Goal: Task Accomplishment & Management: Manage account settings

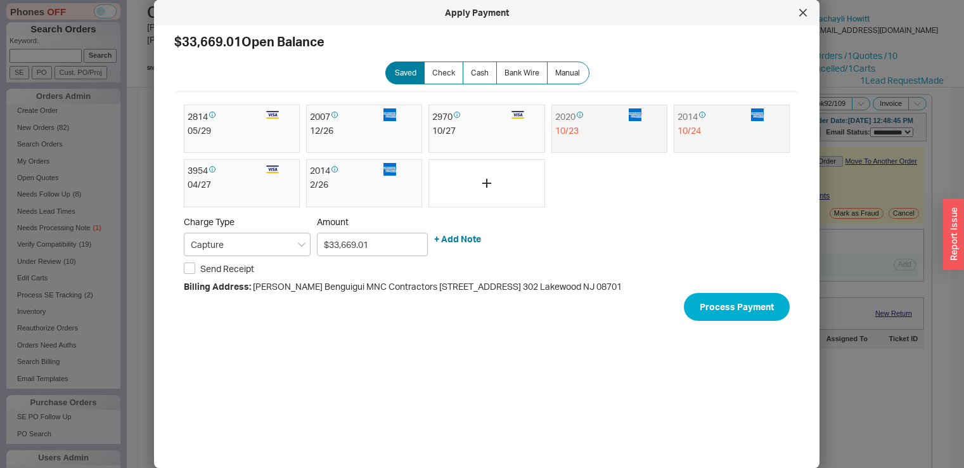
select select "**"
select select "*"
select select "LOW"
select select "3"
click at [806, 15] on icon at bounding box center [803, 13] width 6 height 6
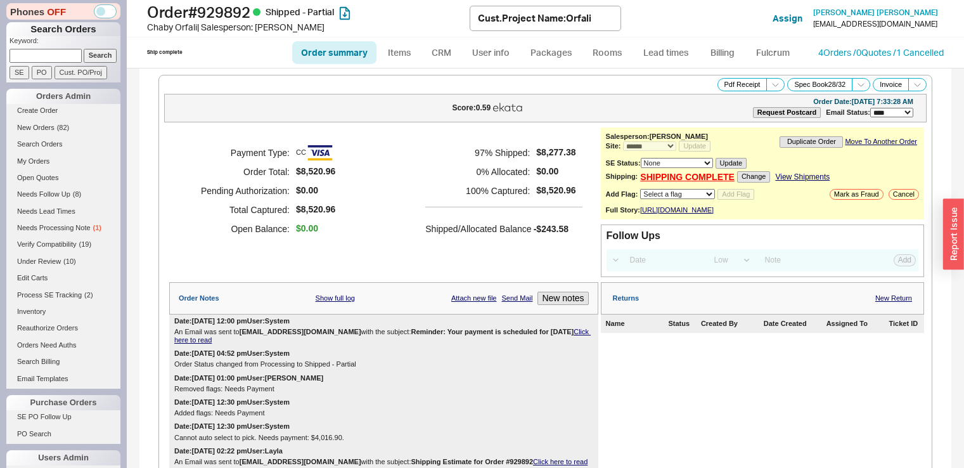
select select "*"
select select "LOW"
select select "3"
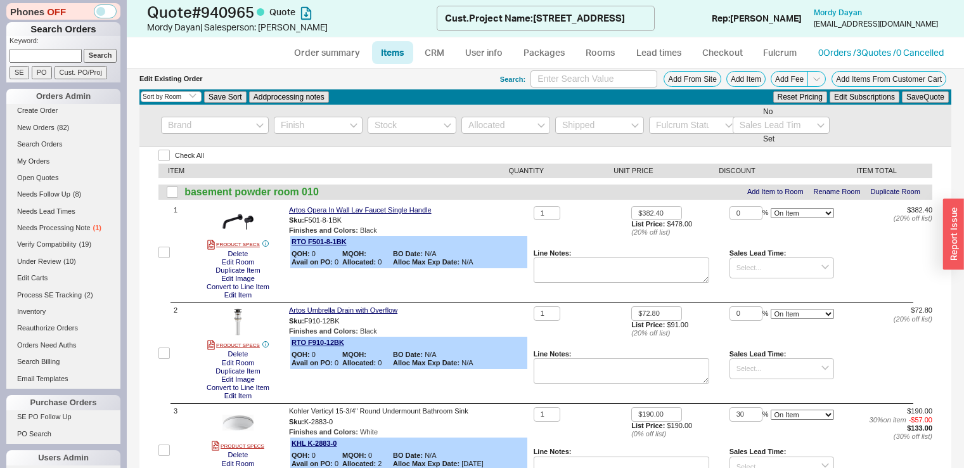
select select "3"
click at [390, 55] on link "Items" at bounding box center [392, 52] width 41 height 23
select select "3"
click at [448, 47] on link "CRM" at bounding box center [434, 52] width 37 height 23
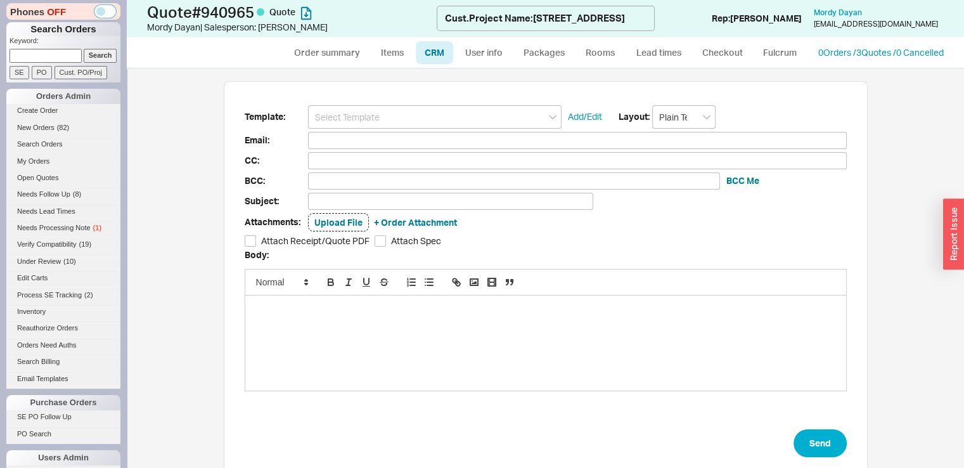
scroll to position [390, 818]
click at [399, 52] on link "Items" at bounding box center [392, 52] width 41 height 23
select select "3"
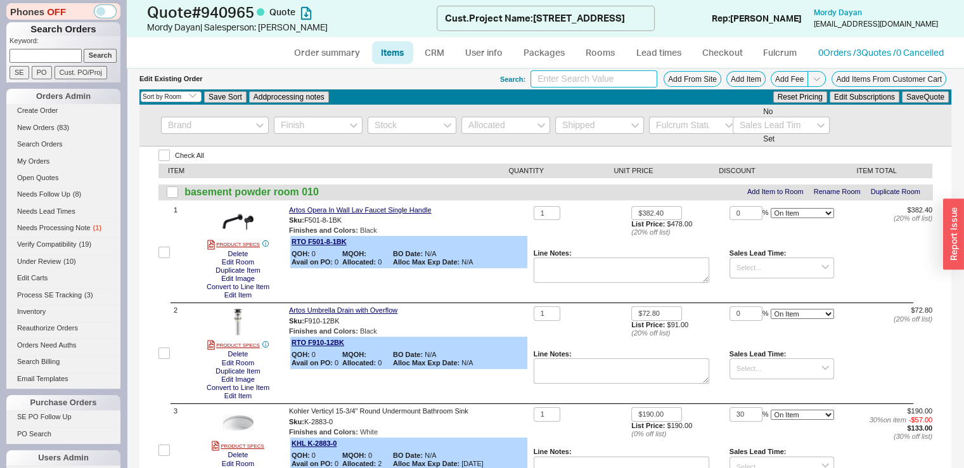
click at [573, 83] on input at bounding box center [594, 78] width 127 height 17
type input "d"
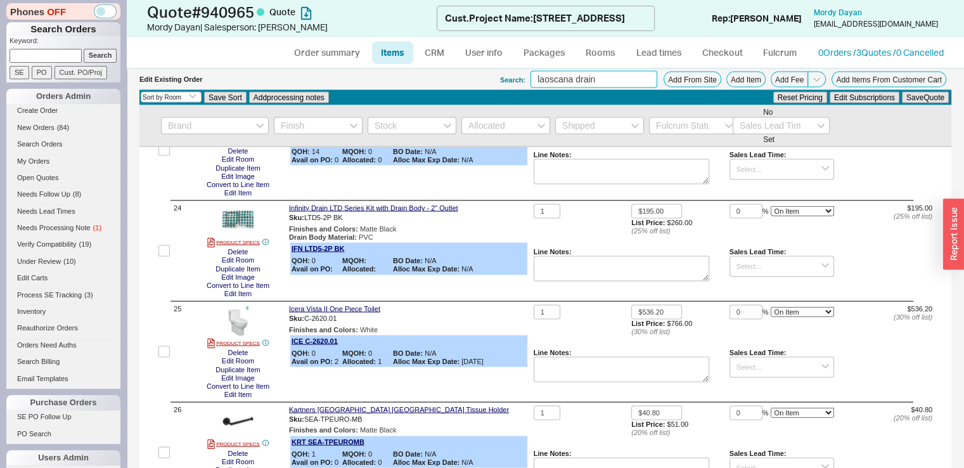
scroll to position [2394, 0]
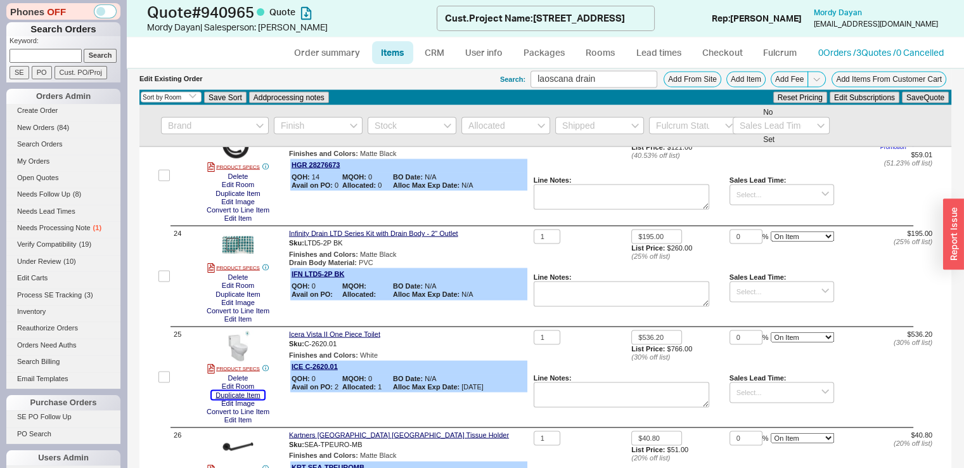
click at [249, 399] on button "Duplicate Item" at bounding box center [238, 395] width 52 height 8
click at [631, 74] on input "laoscana drain" at bounding box center [594, 78] width 127 height 17
type input "gerber widespread"
click at [170, 391] on div "25" at bounding box center [170, 377] width 23 height 94
click at [164, 382] on input "checkbox" at bounding box center [164, 376] width 11 height 11
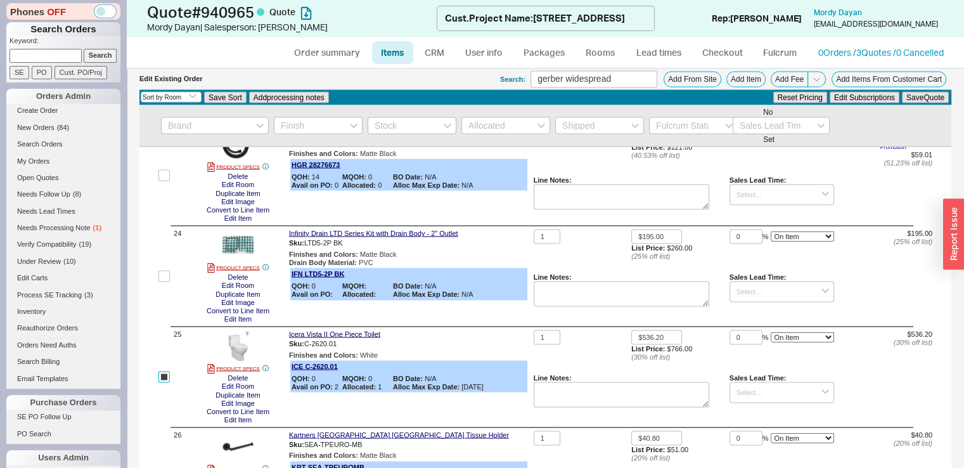
checkbox input "true"
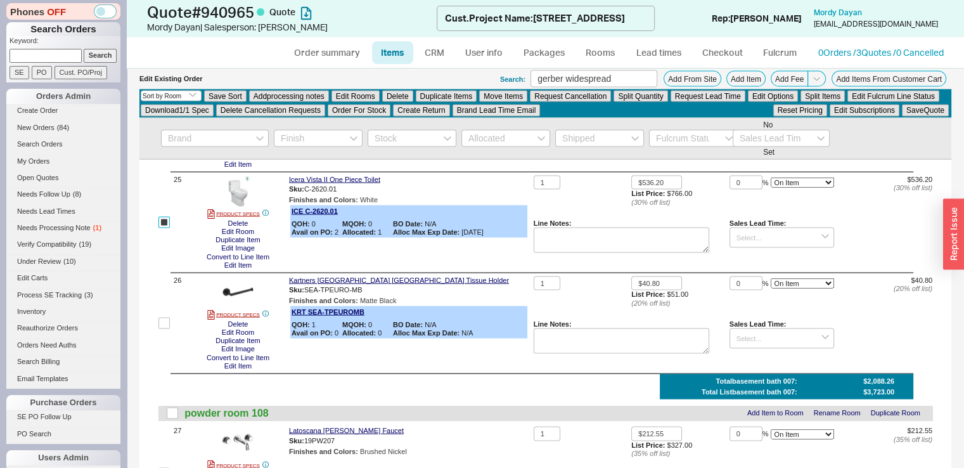
scroll to position [2605, 0]
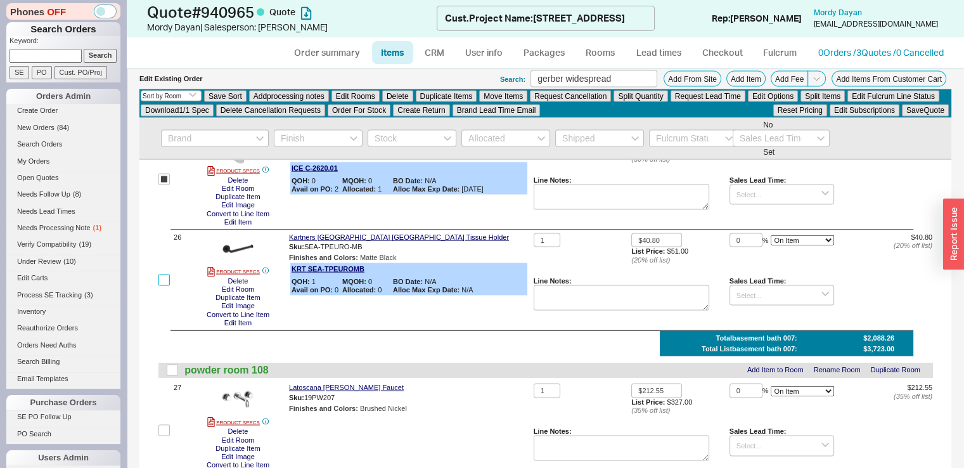
click at [160, 286] on input "checkbox" at bounding box center [164, 280] width 11 height 11
checkbox input "true"
click at [448, 92] on button "Duplicate Items" at bounding box center [446, 96] width 61 height 11
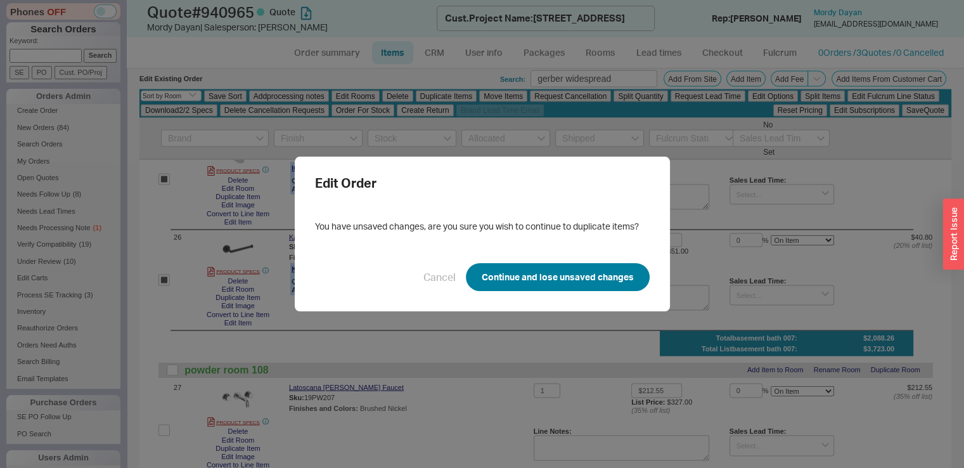
click at [528, 273] on button "Continue and lose unsaved changes" at bounding box center [558, 277] width 184 height 28
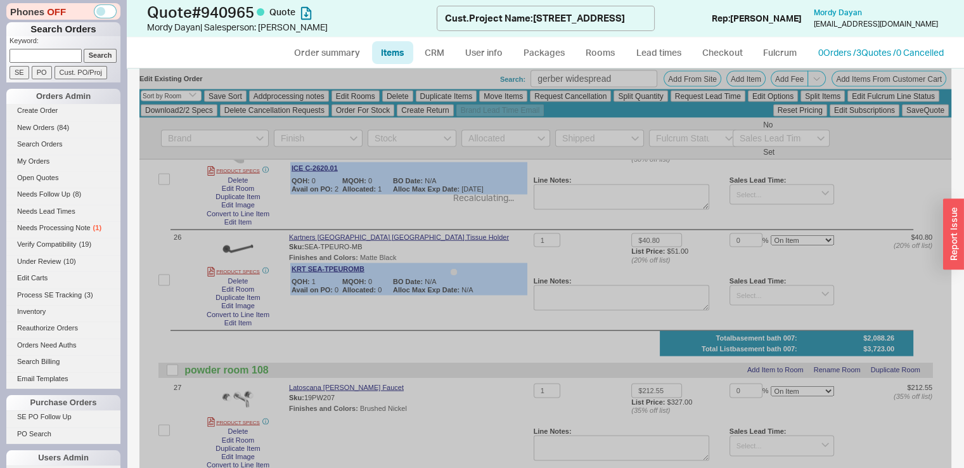
checkbox input "false"
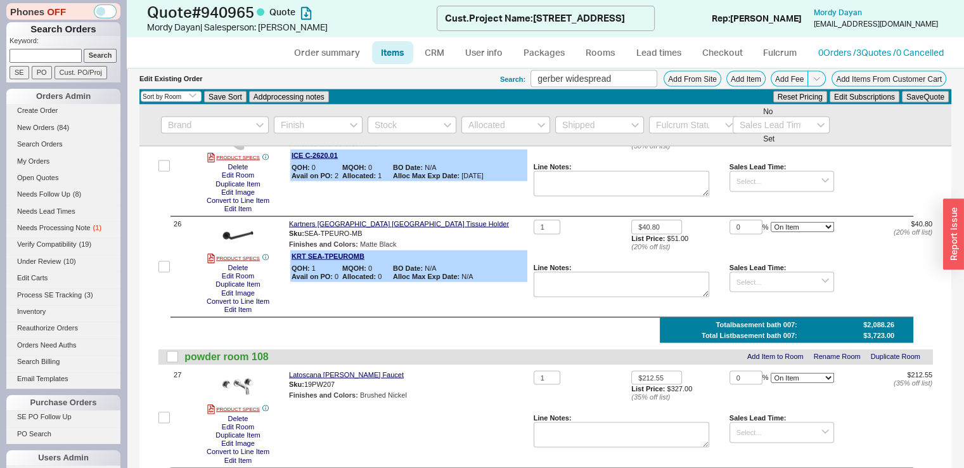
scroll to position [2592, 0]
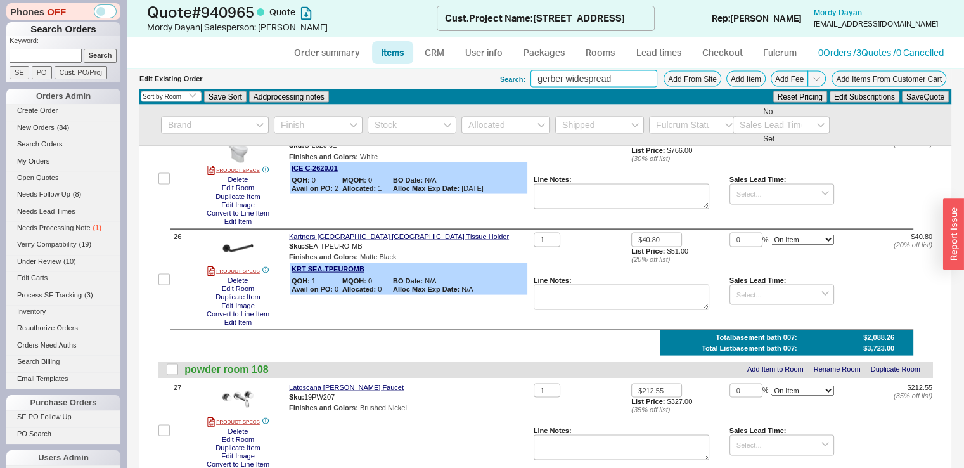
click at [614, 72] on input "gerber widespread" at bounding box center [594, 78] width 127 height 17
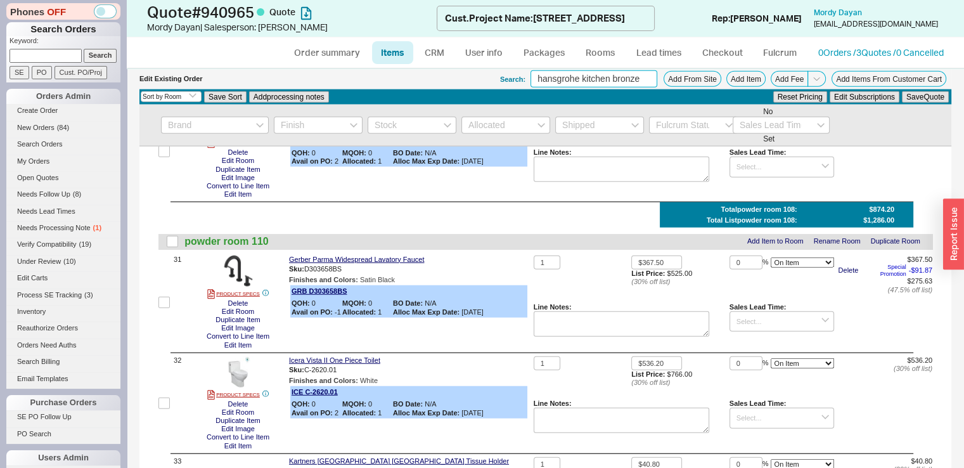
scroll to position [3236, 0]
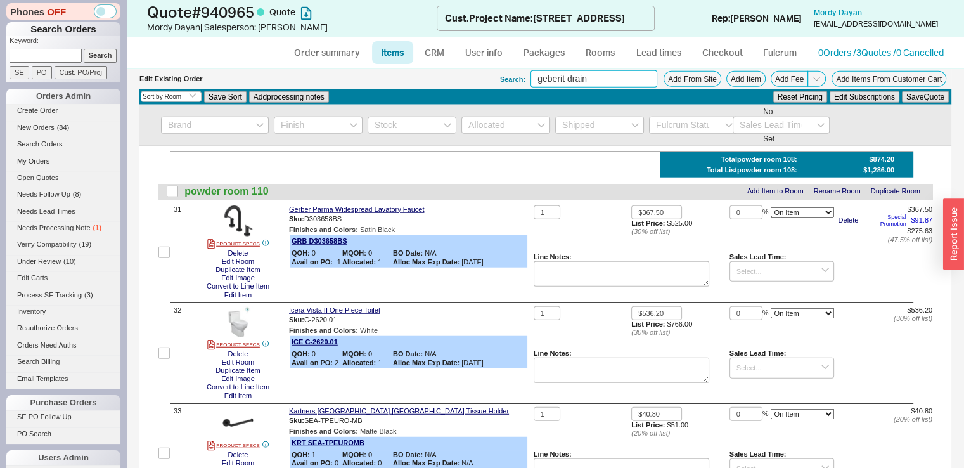
type input "geberit drain"
click at [162, 368] on label at bounding box center [164, 353] width 11 height 94
click at [162, 359] on input "checkbox" at bounding box center [164, 352] width 11 height 11
checkbox input "true"
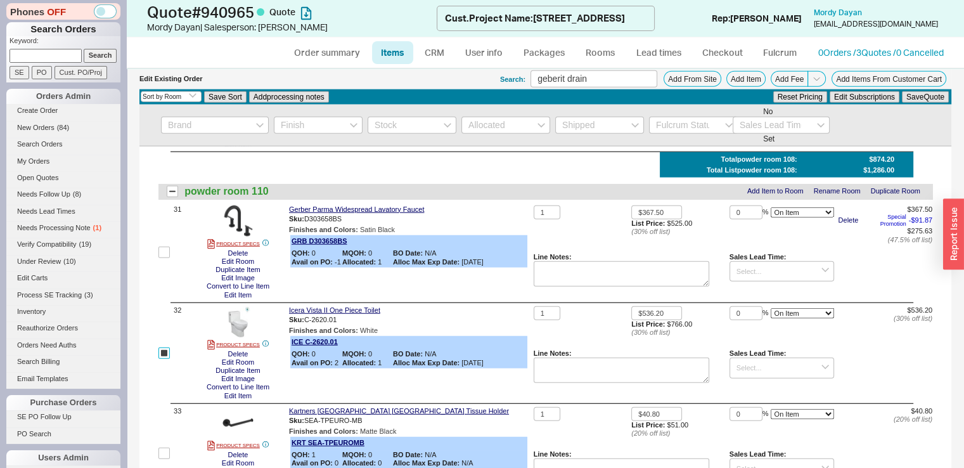
checkbox input "true"
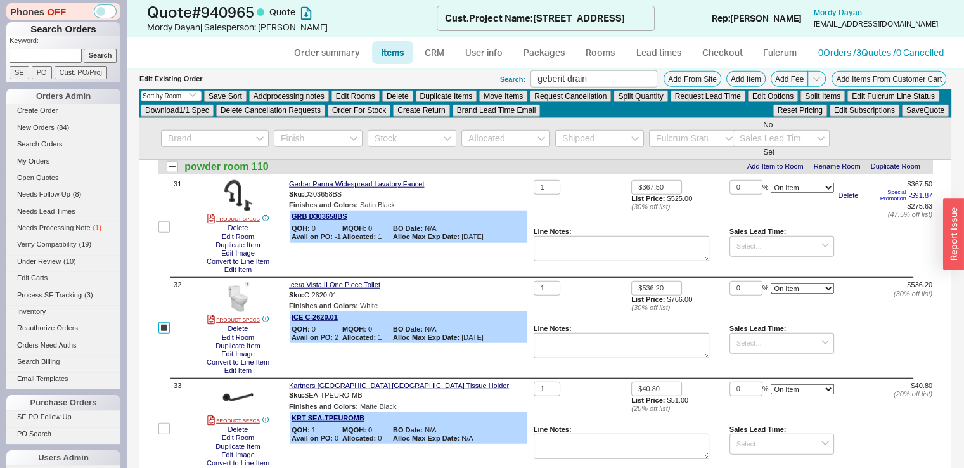
scroll to position [3375, 0]
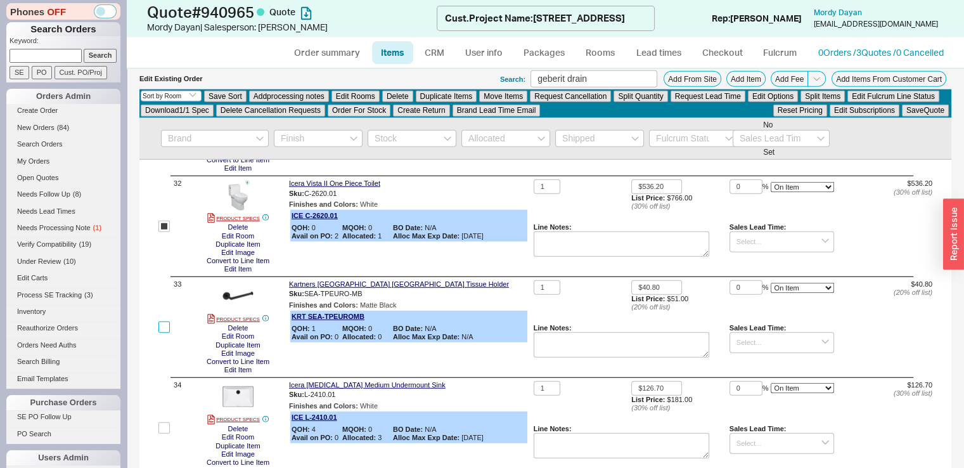
click at [165, 333] on input "checkbox" at bounding box center [164, 326] width 11 height 11
checkbox input "true"
click at [444, 93] on button "Duplicate Items" at bounding box center [446, 96] width 61 height 11
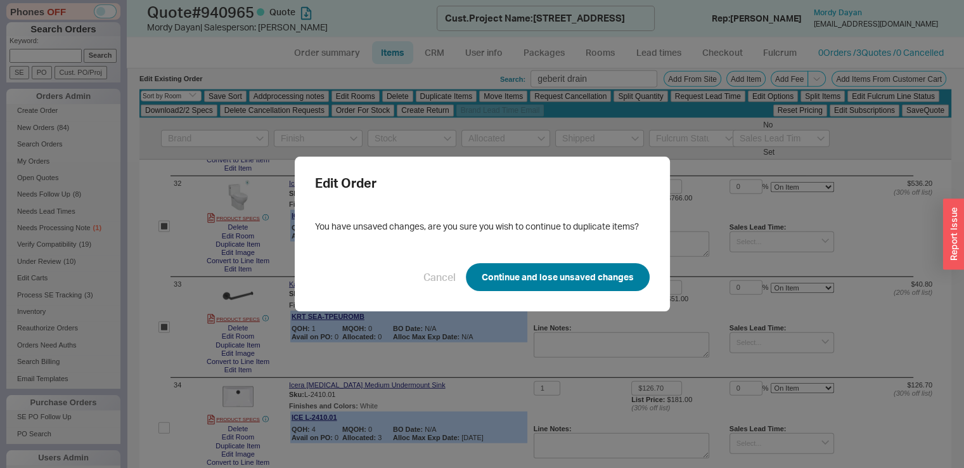
click at [543, 267] on button "Continue and lose unsaved changes" at bounding box center [558, 277] width 184 height 28
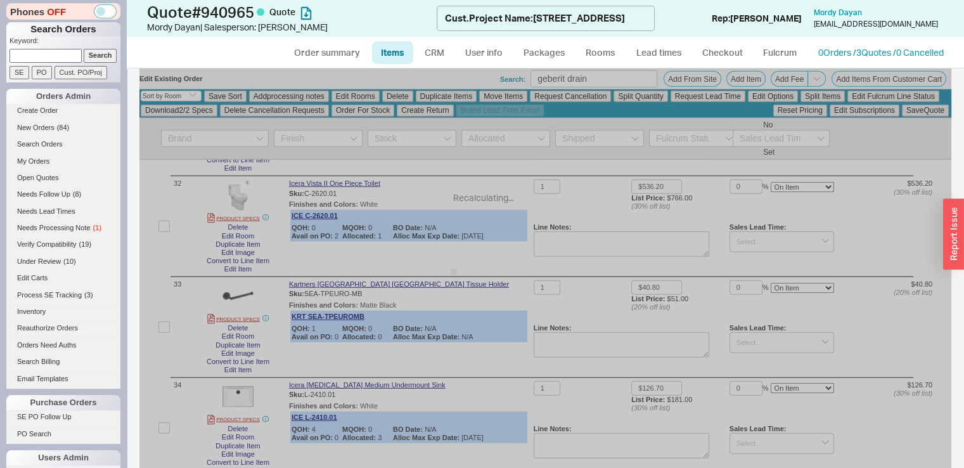
checkbox input "false"
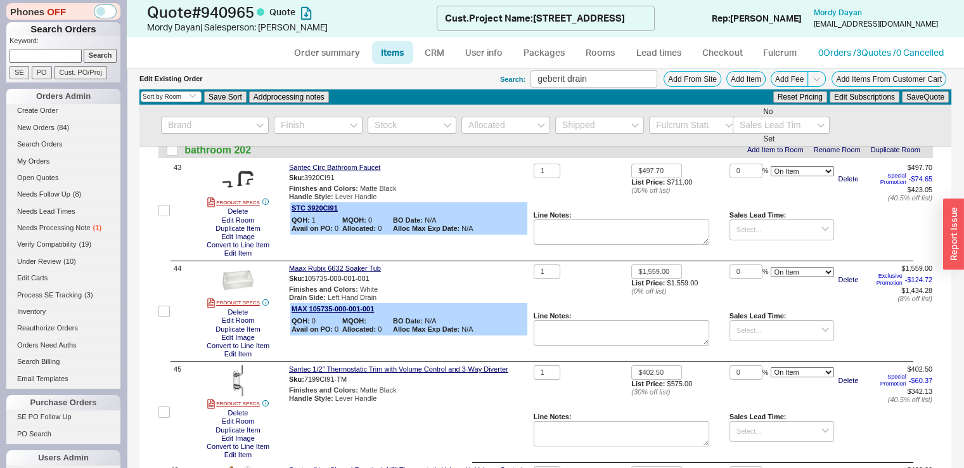
scroll to position [4635, 0]
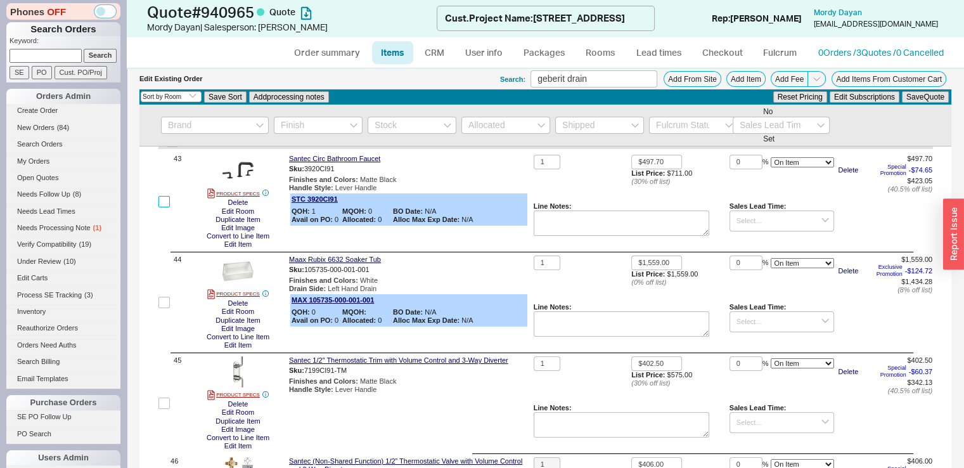
click at [159, 207] on input "checkbox" at bounding box center [164, 201] width 11 height 11
checkbox input "true"
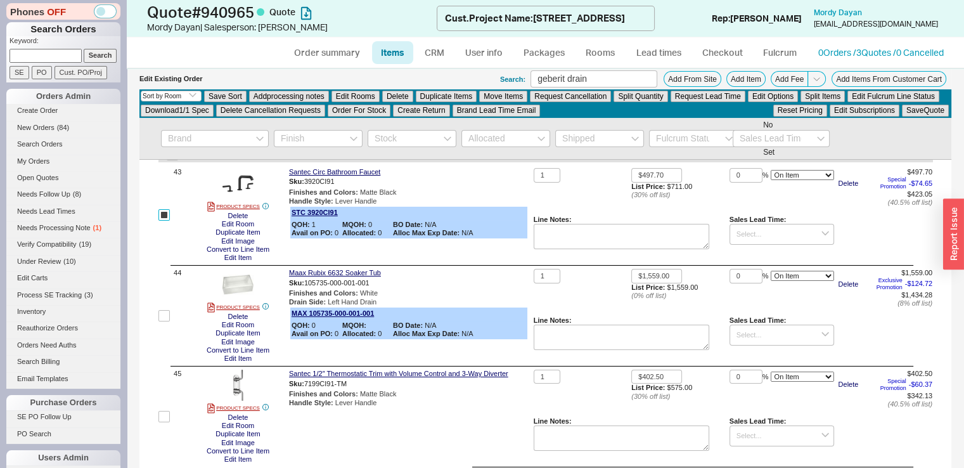
scroll to position [4647, 0]
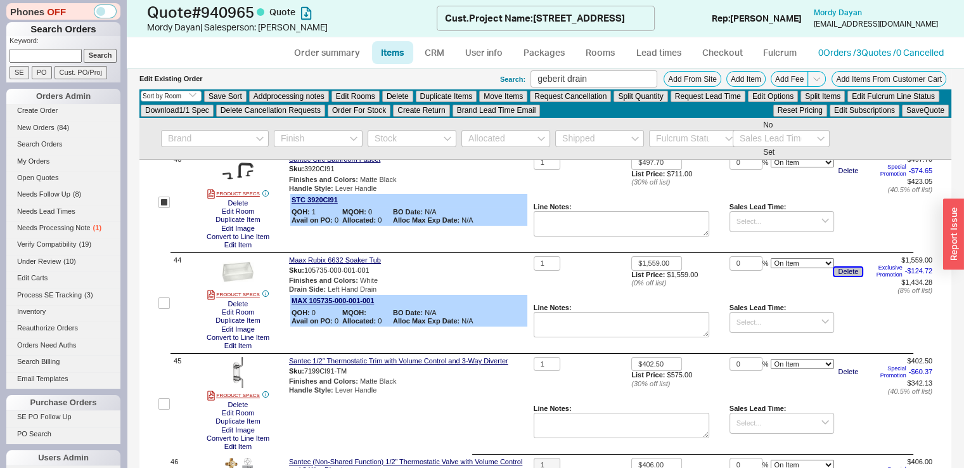
click at [834, 276] on button "Delete" at bounding box center [848, 272] width 28 height 8
drag, startPoint x: 742, startPoint y: 289, endPoint x: 696, endPoint y: 303, distance: 48.3
click at [696, 303] on div "1 $1,559.00 List Price: $1,559.00 ( 0 % off list) 0 % On Item On Bottom Gift Ca…" at bounding box center [733, 303] width 399 height 94
type input "25"
click at [923, 110] on button "Save Quote" at bounding box center [925, 110] width 47 height 11
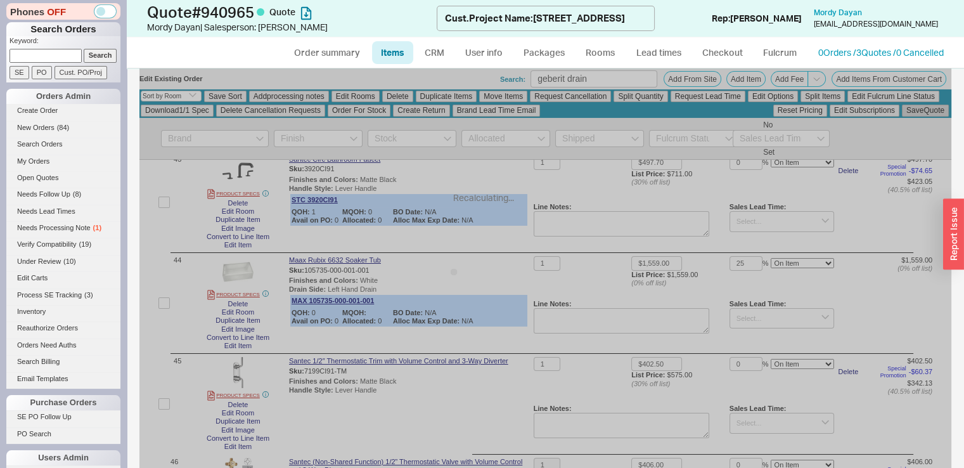
checkbox input "false"
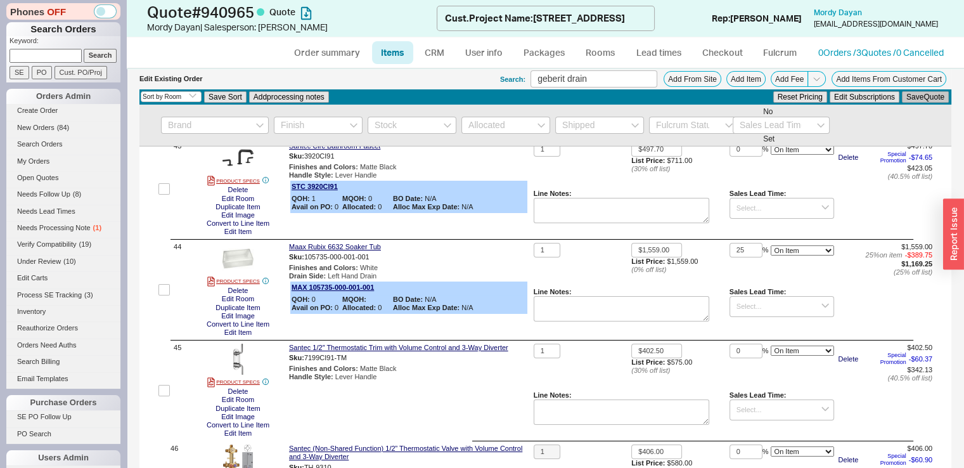
scroll to position [4635, 0]
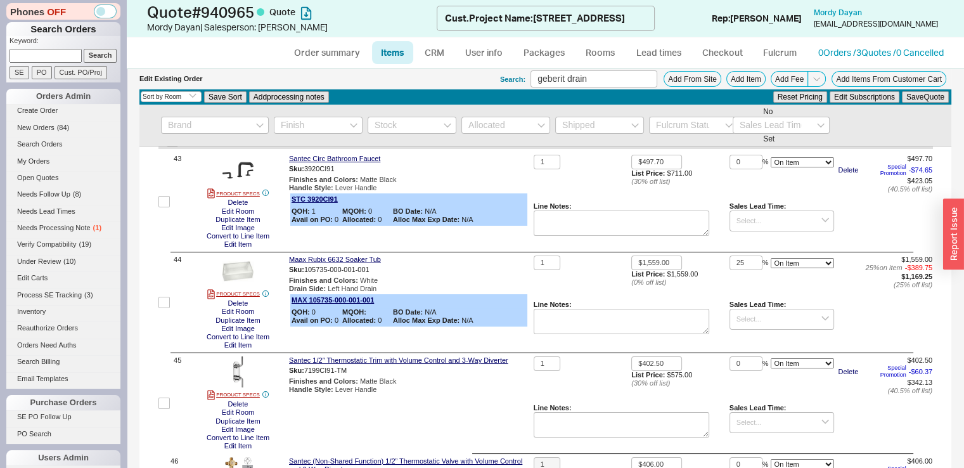
click at [757, 301] on div "25 % On Item On Bottom Gift Card" at bounding box center [782, 278] width 105 height 45
click at [749, 270] on input "25" at bounding box center [746, 263] width 33 height 15
type input "28"
click at [909, 102] on div "Reset Pricing Edit Subscriptions Save Quote" at bounding box center [861, 97] width 178 height 14
click at [910, 94] on button "Save Quote" at bounding box center [925, 96] width 47 height 11
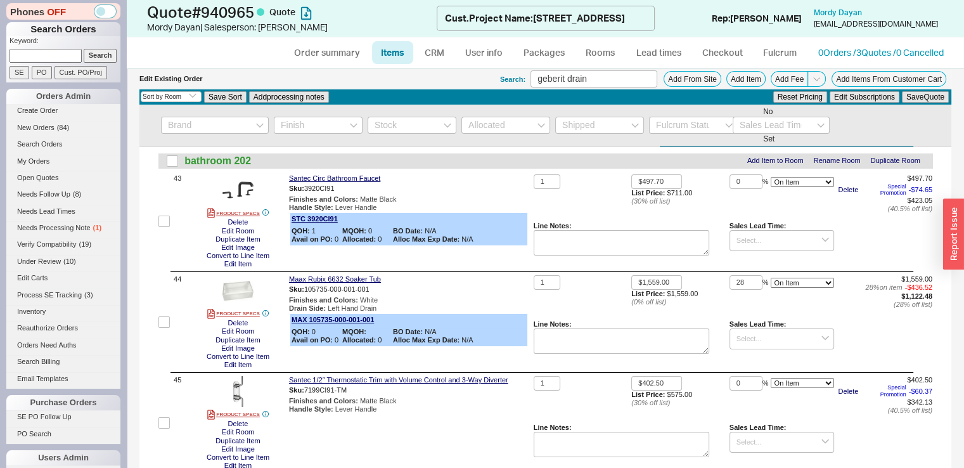
scroll to position [4624, 0]
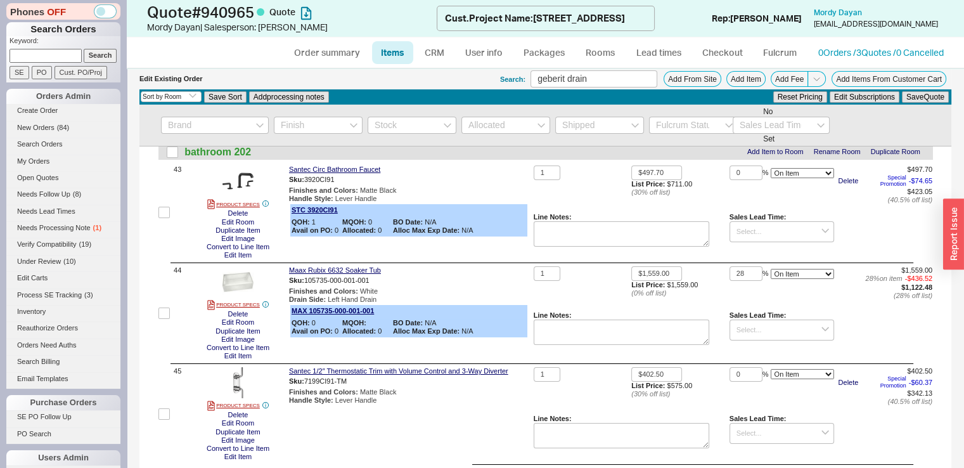
click at [162, 233] on label at bounding box center [164, 212] width 11 height 94
click at [162, 218] on input "checkbox" at bounding box center [164, 212] width 11 height 11
checkbox input "true"
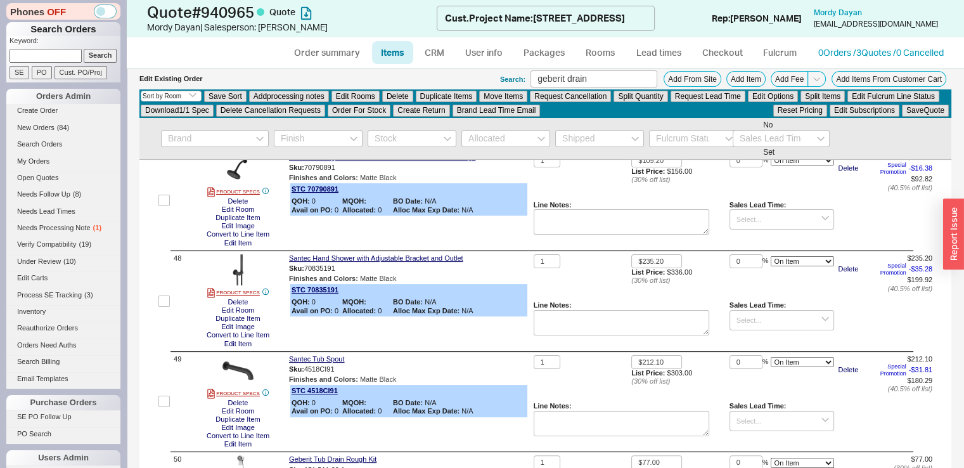
scroll to position [5057, 0]
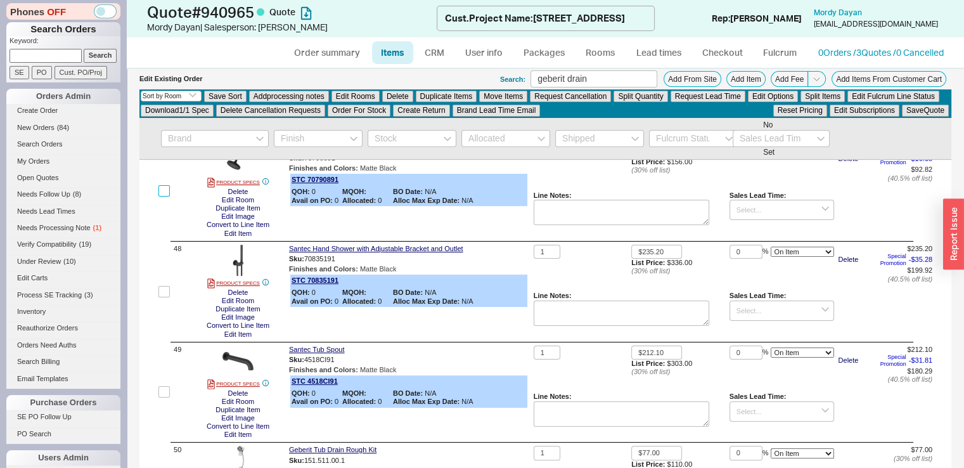
click at [165, 197] on input "checkbox" at bounding box center [164, 190] width 11 height 11
checkbox input "true"
click at [166, 297] on input "checkbox" at bounding box center [164, 291] width 11 height 11
checkbox input "true"
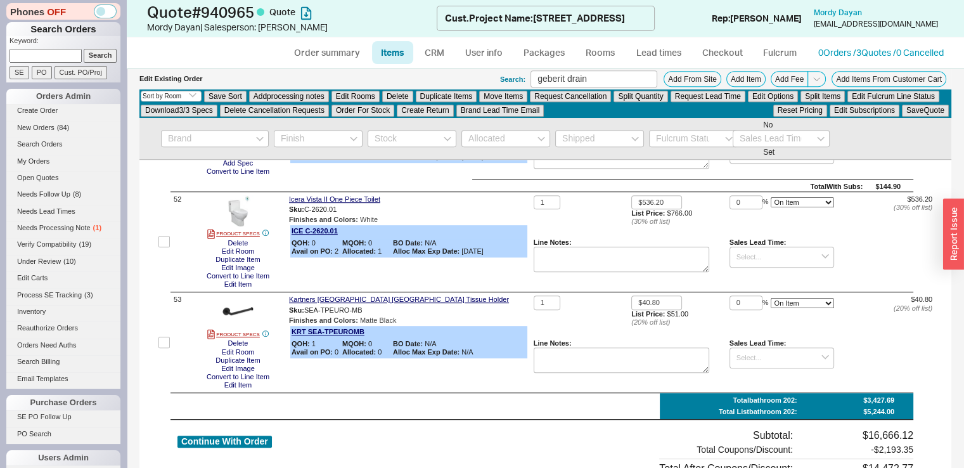
scroll to position [5564, 0]
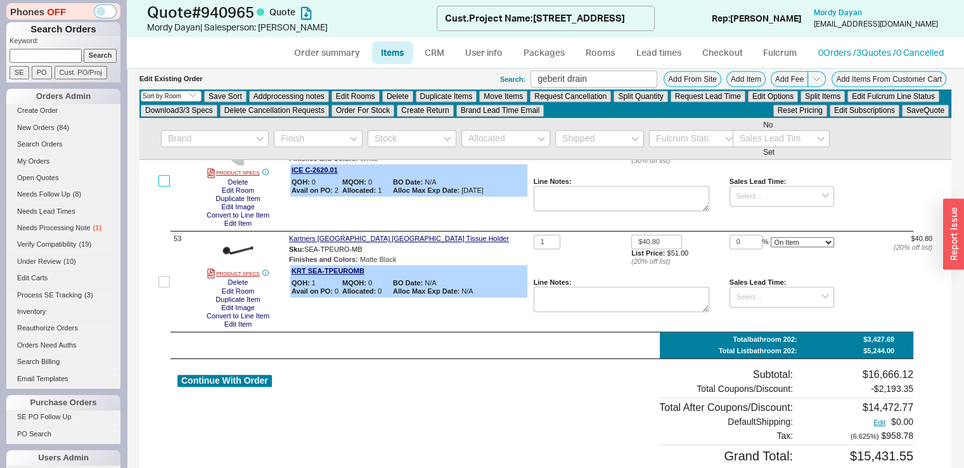
click at [167, 186] on input "checkbox" at bounding box center [164, 180] width 11 height 11
checkbox input "true"
click at [167, 287] on input "checkbox" at bounding box center [164, 281] width 11 height 11
checkbox input "true"
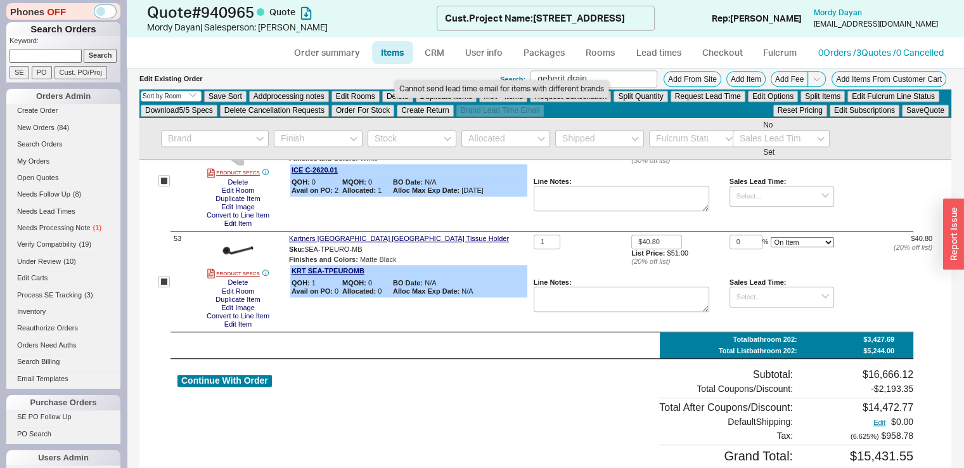
click at [462, 97] on div "Cannot send lead time email for items with different brands" at bounding box center [501, 89] width 214 height 18
click at [453, 98] on button "Duplicate Items" at bounding box center [446, 96] width 61 height 11
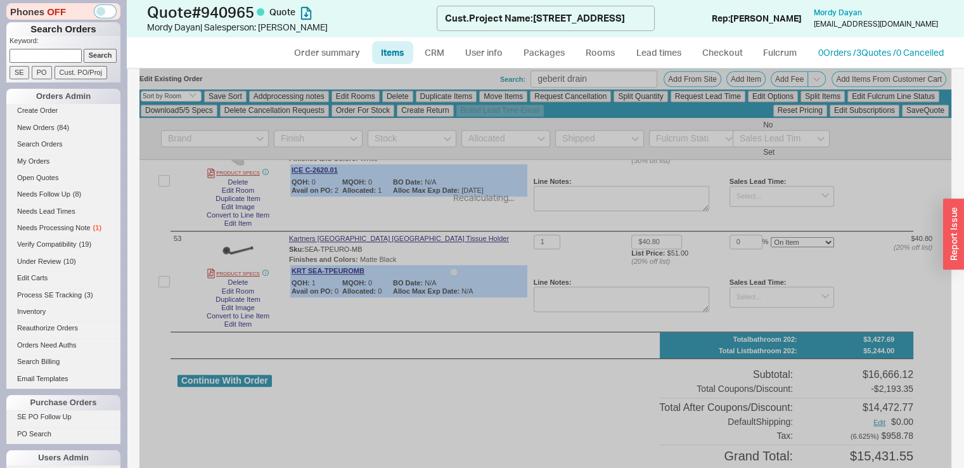
checkbox input "false"
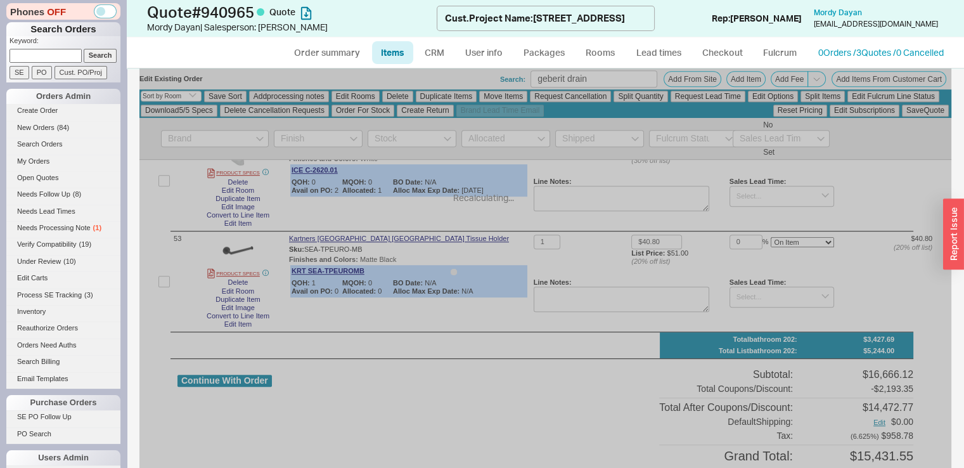
checkbox input "false"
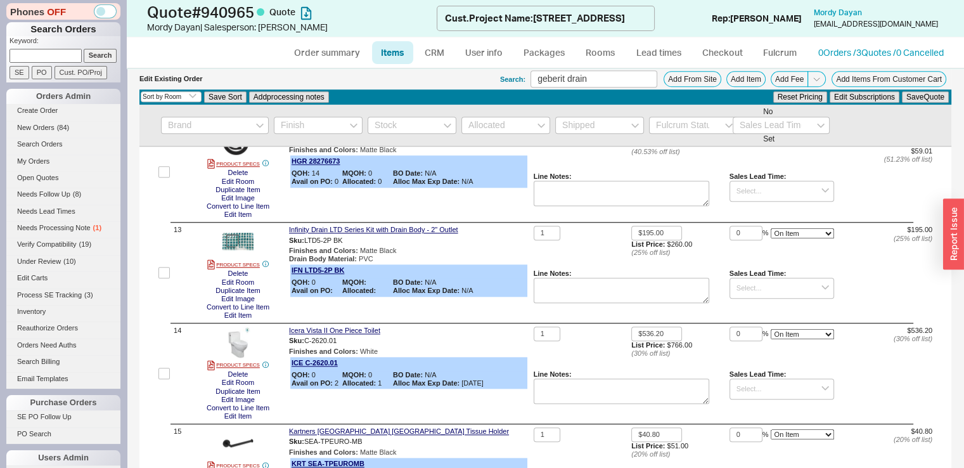
scroll to position [1258, 0]
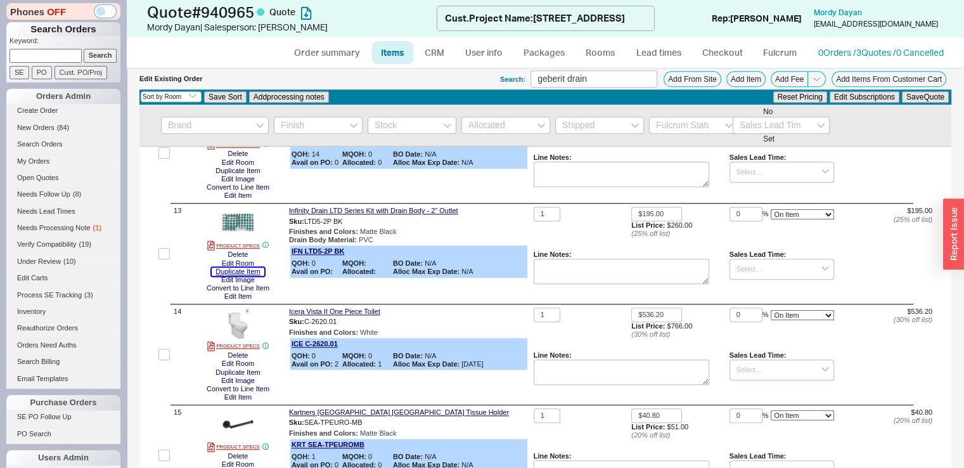
click at [257, 276] on button "Duplicate Item" at bounding box center [238, 272] width 52 height 8
click at [611, 49] on link "Rooms" at bounding box center [601, 52] width 48 height 23
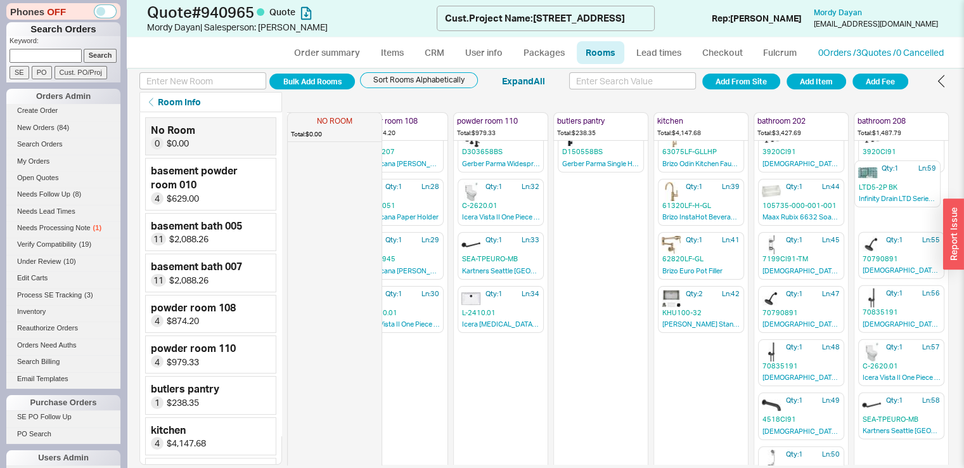
scroll to position [26, 344]
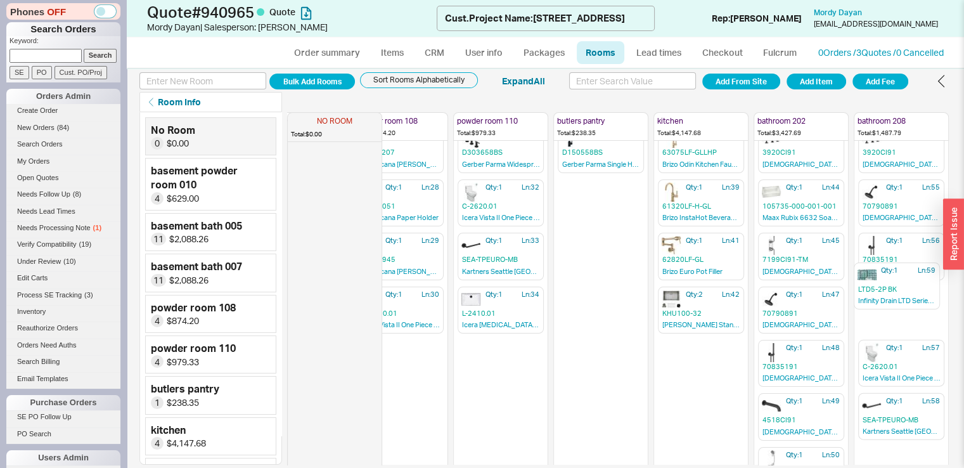
drag, startPoint x: 872, startPoint y: 292, endPoint x: 877, endPoint y: 283, distance: 10.2
click at [877, 283] on div "NO ROOM Total: $0.00 basement powder room 010 Total: $629.00 Qty: 1 Ln: 1 F501-…" at bounding box center [450, 262] width 997 height 353
click at [620, 78] on input at bounding box center [632, 80] width 127 height 17
type input "circ two way"
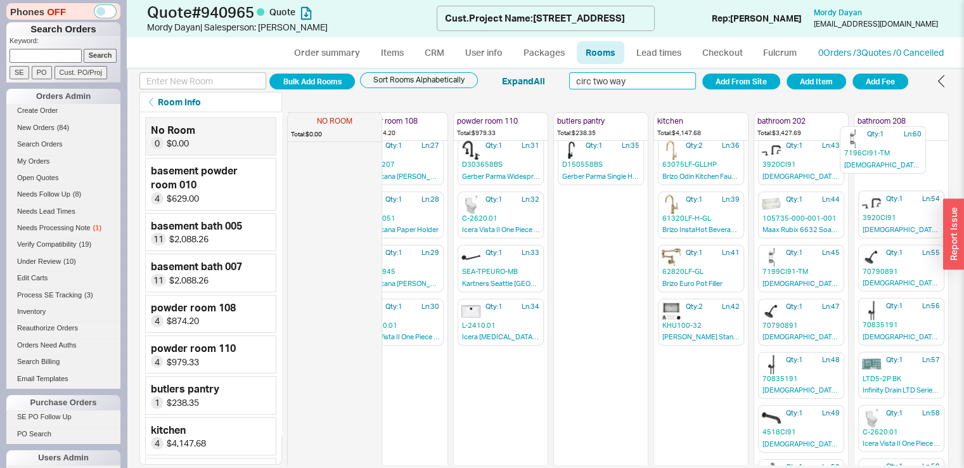
scroll to position [0, 344]
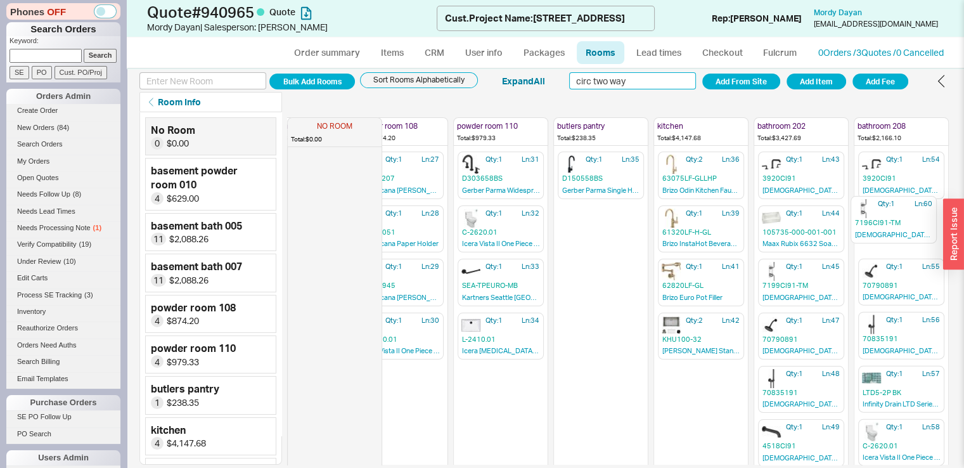
drag, startPoint x: 900, startPoint y: 266, endPoint x: 902, endPoint y: 219, distance: 47.0
click at [902, 219] on div "NO ROOM Total: $0.00 basement powder room 010 Total: $629.00 Qty: 1 Ln: 1 F501-…" at bounding box center [450, 288] width 997 height 353
click at [928, 119] on icon "button" at bounding box center [931, 119] width 7 height 7
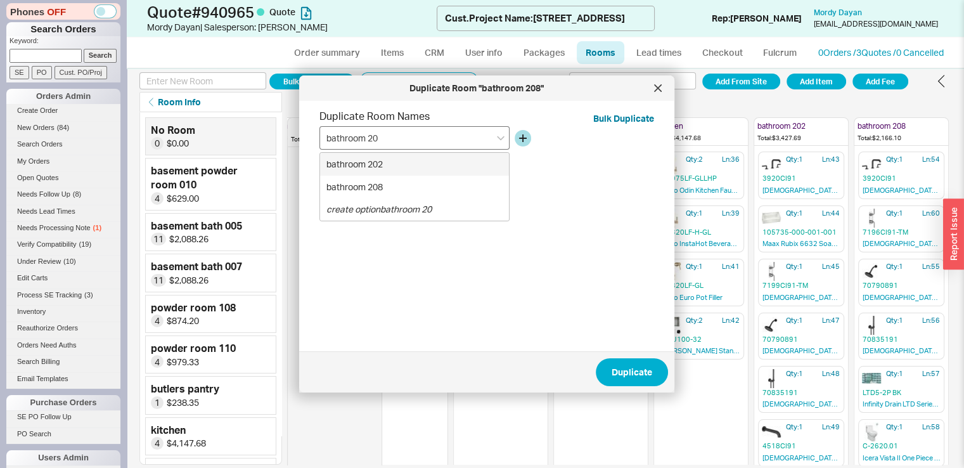
type input "bathroom 209"
click at [432, 165] on icon "create option bathroom 209" at bounding box center [382, 164] width 110 height 11
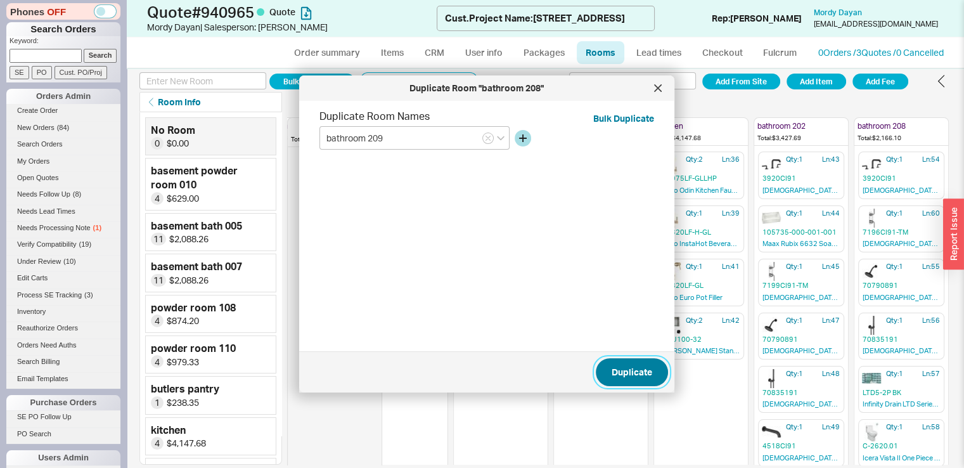
click at [632, 364] on button "Duplicate" at bounding box center [632, 372] width 72 height 28
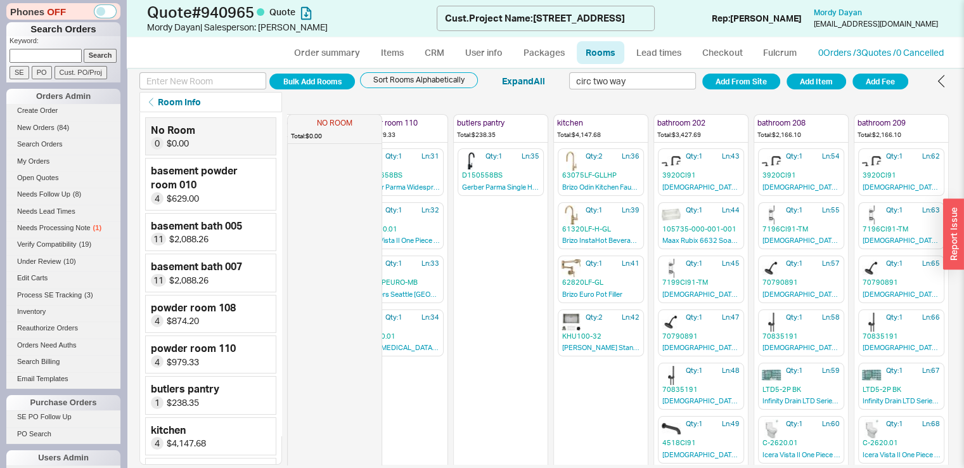
scroll to position [0, 444]
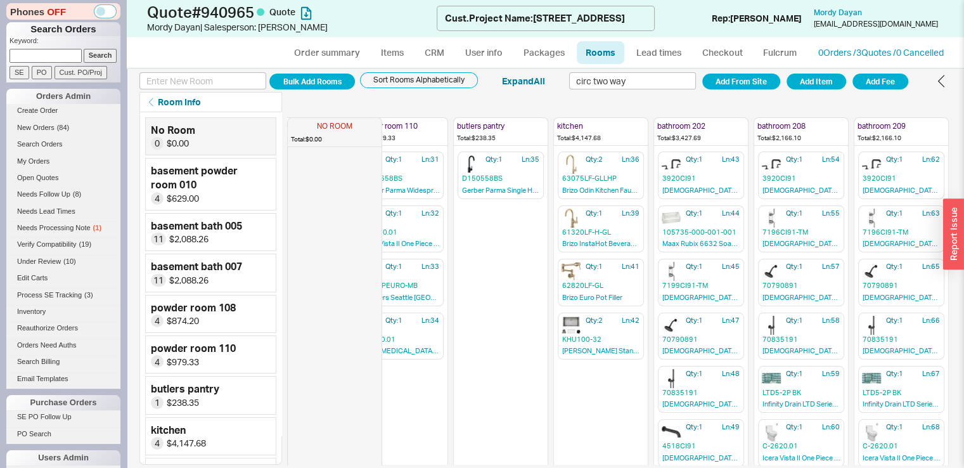
click at [959, 153] on div "Bulk Add Rooms Sort Rooms Alphabetically Expand All circ two way Add From Site …" at bounding box center [546, 268] width 838 height 393
click at [617, 79] on input "circ two way" at bounding box center [632, 80] width 127 height 17
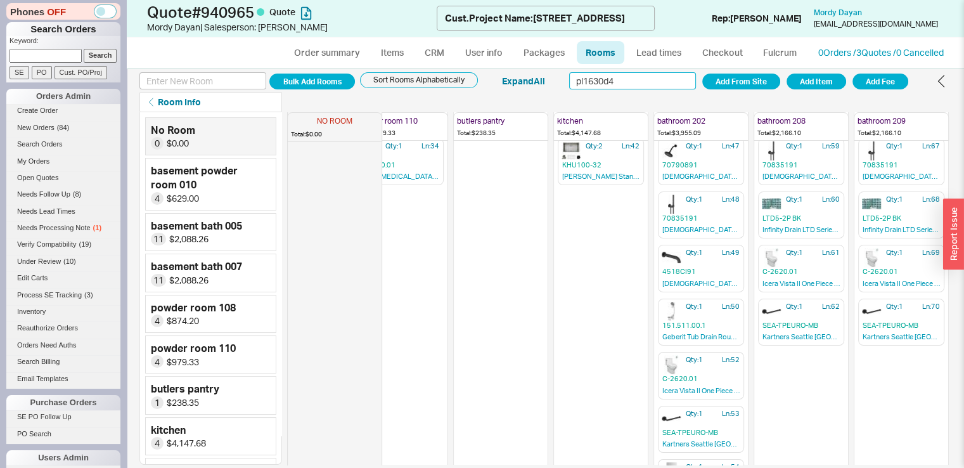
scroll to position [210, 444]
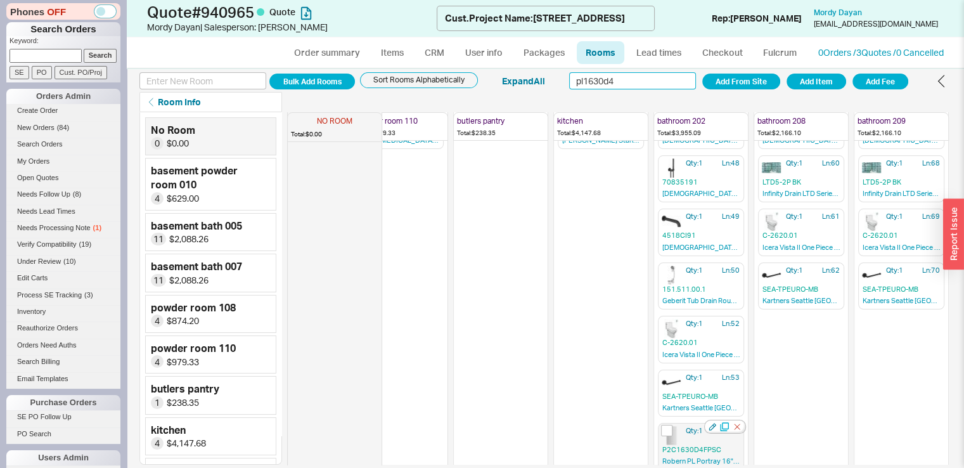
click at [720, 422] on icon "button" at bounding box center [724, 426] width 9 height 9
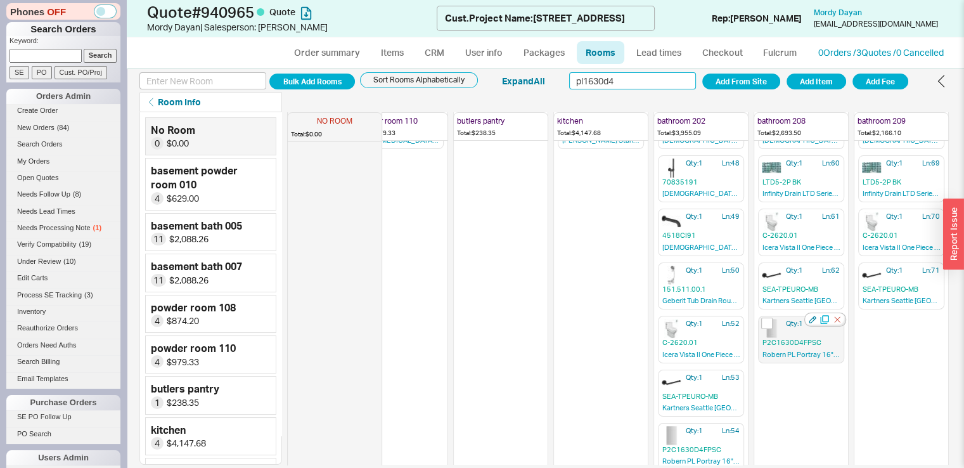
click at [820, 315] on icon "button" at bounding box center [824, 319] width 9 height 9
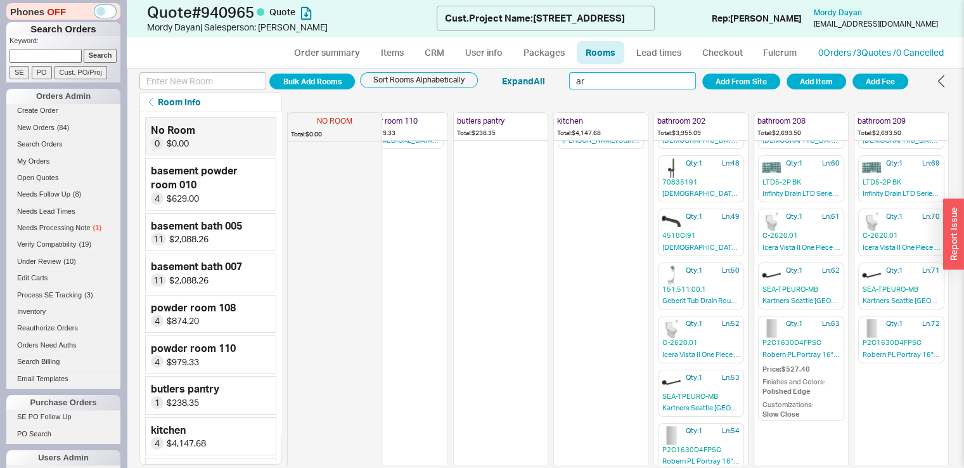
type input "a"
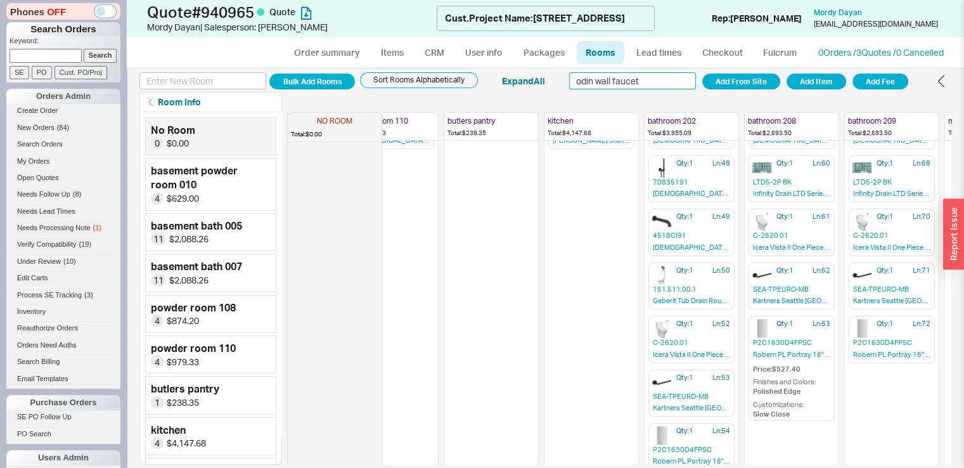
type input "odin wall faucet"
drag, startPoint x: 780, startPoint y: 460, endPoint x: 398, endPoint y: 49, distance: 561.6
click at [401, 58] on link "Items" at bounding box center [392, 52] width 41 height 23
click at [398, 49] on link "Items" at bounding box center [392, 52] width 41 height 23
select select "3"
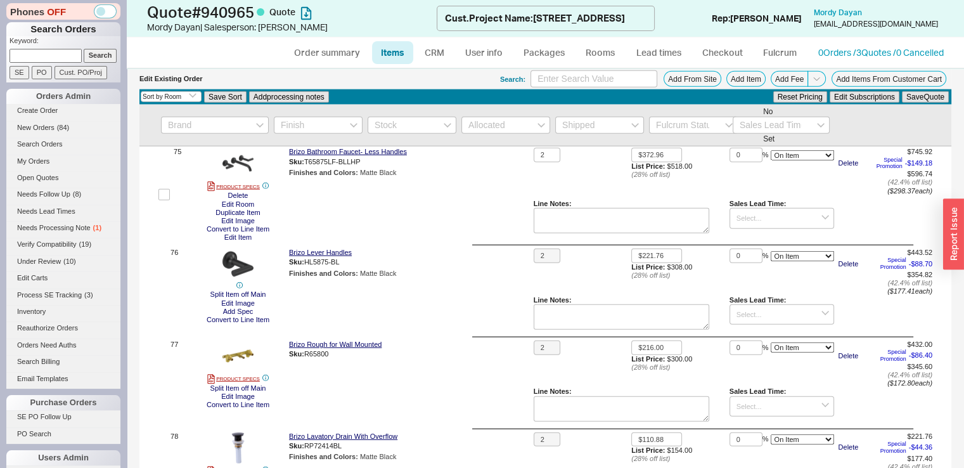
scroll to position [7956, 0]
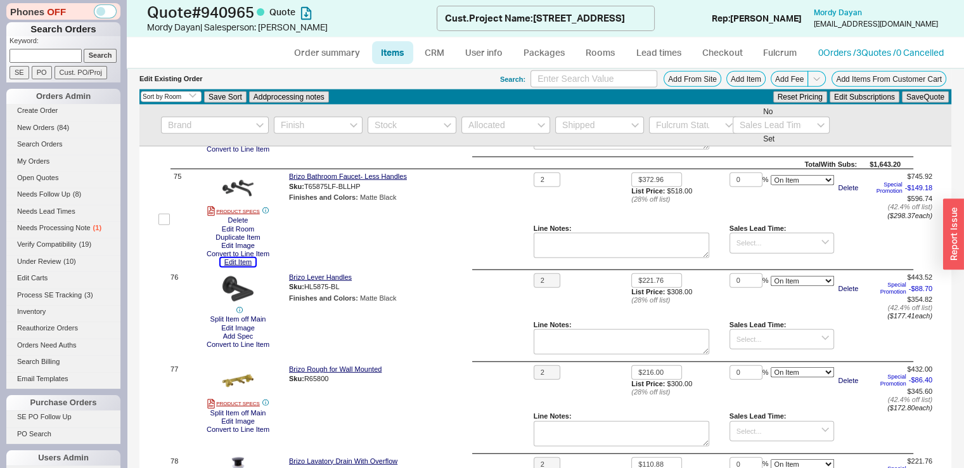
click at [241, 266] on button "Edit Item" at bounding box center [238, 262] width 35 height 8
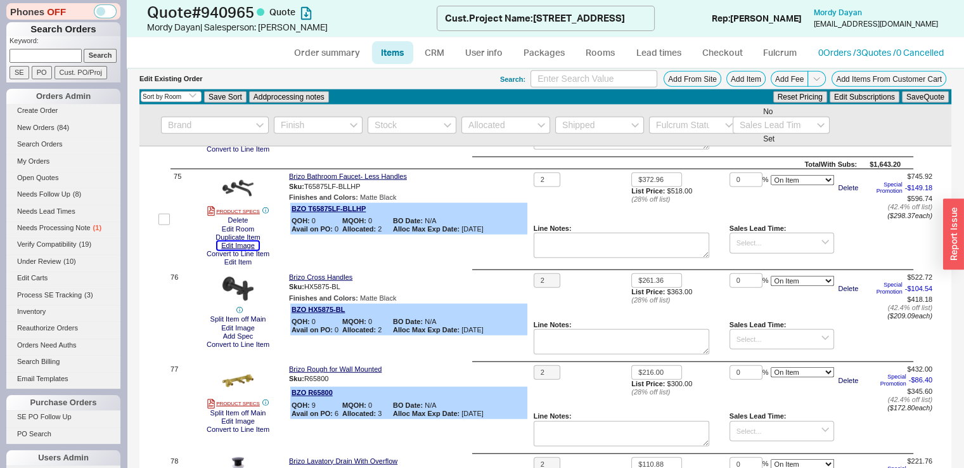
click at [250, 250] on button "Edit Image" at bounding box center [237, 246] width 41 height 8
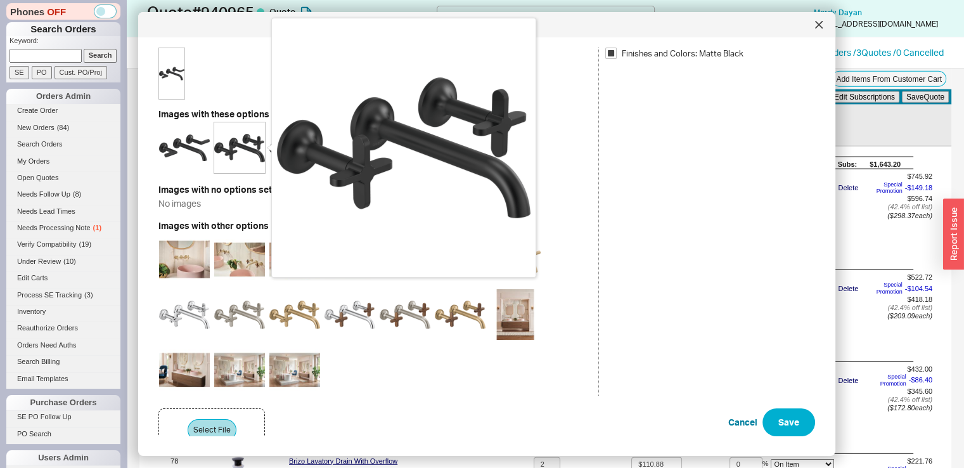
click at [249, 148] on img at bounding box center [239, 147] width 51 height 51
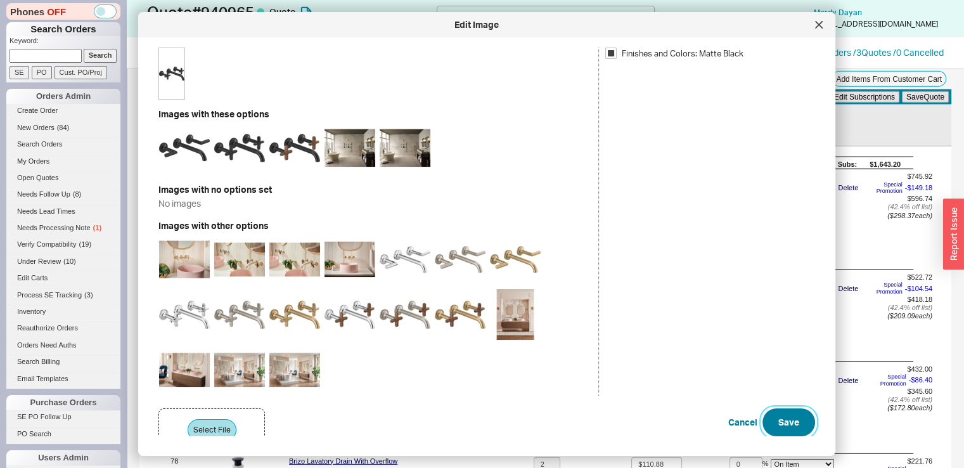
click at [781, 419] on button "Save" at bounding box center [789, 422] width 53 height 28
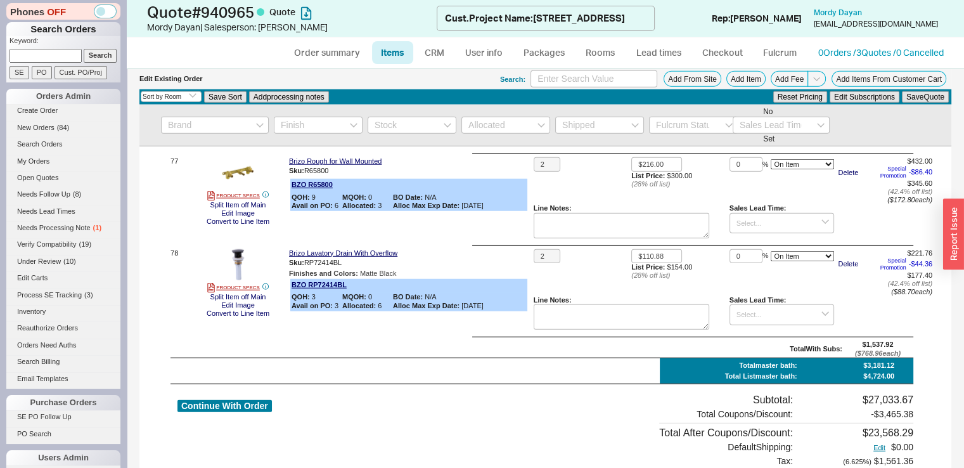
scroll to position [8151, 0]
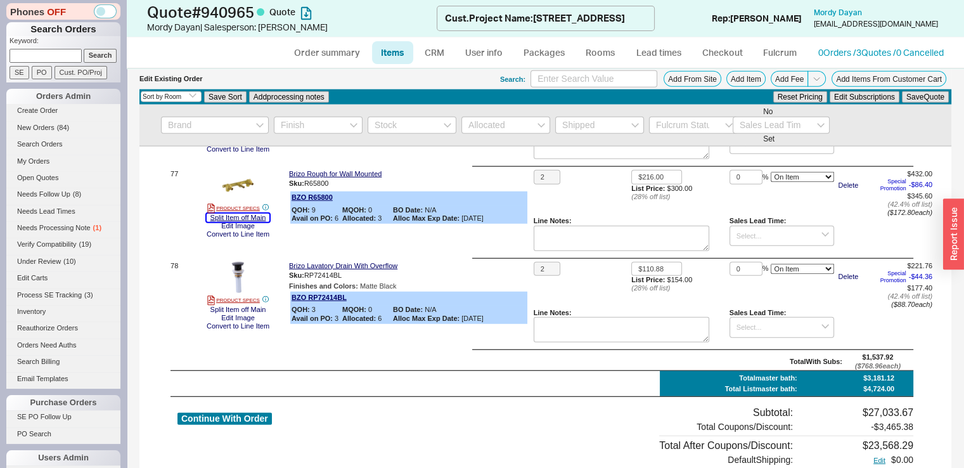
click at [249, 222] on button "Split Item off Main" at bounding box center [238, 218] width 63 height 8
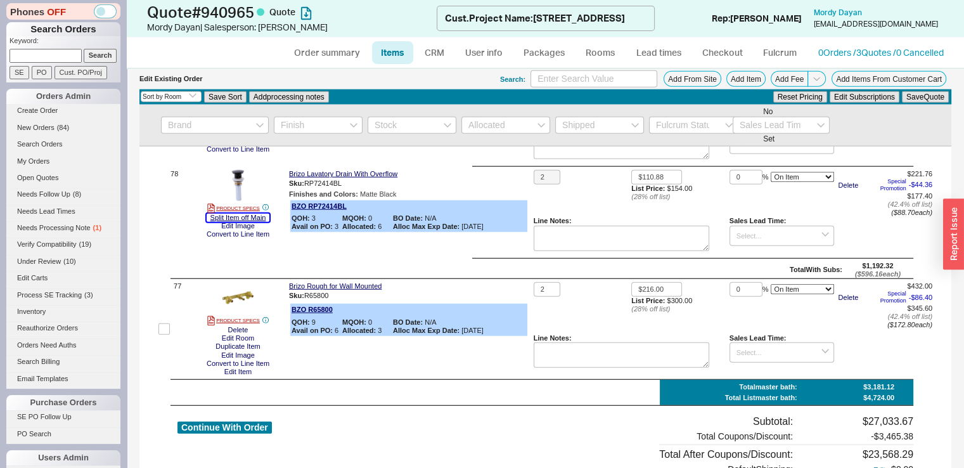
click at [263, 222] on button "Split Item off Main" at bounding box center [238, 218] width 63 height 8
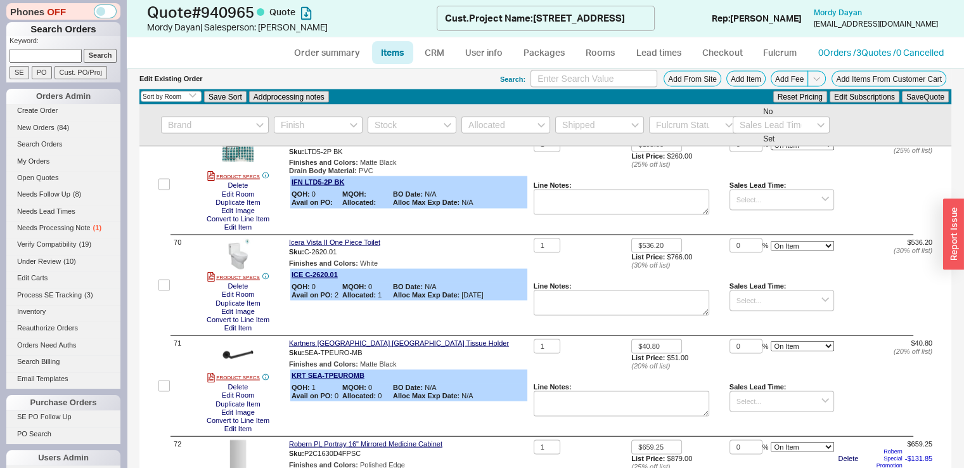
scroll to position [7311, 0]
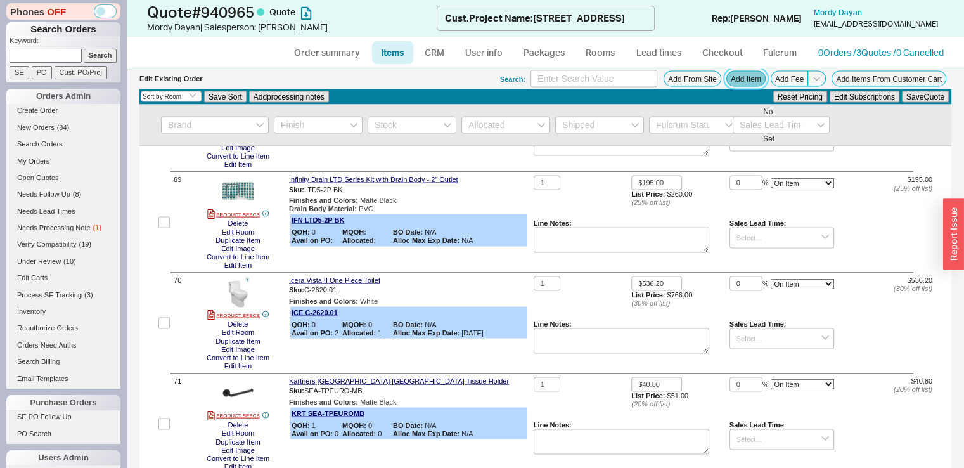
click at [743, 71] on button "Add Item" at bounding box center [746, 79] width 39 height 16
click at [631, 79] on input at bounding box center [594, 78] width 127 height 17
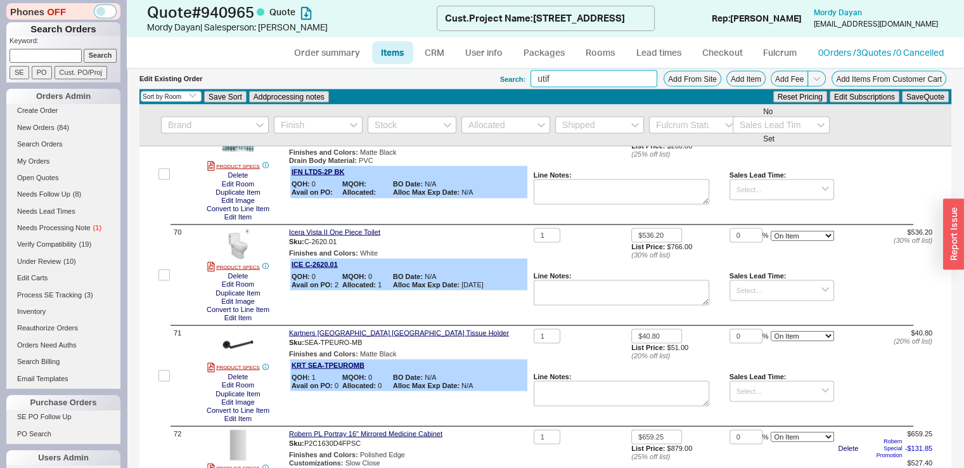
scroll to position [7398, 0]
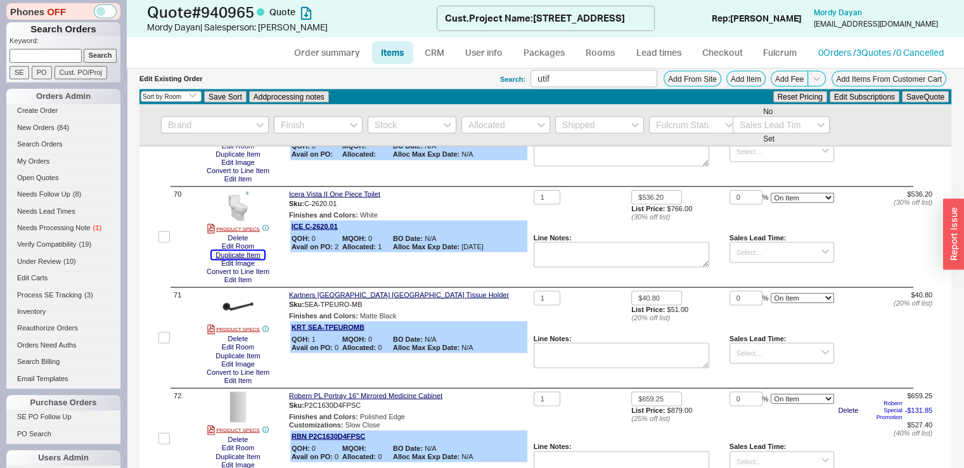
click at [259, 259] on button "Duplicate Item" at bounding box center [238, 255] width 52 height 8
click at [589, 74] on input "utif" at bounding box center [594, 78] width 127 height 17
click at [254, 360] on button "Duplicate Item" at bounding box center [238, 356] width 52 height 8
click at [603, 79] on input "utif" at bounding box center [594, 78] width 127 height 17
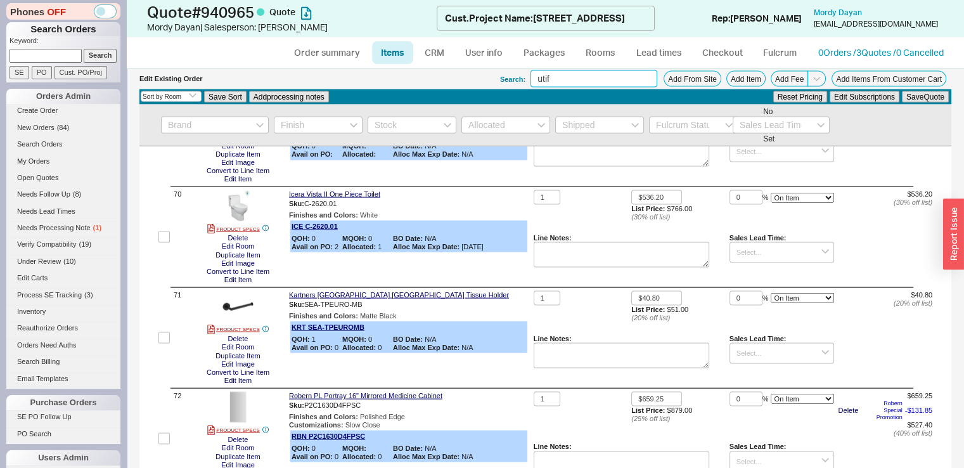
click at [603, 79] on input "utif" at bounding box center [594, 78] width 127 height 17
type input "kraus oletto"
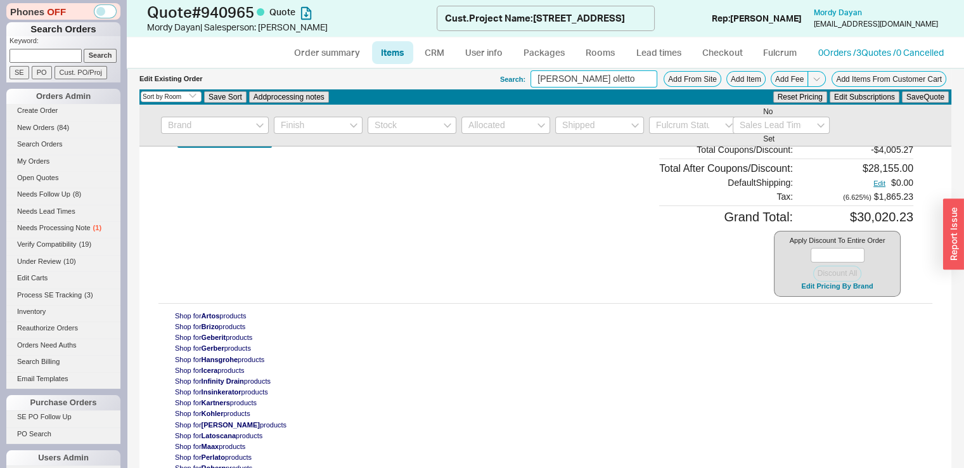
scroll to position [9668, 0]
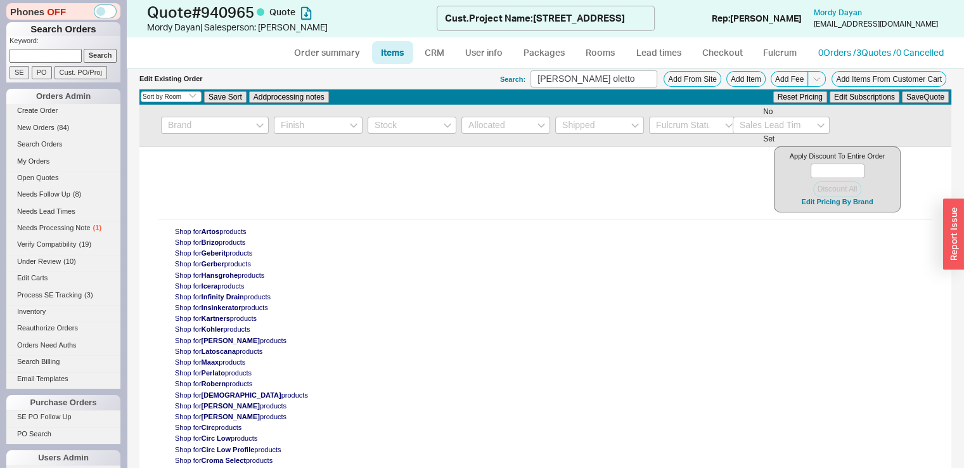
click at [850, 212] on div "Apply Discount To Entire Order Discount All Edit Pricing By Brand" at bounding box center [837, 179] width 127 height 66
click at [848, 207] on button "Edit Pricing By Brand" at bounding box center [837, 202] width 79 height 10
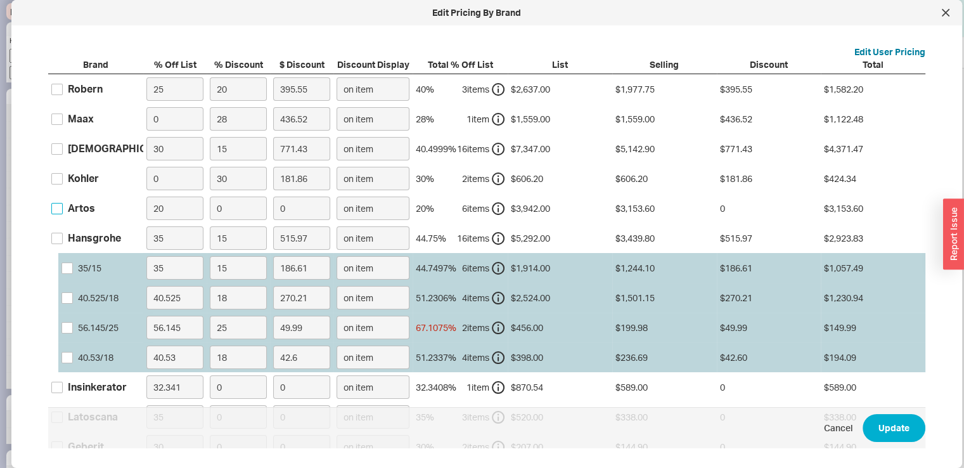
click at [58, 210] on input "Artos" at bounding box center [56, 208] width 11 height 11
checkbox input "true"
drag, startPoint x: 229, startPoint y: 211, endPoint x: 214, endPoint y: 207, distance: 15.1
click at [214, 207] on input "0" at bounding box center [238, 208] width 57 height 23
type input "1"
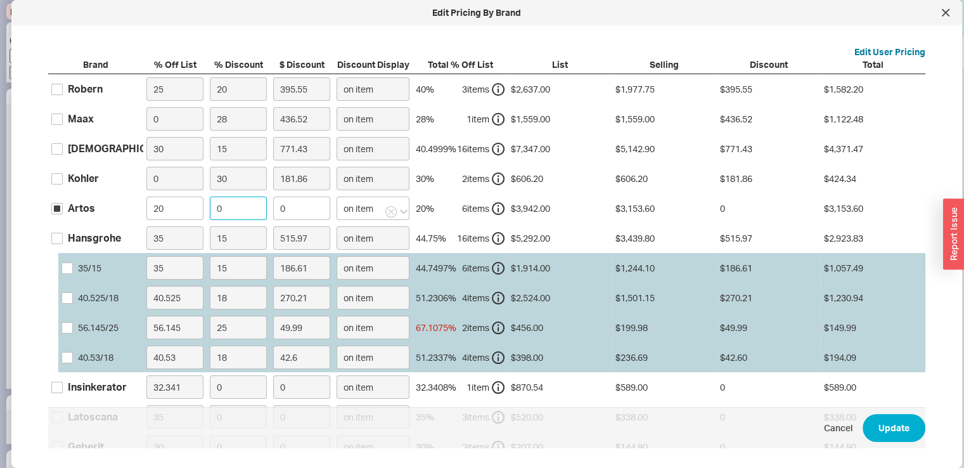
type input "31.54"
type input "15"
type input "473.04"
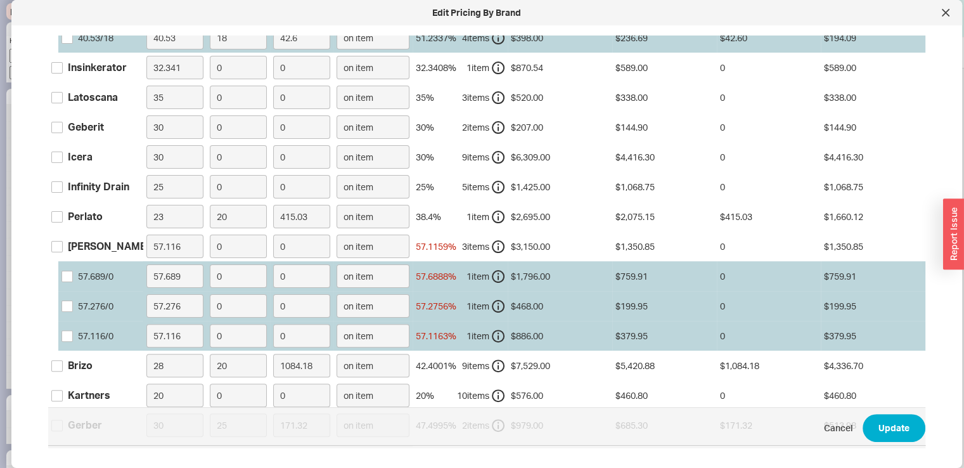
scroll to position [322, 0]
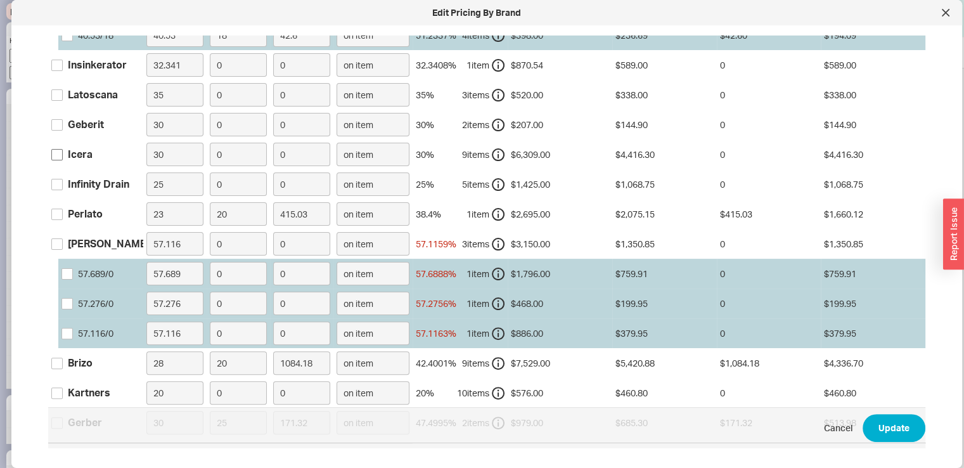
type input "15"
click at [55, 153] on input "Icera" at bounding box center [56, 154] width 11 height 11
checkbox input "true"
drag, startPoint x: 228, startPoint y: 150, endPoint x: 188, endPoint y: 155, distance: 40.3
click at [0, 0] on div "Icera 30 0 0 on item 30 % 9 item s $6,309.00 $4,416.30 0 $4,416.30" at bounding box center [0, 0] width 0 height 0
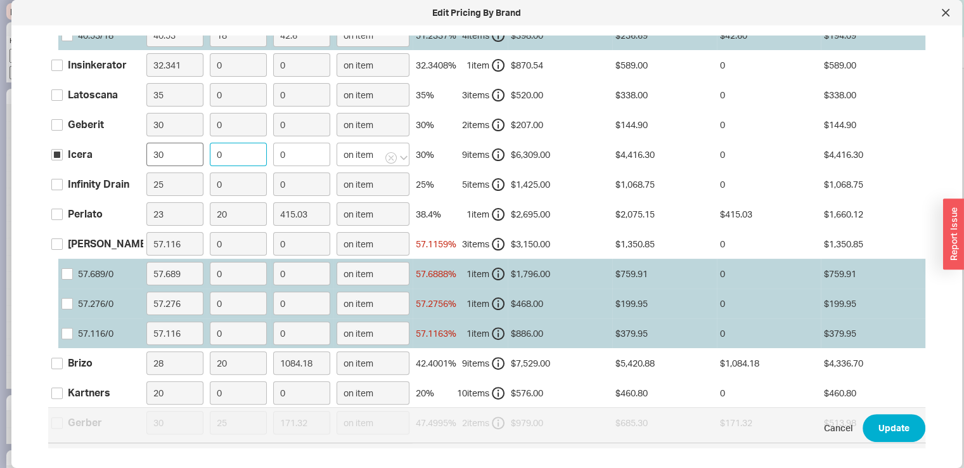
type input "1"
type input "44.16"
type input "10"
type input "441.63"
type input "10"
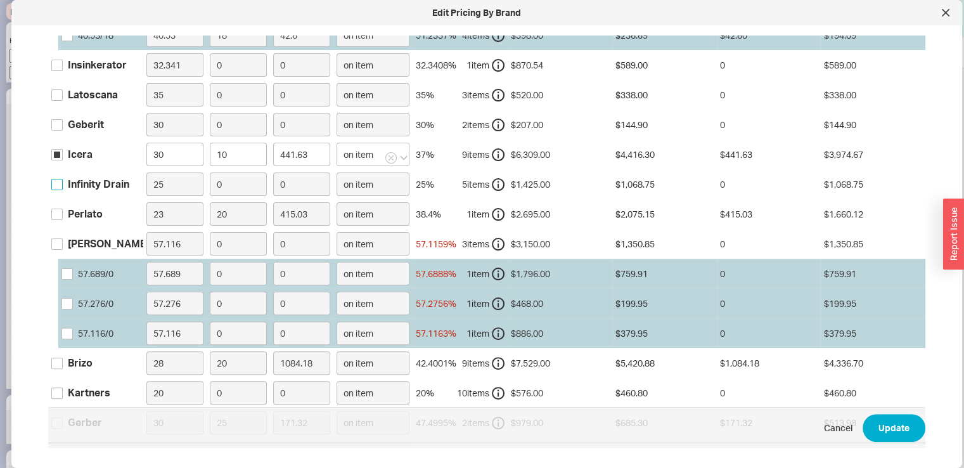
click at [58, 181] on input "Infinity Drain" at bounding box center [56, 184] width 11 height 11
checkbox input "true"
drag, startPoint x: 224, startPoint y: 187, endPoint x: 207, endPoint y: 184, distance: 18.0
click at [207, 185] on label "0" at bounding box center [238, 184] width 63 height 30
type input "2"
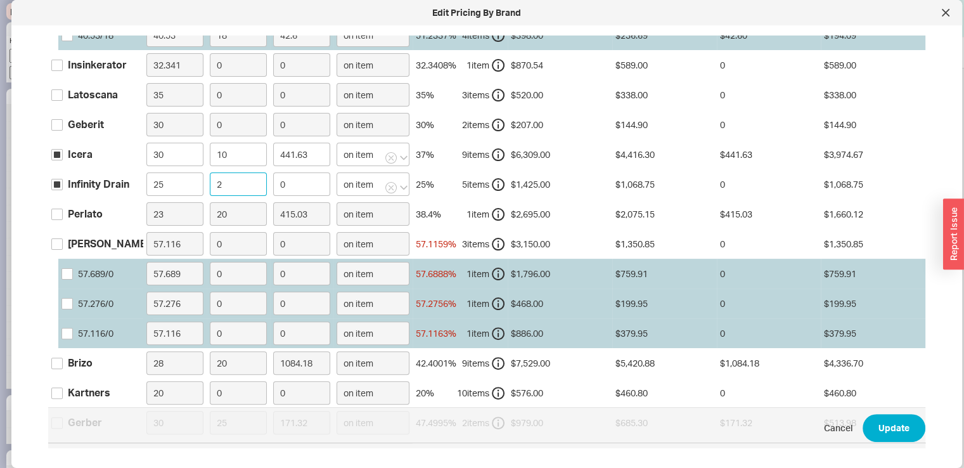
type input "21.37"
type input "29"
type input "309.94"
type input "2"
type input "21.37"
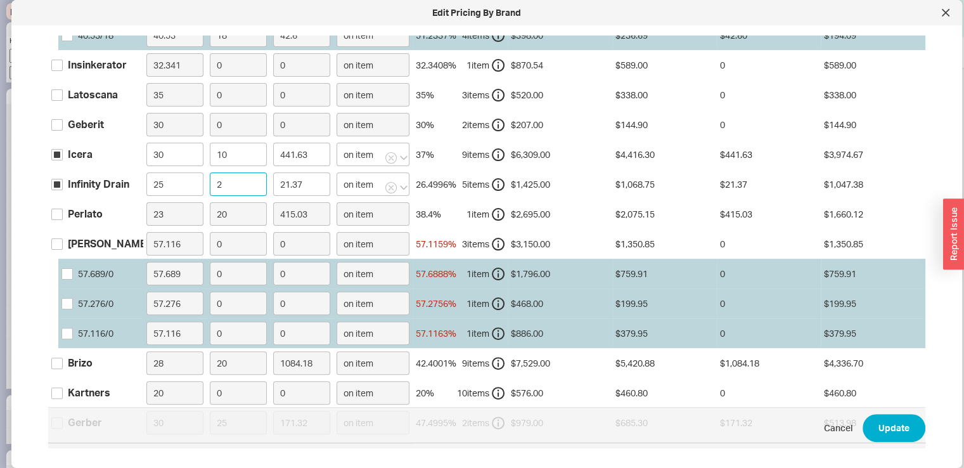
type input "20"
type input "213.75"
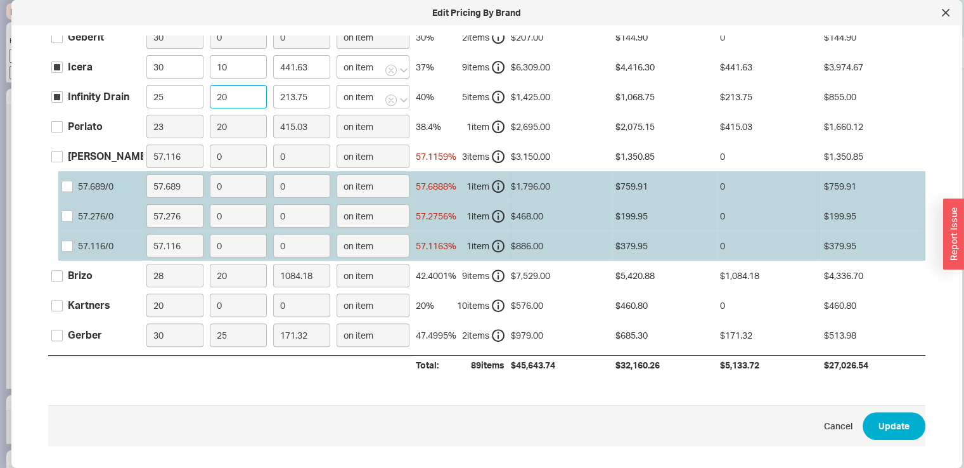
scroll to position [413, 0]
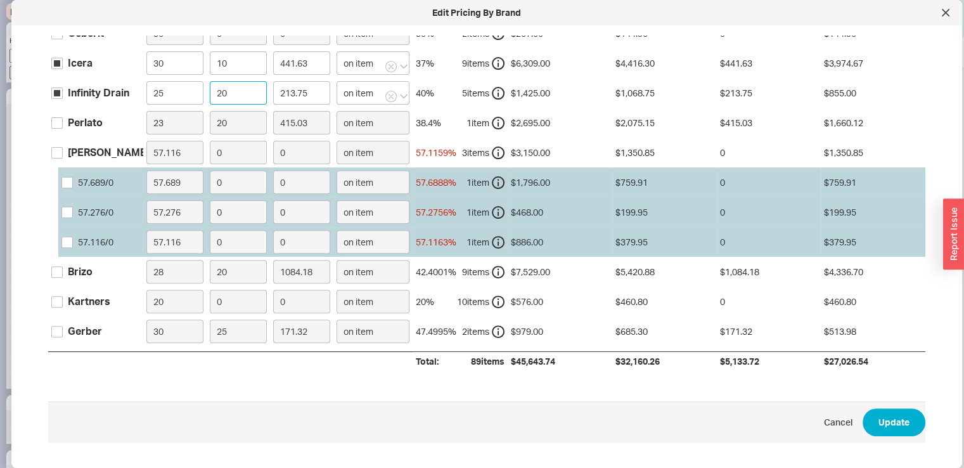
type input "20"
click at [63, 153] on label "[PERSON_NAME]" at bounding box center [100, 152] width 98 height 14
click at [63, 153] on input "[PERSON_NAME]" at bounding box center [56, 152] width 11 height 11
checkbox input "true"
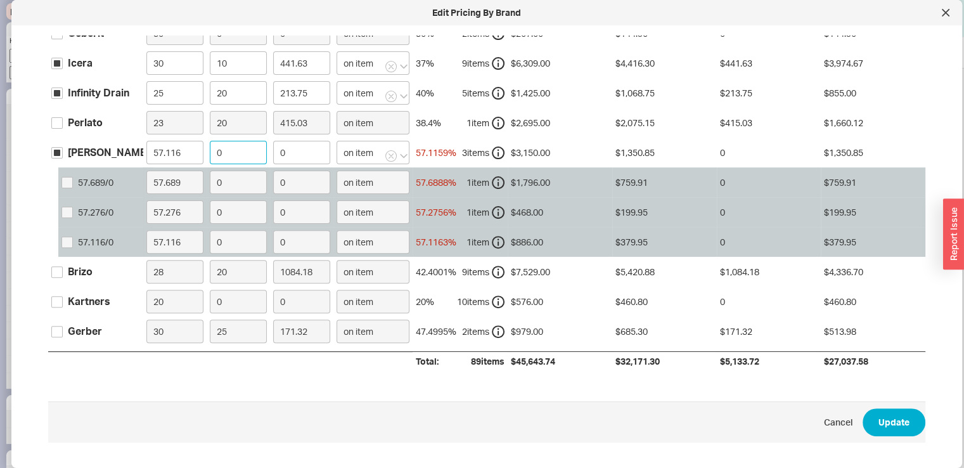
drag, startPoint x: 242, startPoint y: 153, endPoint x: 213, endPoint y: 157, distance: 28.9
click at [213, 157] on input "0" at bounding box center [238, 152] width 57 height 23
type input "5"
type input "67.54"
type input "5"
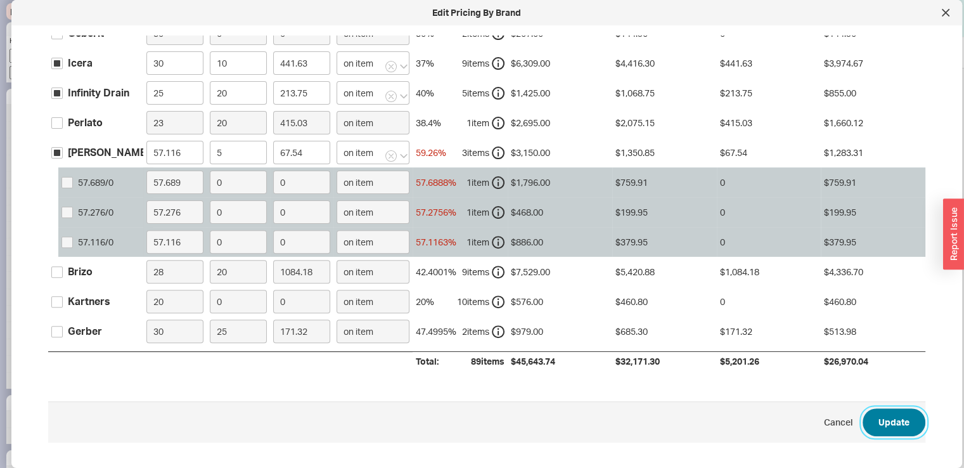
click at [898, 416] on button "Update" at bounding box center [894, 422] width 63 height 28
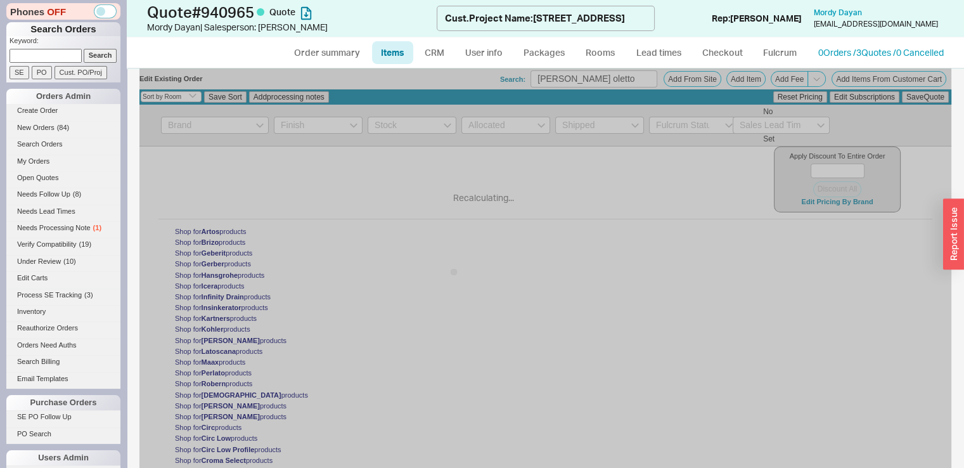
type input "15"
type input "20"
type input "10"
type input "20"
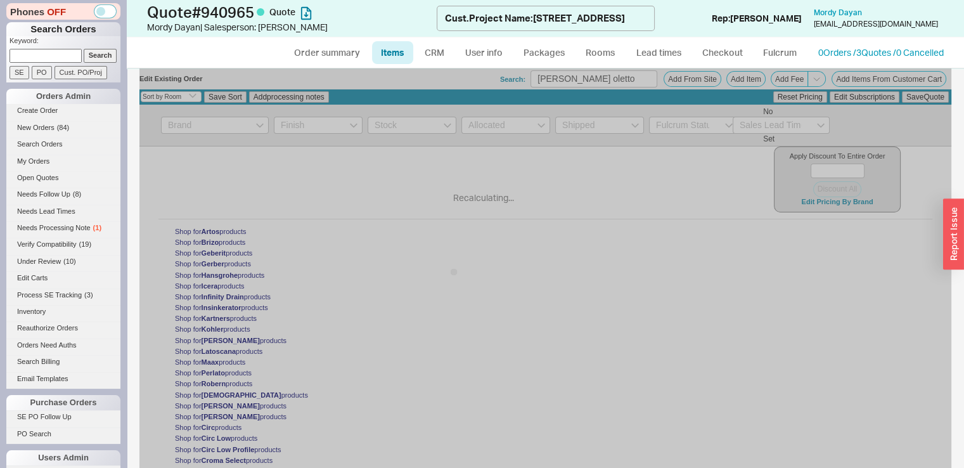
type input "10"
type input "$385.10"
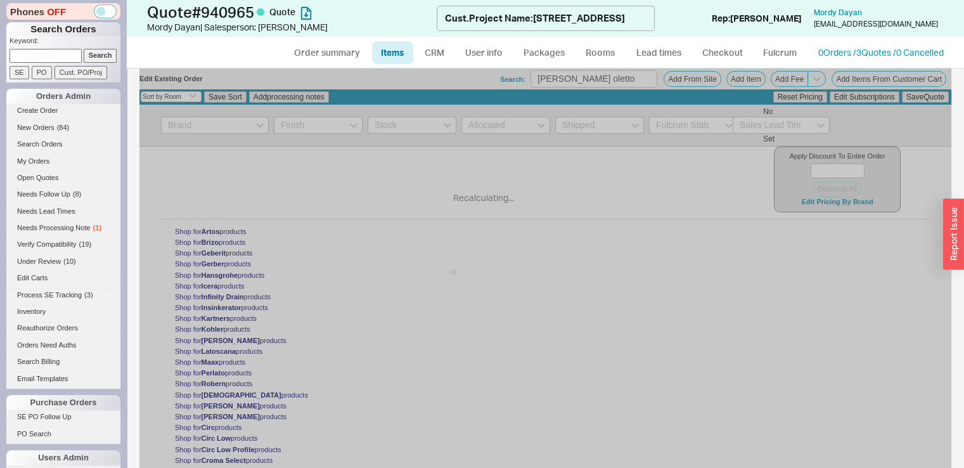
type input "5"
type input "10"
type input "20"
type input "10"
type input "20"
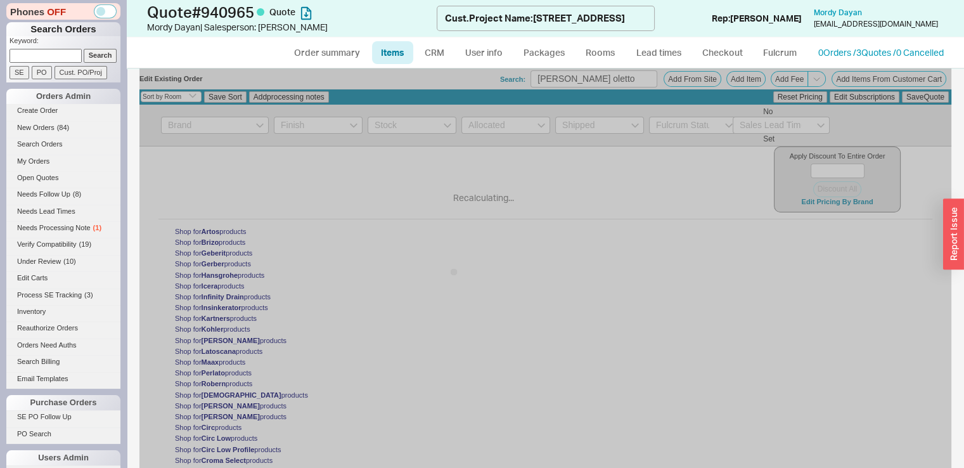
type input "10"
type input "15"
type input "20"
type input "10"
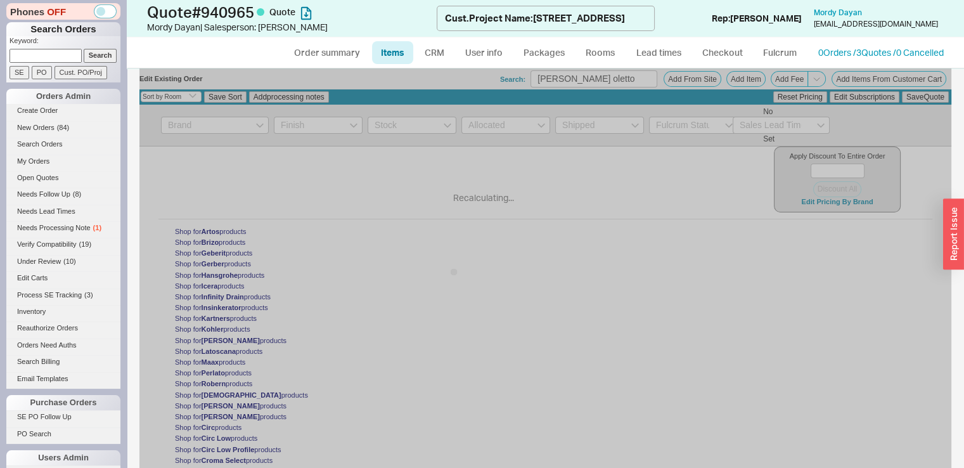
type input "15"
type input "$200.70"
type input "5"
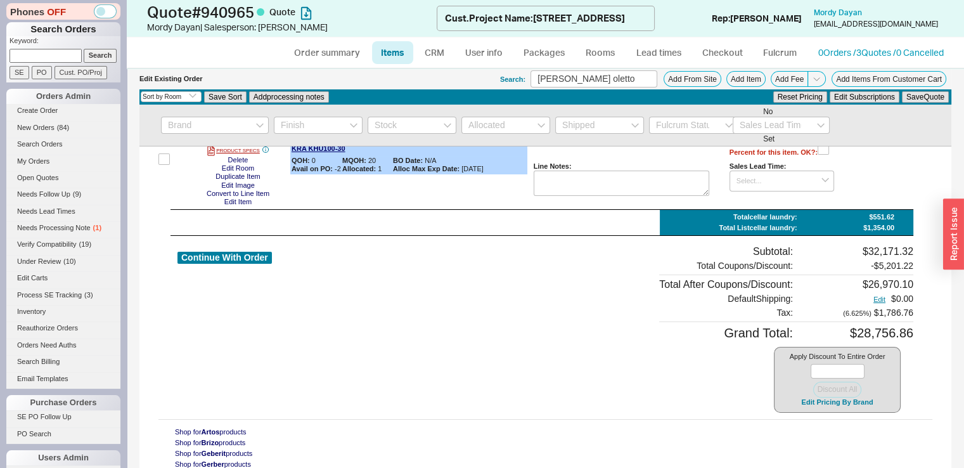
scroll to position [9627, 0]
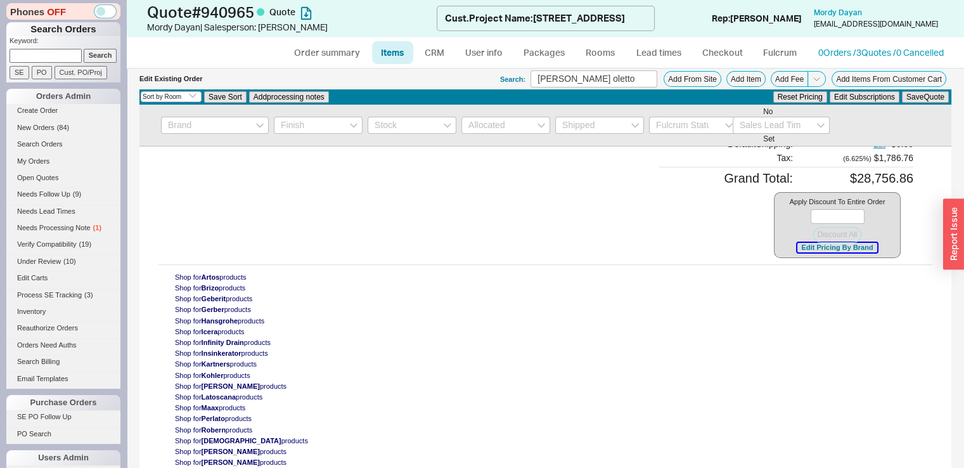
click at [855, 252] on button "Edit Pricing By Brand" at bounding box center [837, 248] width 79 height 10
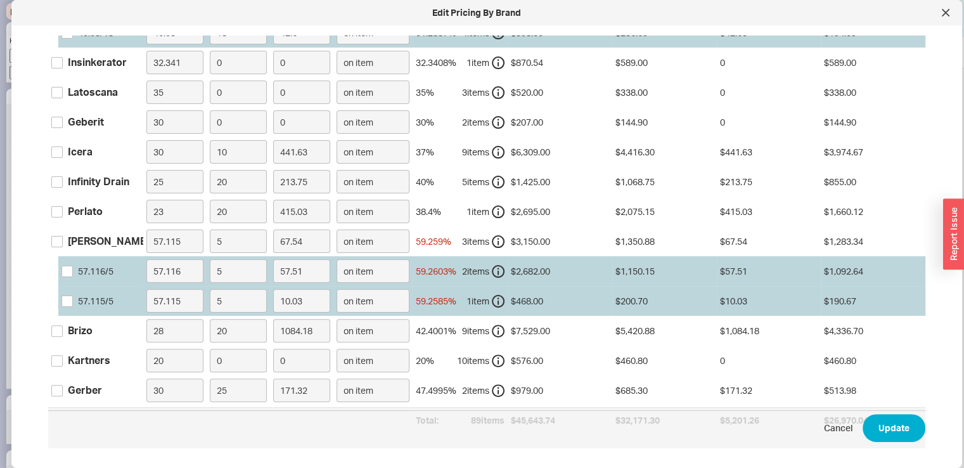
scroll to position [354, 0]
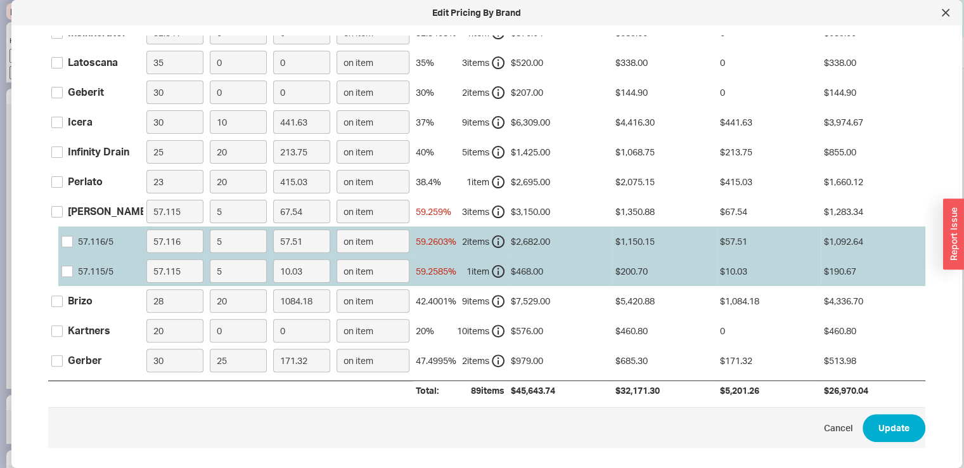
click at [66, 205] on label "[PERSON_NAME]" at bounding box center [100, 211] width 98 height 14
click at [63, 206] on input "[PERSON_NAME]" at bounding box center [56, 211] width 11 height 11
checkbox input "true"
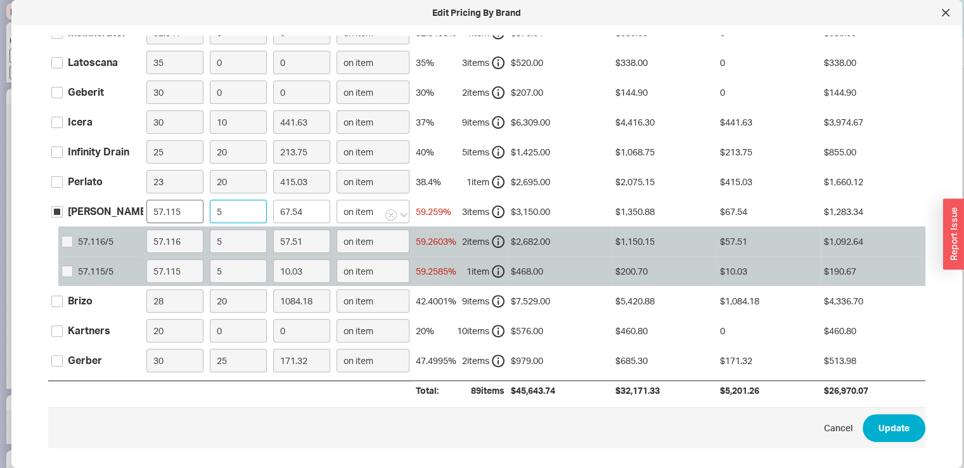
drag, startPoint x: 229, startPoint y: 209, endPoint x: 178, endPoint y: 213, distance: 51.5
click at [0, 0] on div "Kraus 57.115 5 67.54 on item 59.259 % 3 item s $3,150.00 $1,350.88 $67.54 $1,28…" at bounding box center [0, 0] width 0 height 0
type input "0"
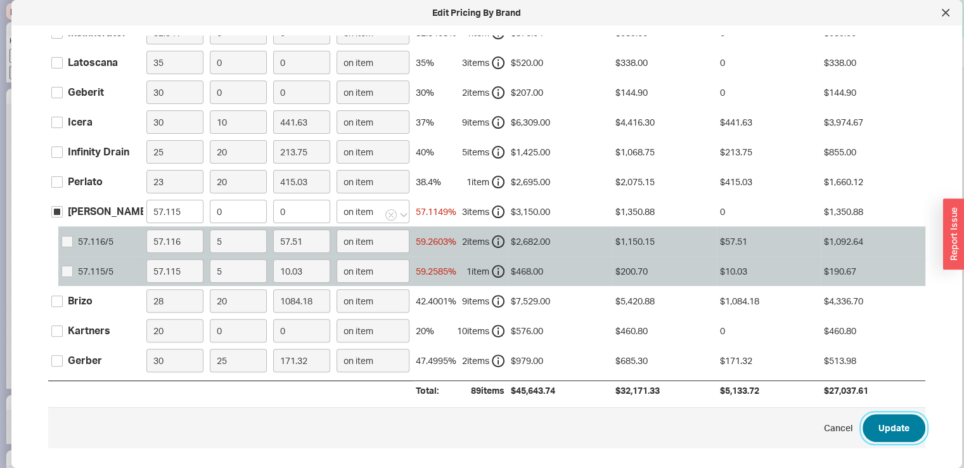
click at [890, 425] on button "Update" at bounding box center [894, 428] width 63 height 28
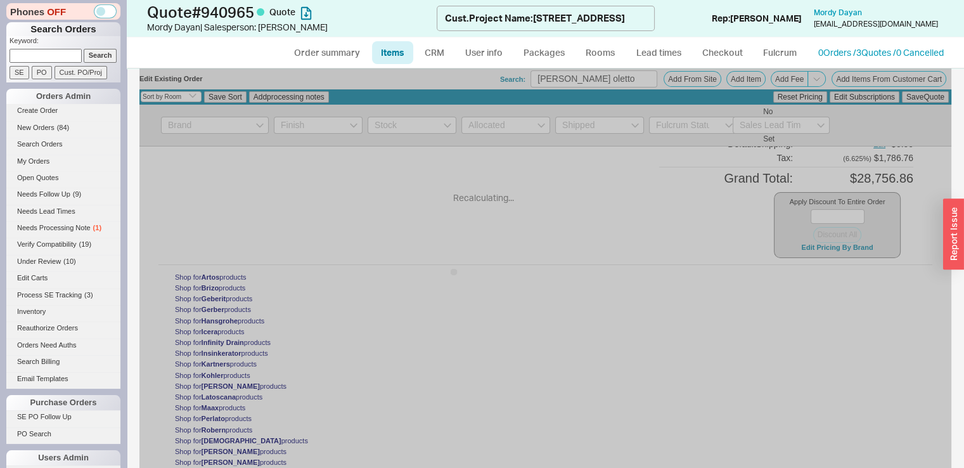
type input "$385.11"
type input "0"
type input "$379.96"
type input "0"
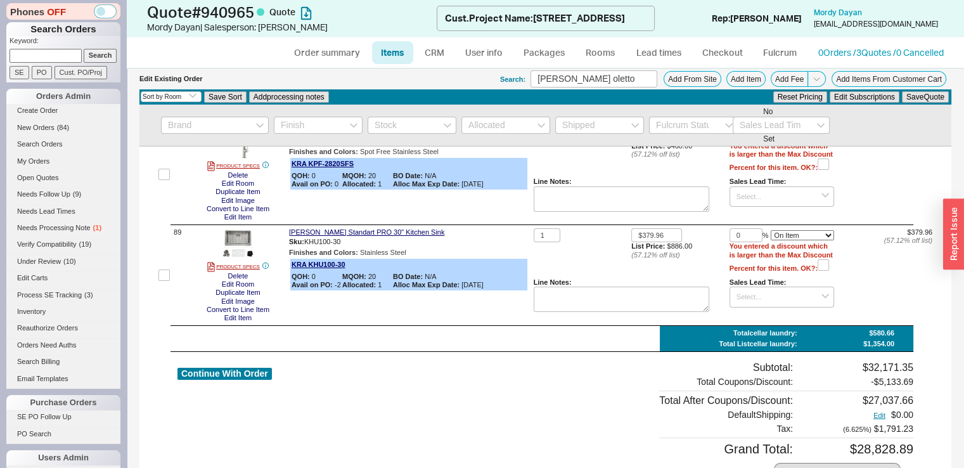
scroll to position [9305, 0]
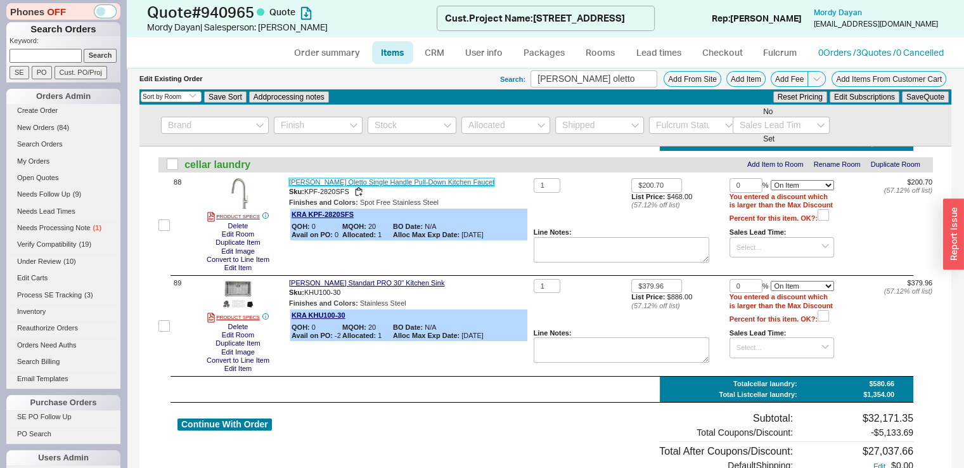
click at [424, 186] on link "Kraus Oletto Single Handle Pull-Down Kitchen Faucet" at bounding box center [391, 182] width 205 height 8
drag, startPoint x: 307, startPoint y: 247, endPoint x: 348, endPoint y: 249, distance: 41.3
click at [348, 196] on span "KPF-2820SFS" at bounding box center [326, 192] width 45 height 8
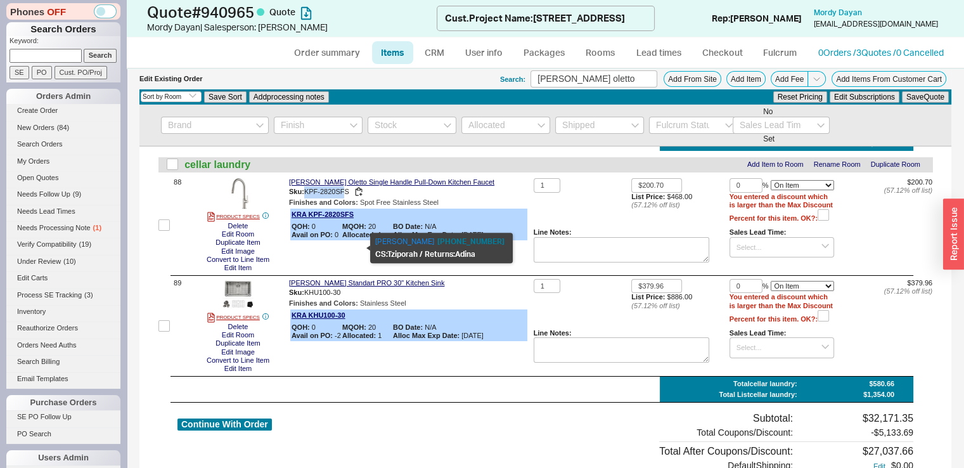
copy span "KPF-2820SF"
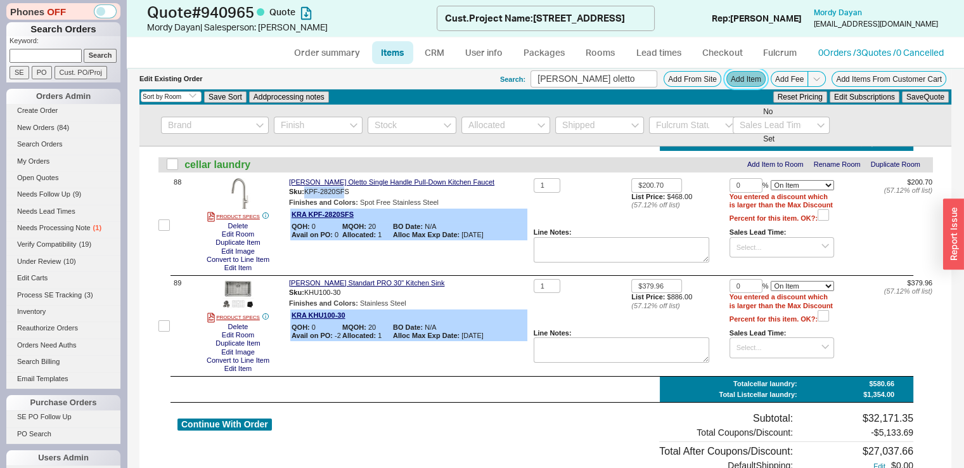
click at [746, 81] on button "Add Item" at bounding box center [746, 79] width 39 height 16
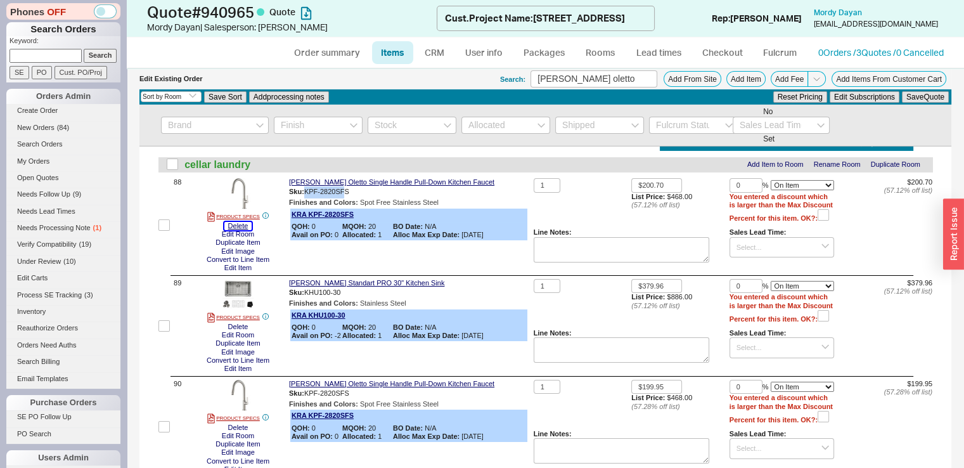
click at [246, 230] on button "Delete" at bounding box center [238, 226] width 28 height 8
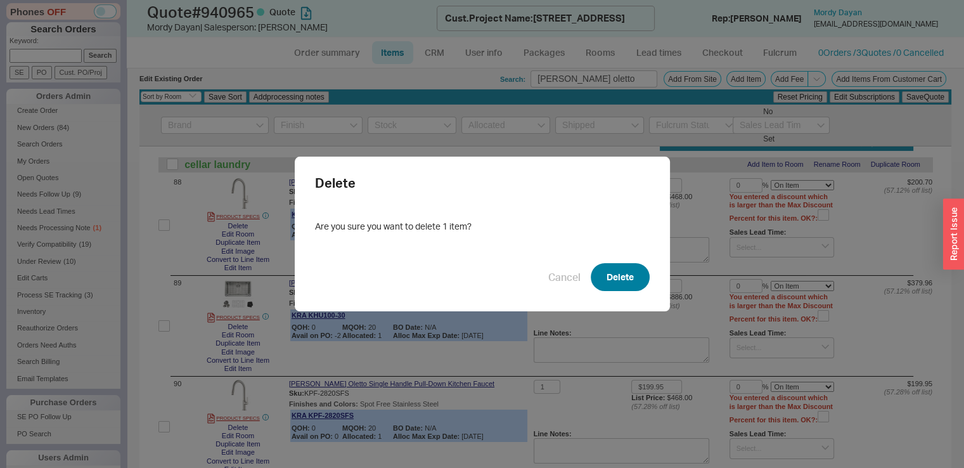
click at [618, 279] on button "Delete" at bounding box center [620, 277] width 59 height 28
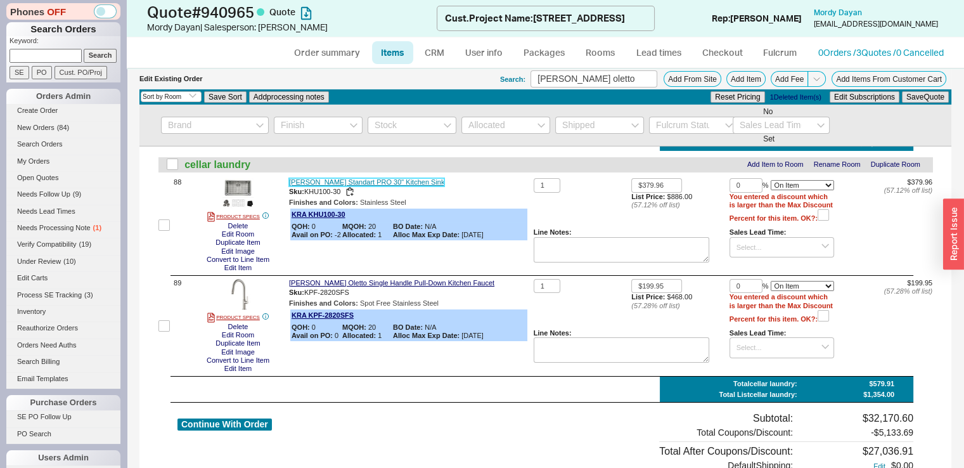
click at [372, 186] on link "Kraus Standart PRO 30" Kitchen Sink" at bounding box center [366, 182] width 155 height 8
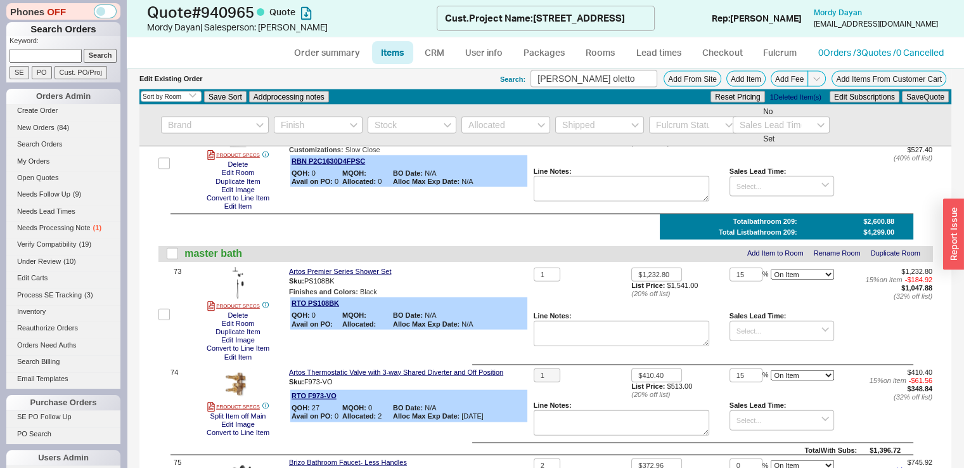
scroll to position [7659, 0]
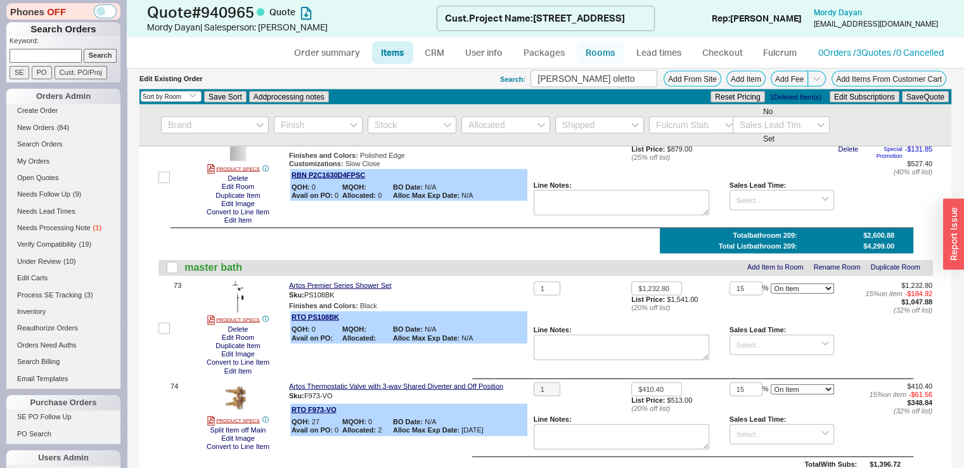
click at [598, 42] on link "Rooms" at bounding box center [601, 52] width 48 height 23
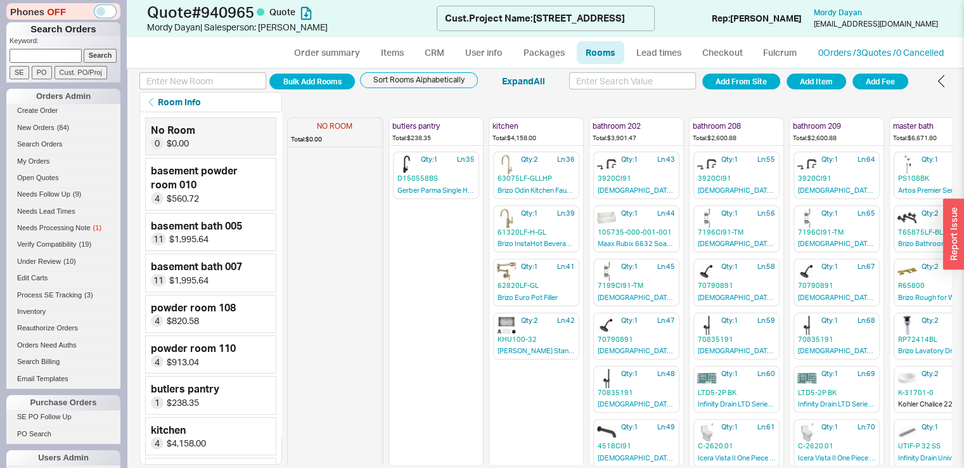
scroll to position [0, 499]
click at [399, 53] on link "Items" at bounding box center [392, 52] width 41 height 23
select select "3"
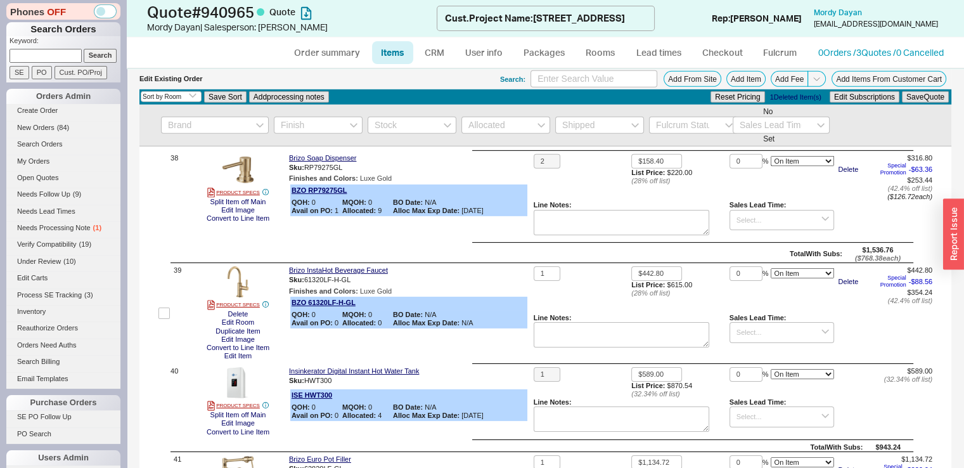
scroll to position [3900, 0]
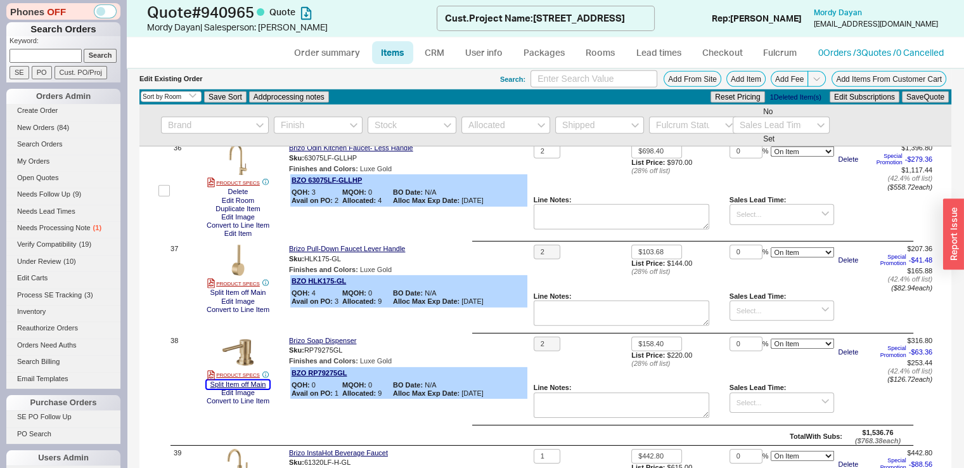
click at [253, 389] on button "Split Item off Main" at bounding box center [238, 384] width 63 height 8
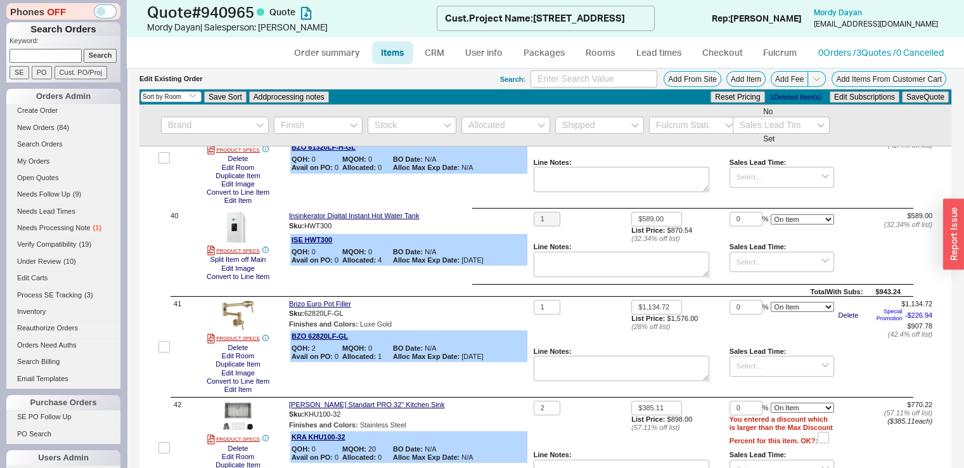
scroll to position [4162, 0]
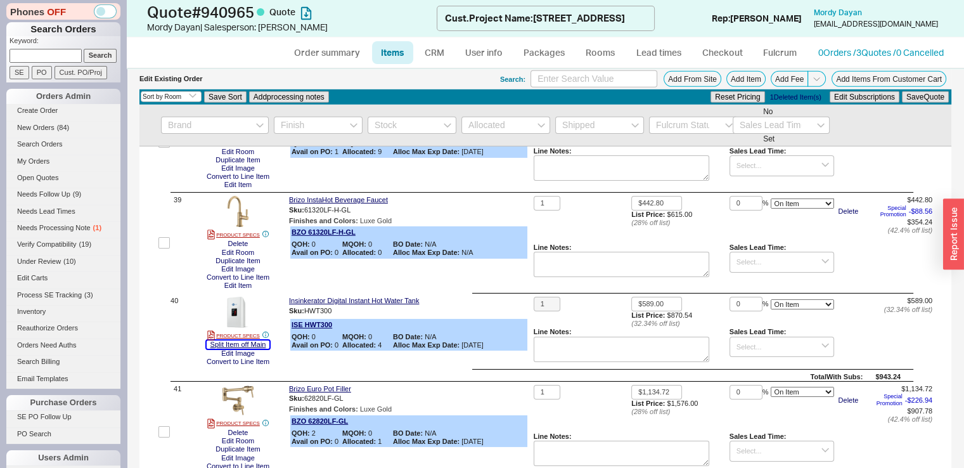
click at [252, 349] on button "Split Item off Main" at bounding box center [238, 344] width 63 height 8
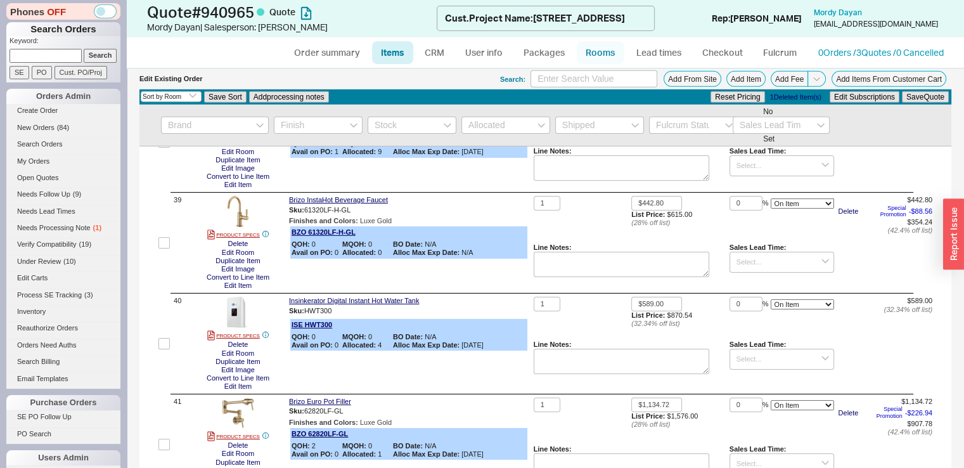
click at [594, 52] on link "Rooms" at bounding box center [601, 52] width 48 height 23
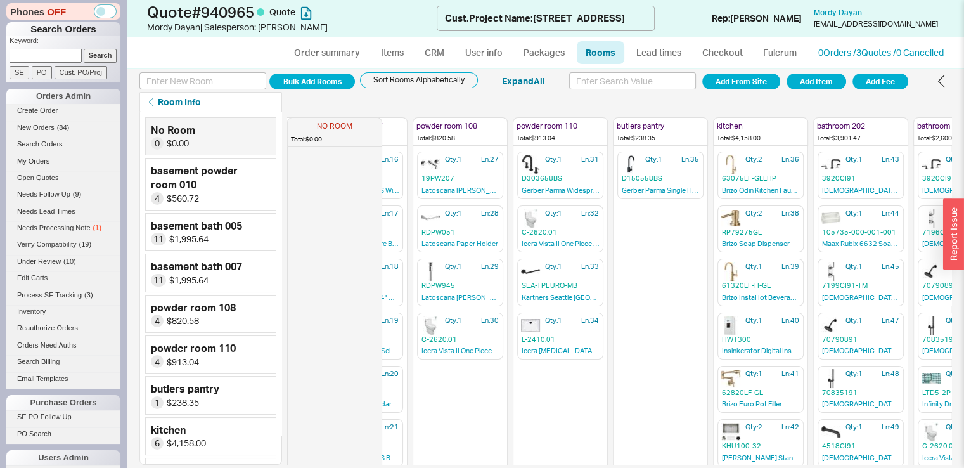
scroll to position [0, 284]
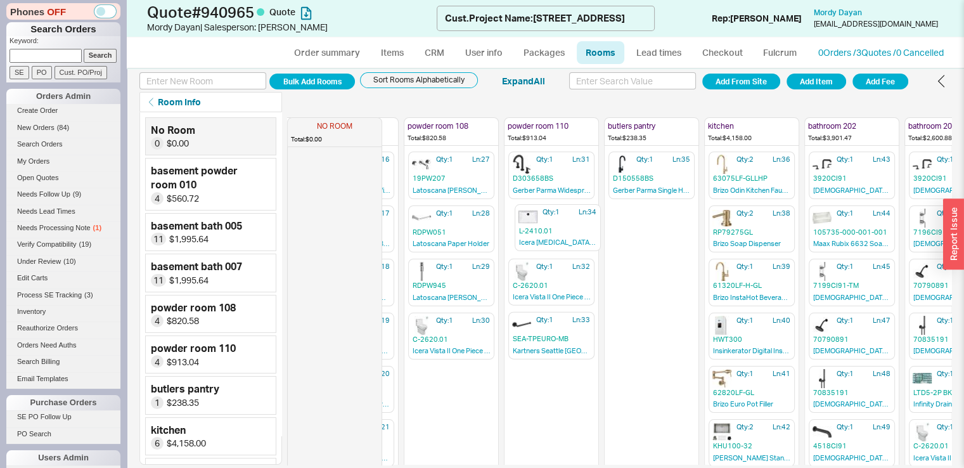
drag, startPoint x: 526, startPoint y: 330, endPoint x: 533, endPoint y: 219, distance: 111.1
click at [533, 219] on div "NO ROOM Total: $0.00 basement powder room 010 Total: $560.72 Qty: 1 Ln: 1 F501-…" at bounding box center [651, 288] width 1297 height 353
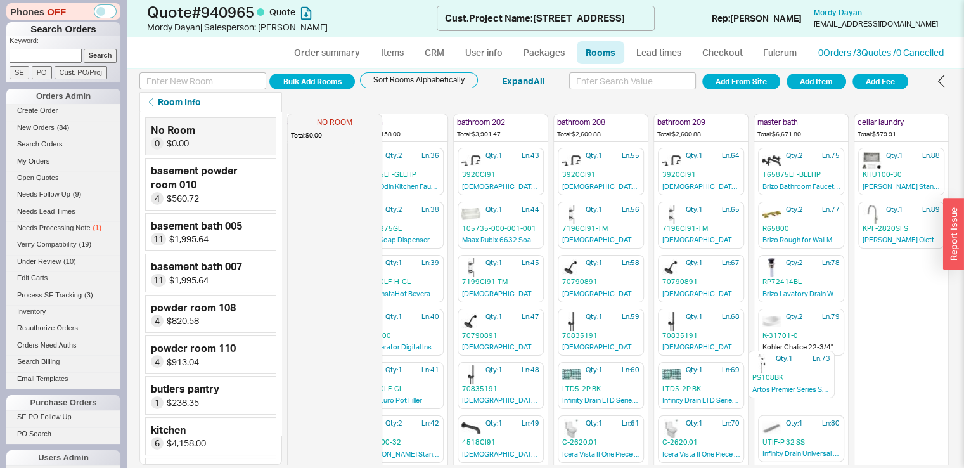
scroll to position [6, 645]
drag, startPoint x: 762, startPoint y: 172, endPoint x: 760, endPoint y: 379, distance: 206.7
click at [760, 379] on div "NO ROOM Total: $0.00 basement powder room 010 Total: $560.72 Qty: 1 Ln: 1 F501-…" at bounding box center [300, 283] width 1297 height 353
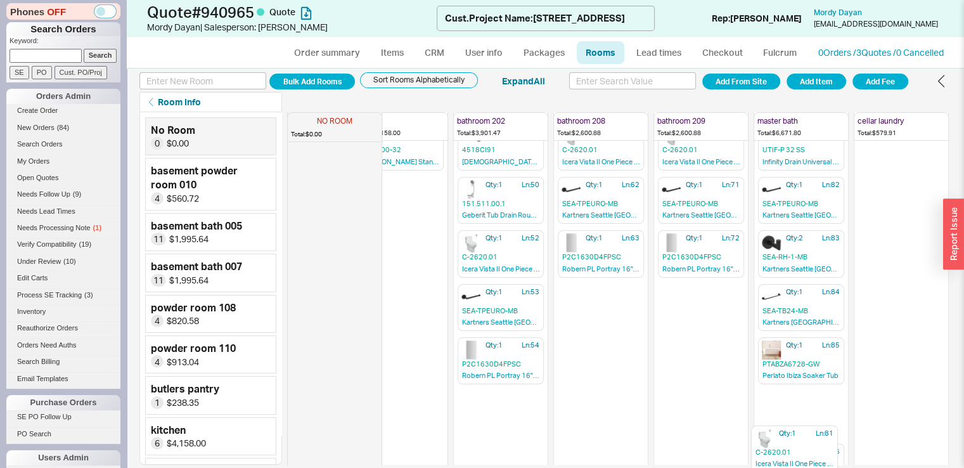
scroll to position [332, 645]
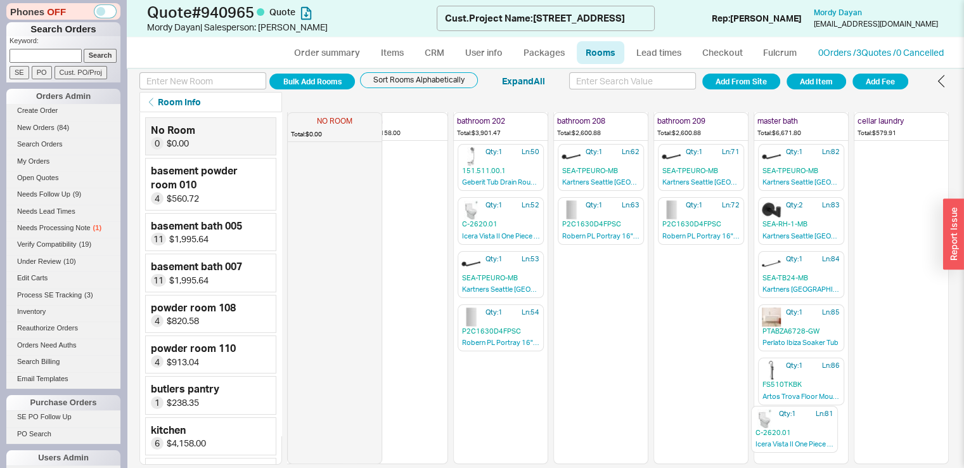
drag, startPoint x: 780, startPoint y: 363, endPoint x: 784, endPoint y: 439, distance: 76.8
click at [784, 439] on div "NO ROOM Total: $0.00 basement powder room 010 Total: $560.72 Qty: 1 Ln: 1 F501-…" at bounding box center [619, 288] width 664 height 353
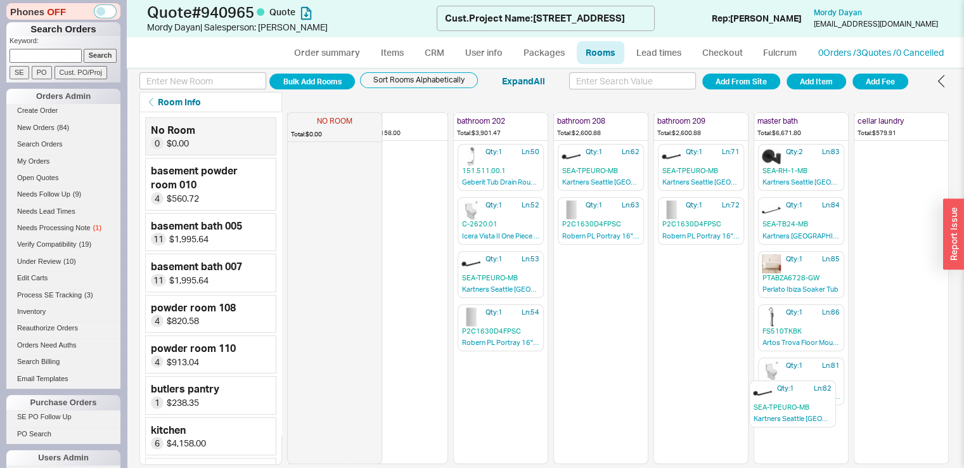
drag, startPoint x: 808, startPoint y: 164, endPoint x: 809, endPoint y: 410, distance: 246.6
click at [809, 410] on div "NO ROOM Total: $0.00 basement powder room 010 Total: $560.72 Qty: 1 Ln: 1 F501-…" at bounding box center [619, 288] width 664 height 353
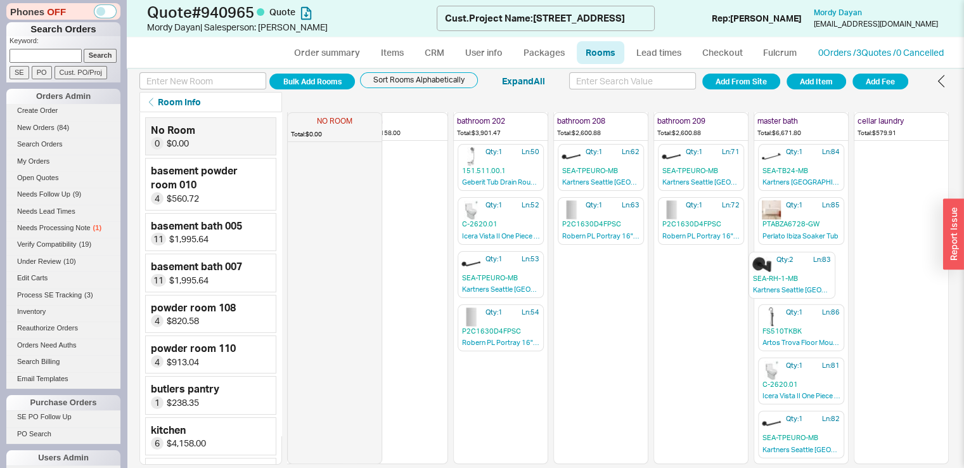
scroll to position [331, 645]
drag, startPoint x: 772, startPoint y: 145, endPoint x: 791, endPoint y: 410, distance: 265.0
click at [791, 410] on div "NO ROOM Total: $0.00 basement powder room 010 Total: $560.72 Qty: 1 Ln: 1 F501-…" at bounding box center [619, 288] width 664 height 353
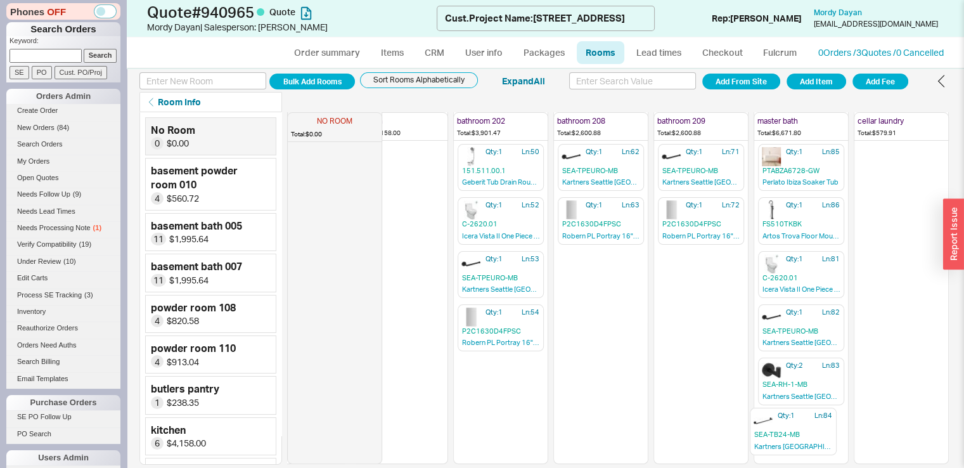
drag, startPoint x: 780, startPoint y: 150, endPoint x: 783, endPoint y: 424, distance: 273.3
click at [783, 424] on div "NO ROOM Total: $0.00 basement powder room 010 Total: $560.72 Qty: 1 Ln: 1 F501-…" at bounding box center [619, 288] width 664 height 353
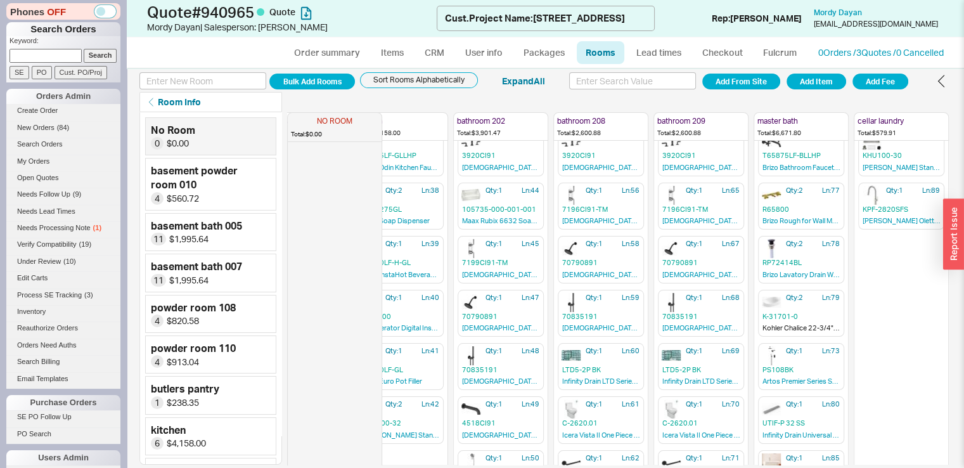
scroll to position [0, 645]
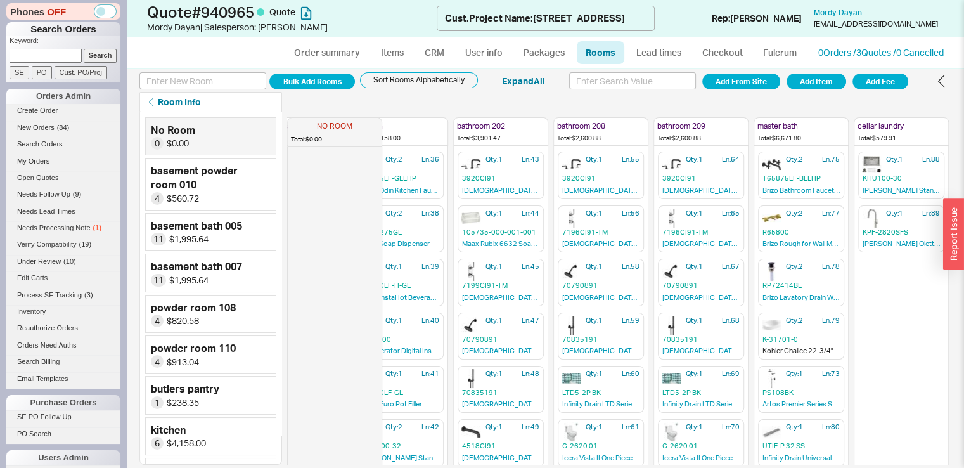
click at [307, 39] on ul "Order summary Items CRM User info Packages Rooms Lead times Checkout Fulcrum" at bounding box center [545, 52] width 531 height 30
click at [336, 55] on link "Order summary" at bounding box center [327, 52] width 84 height 23
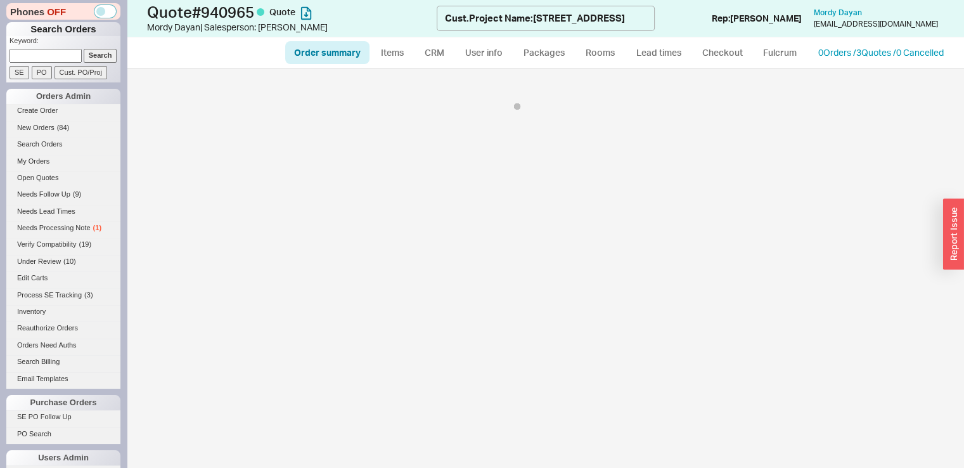
select select "*"
select select "LOW"
select select "3"
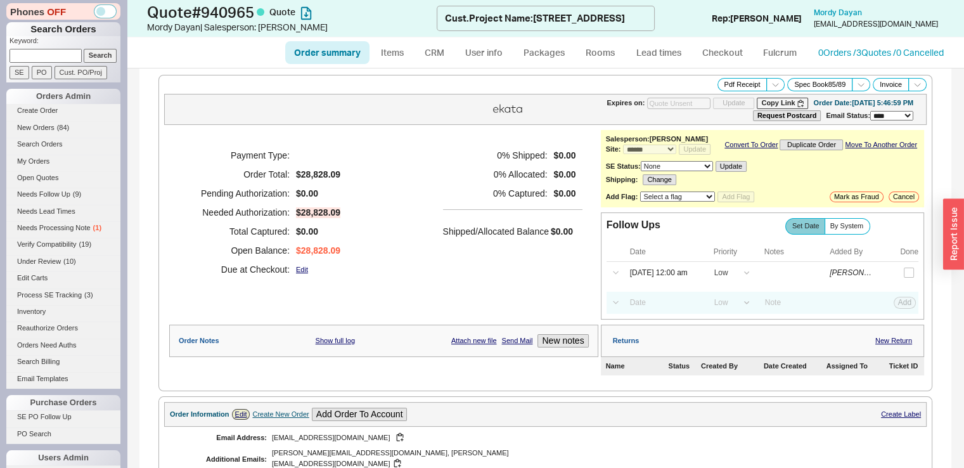
select select "*"
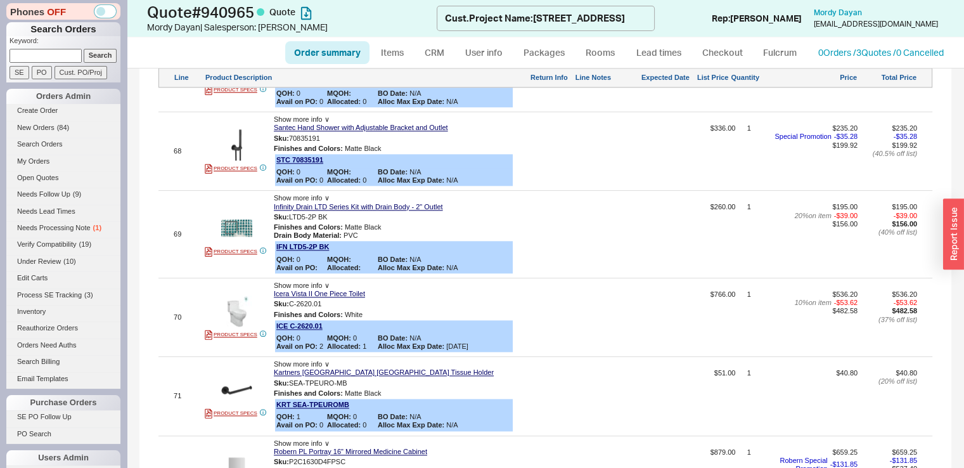
scroll to position [6270, 0]
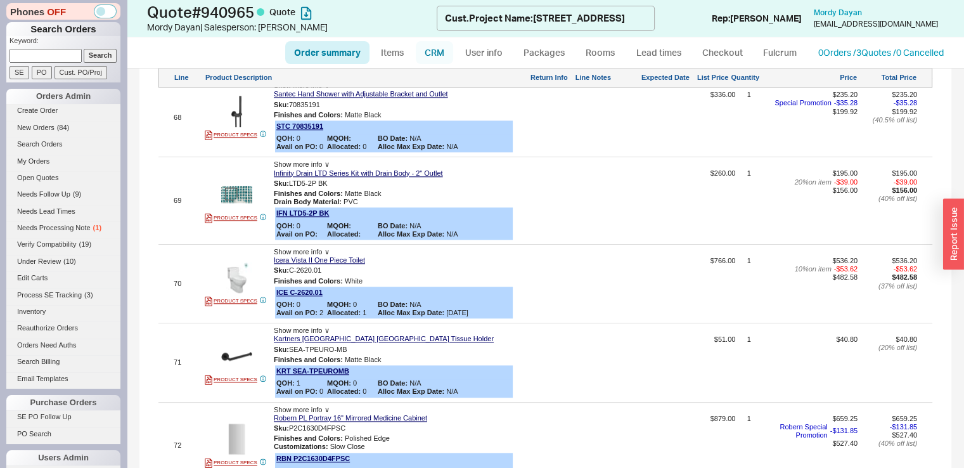
click at [439, 56] on link "CRM" at bounding box center [434, 52] width 37 height 23
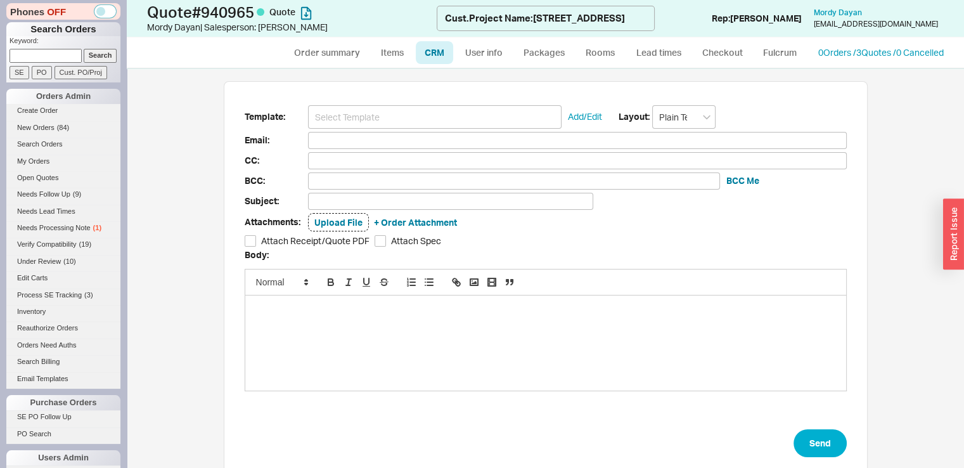
scroll to position [67, 634]
click at [448, 122] on input at bounding box center [435, 116] width 254 height 23
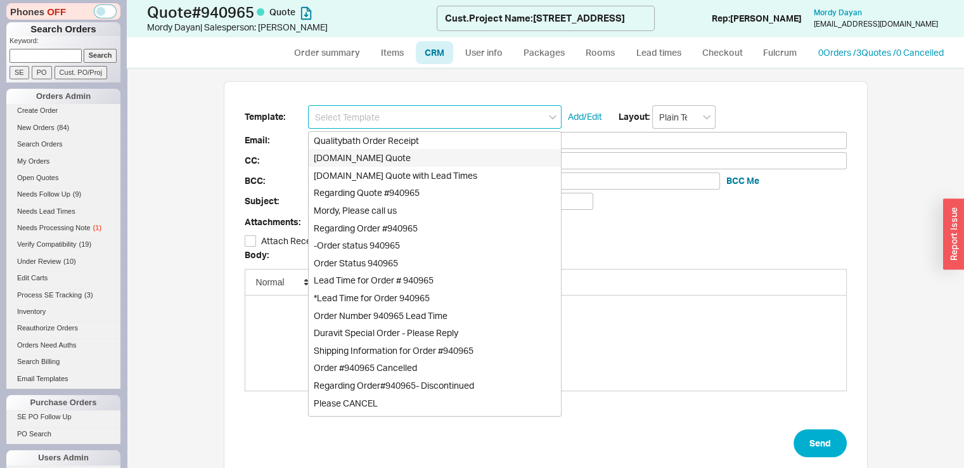
click at [436, 162] on div "Qualitybath.com Quote" at bounding box center [435, 158] width 252 height 18
type input "Receipt"
type input "mordy@mnccontractors.com"
type input "sarah@mnccontractors.com, ari@mnccontractors.com"
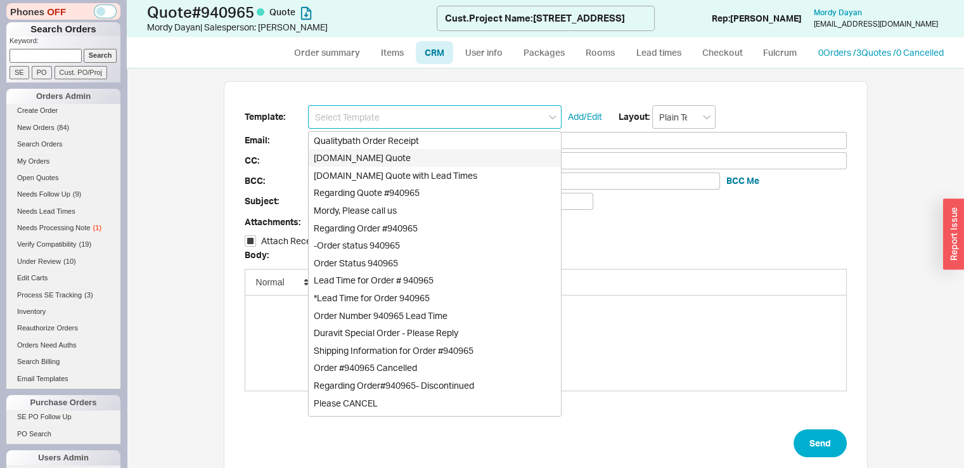
type input "sarah@mnccontractors.com, ari@mnccontractors.com"
type input "Quality Bath Quote #940965"
checkbox input "true"
type input "Qualitybath.com Quote"
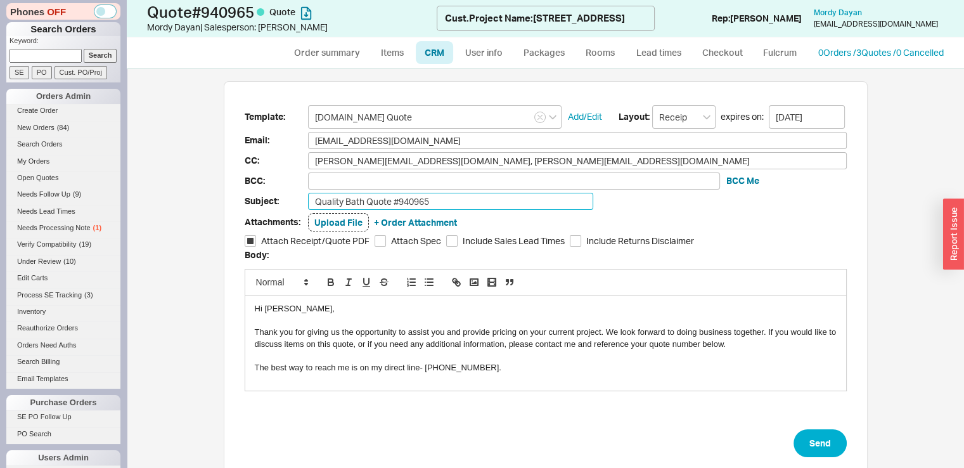
click at [442, 200] on input "Quality Bath Quote #940965" at bounding box center [450, 201] width 285 height 17
type input "Quality Bath Quote #940965-890 Red Oaks (option 3)"
click at [270, 315] on div at bounding box center [546, 320] width 582 height 11
click at [274, 309] on div "Hi Mordy," at bounding box center [546, 308] width 582 height 11
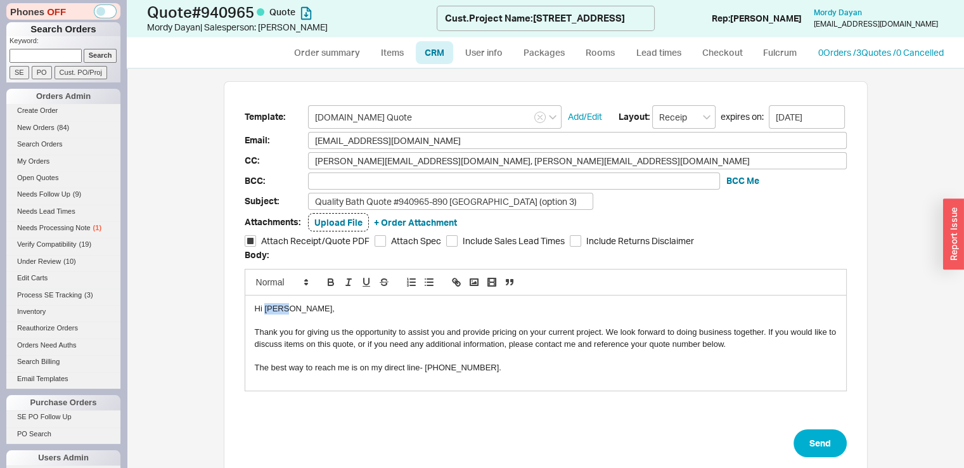
click at [275, 309] on div "Hi Mordy," at bounding box center [546, 308] width 582 height 11
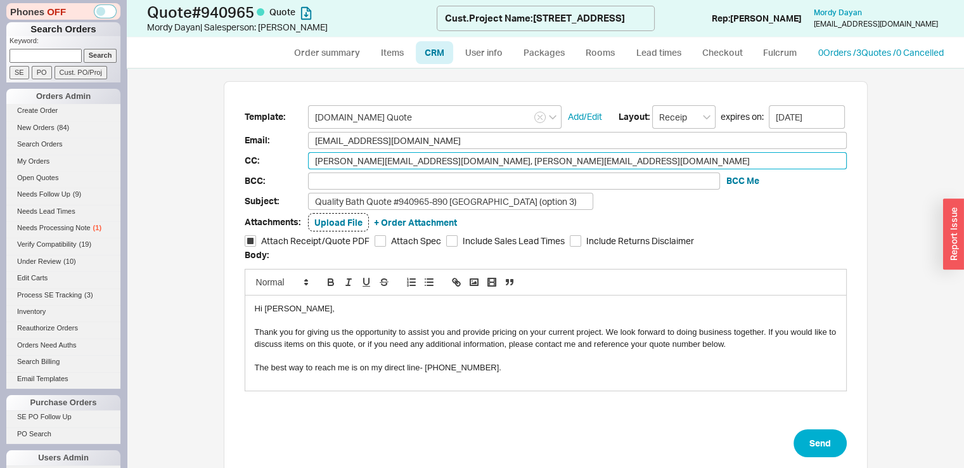
click at [429, 159] on input "sarah@mnccontractors.com, ari@mnccontractors.com" at bounding box center [577, 160] width 539 height 17
drag, startPoint x: 429, startPoint y: 159, endPoint x: 319, endPoint y: 159, distance: 109.7
click at [319, 159] on input "sarah@mnccontractors.com, ari@mnccontractors.com" at bounding box center [577, 160] width 539 height 17
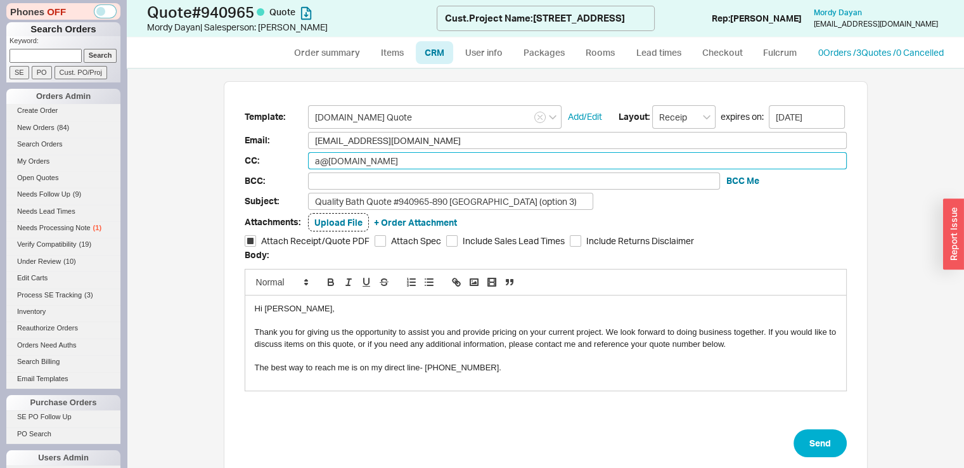
type input "ar@mnccontractors.com"
type input "ari@mnccontractors.com"
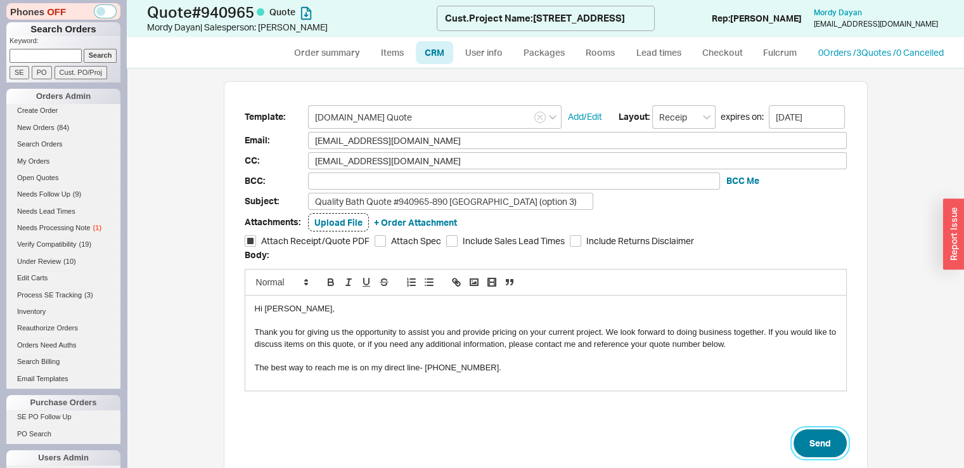
click at [818, 442] on button "Send" at bounding box center [820, 443] width 53 height 28
select select "*"
select select "LOW"
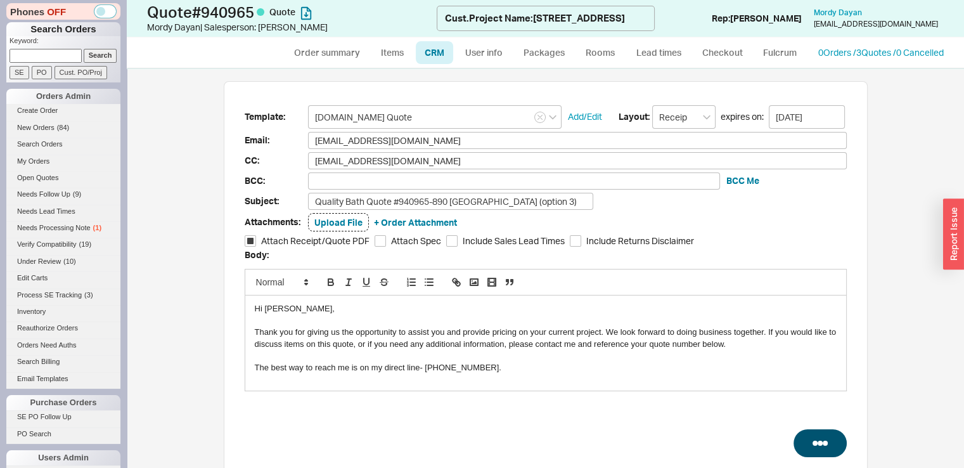
select select "3"
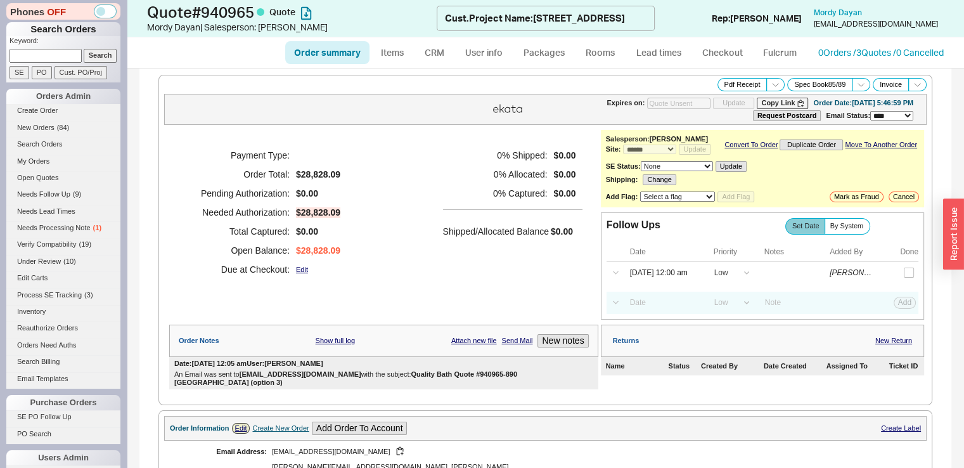
type input "10/03/2025"
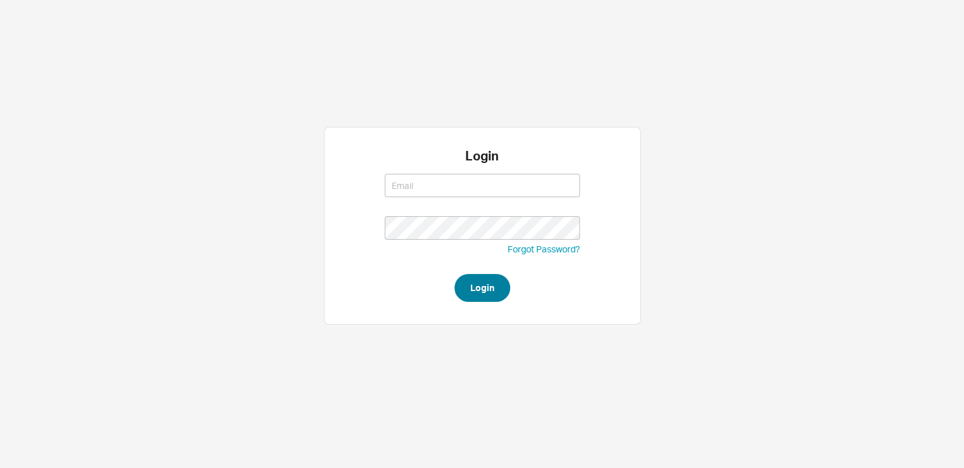
type input "[EMAIL_ADDRESS][DOMAIN_NAME]"
click at [491, 290] on button "Login" at bounding box center [483, 288] width 56 height 28
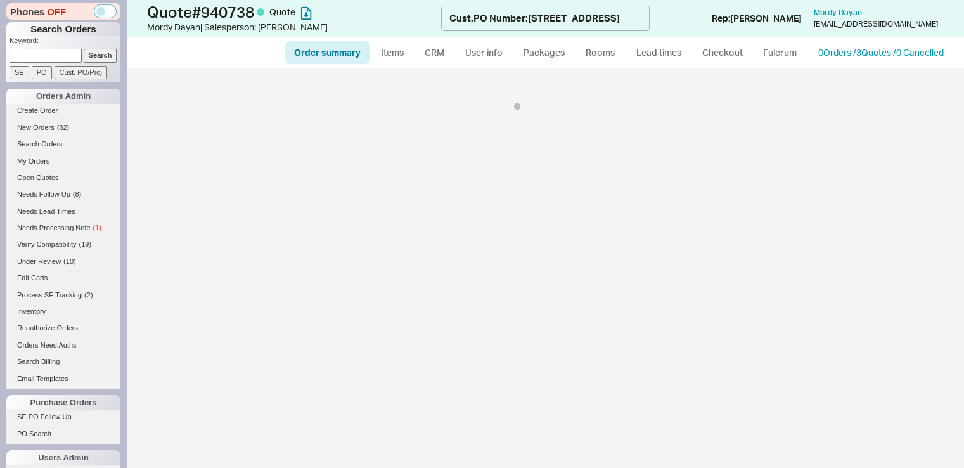
select select "*"
select select "LOW"
select select "3"
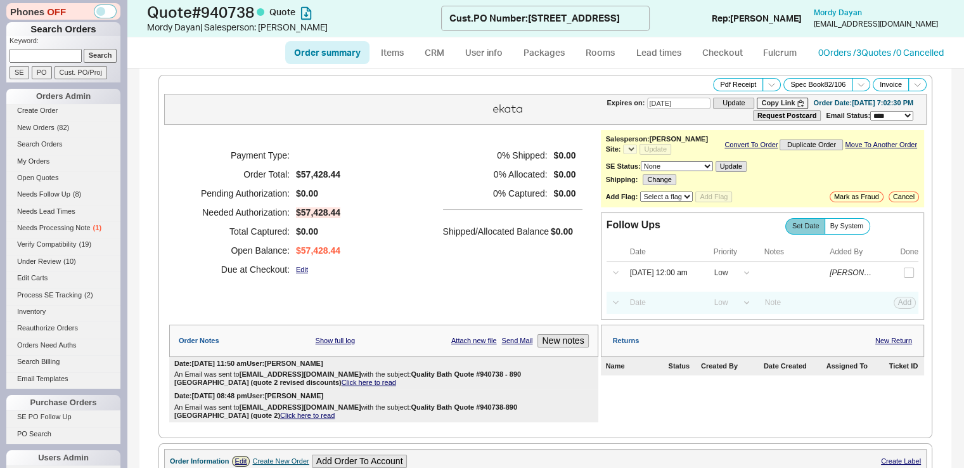
select select "*"
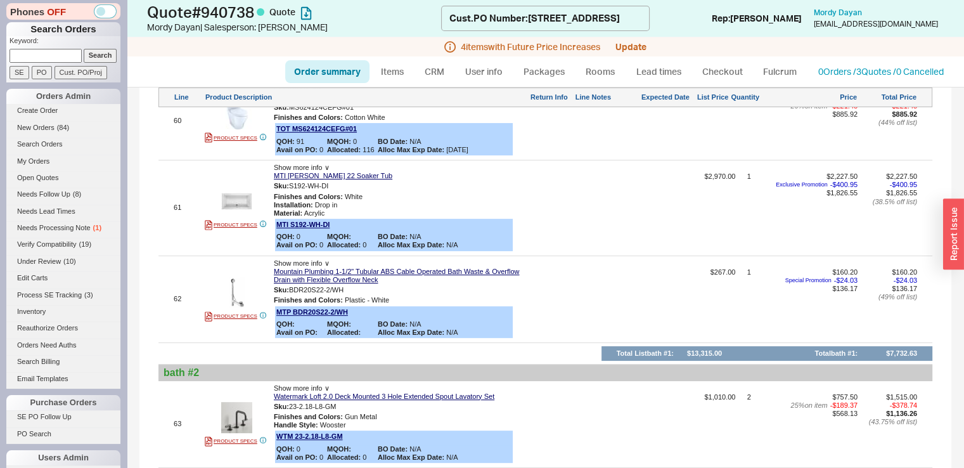
scroll to position [5213, 0]
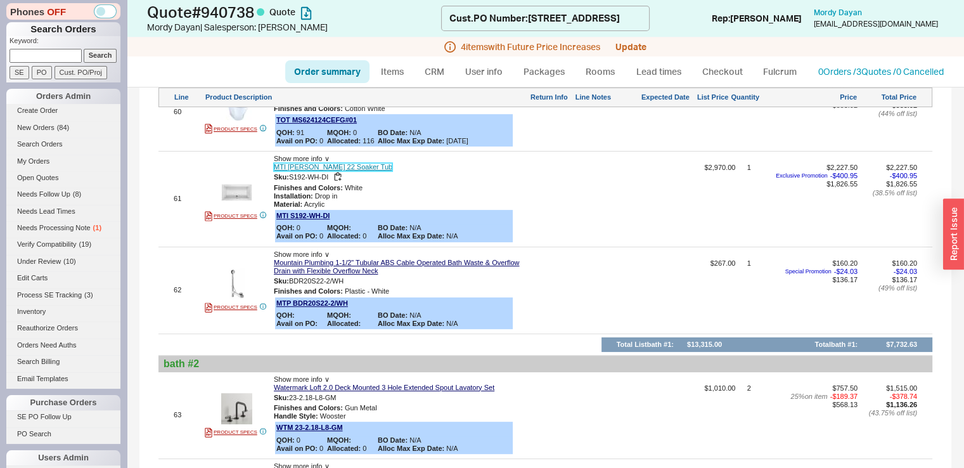
click at [314, 171] on link "MTI Andrea 22 Soaker Tub" at bounding box center [333, 167] width 119 height 8
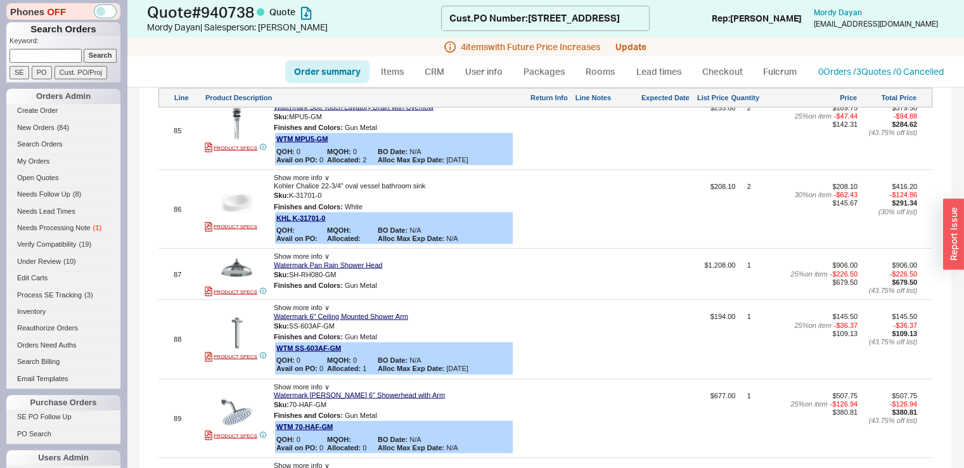
scroll to position [7339, 0]
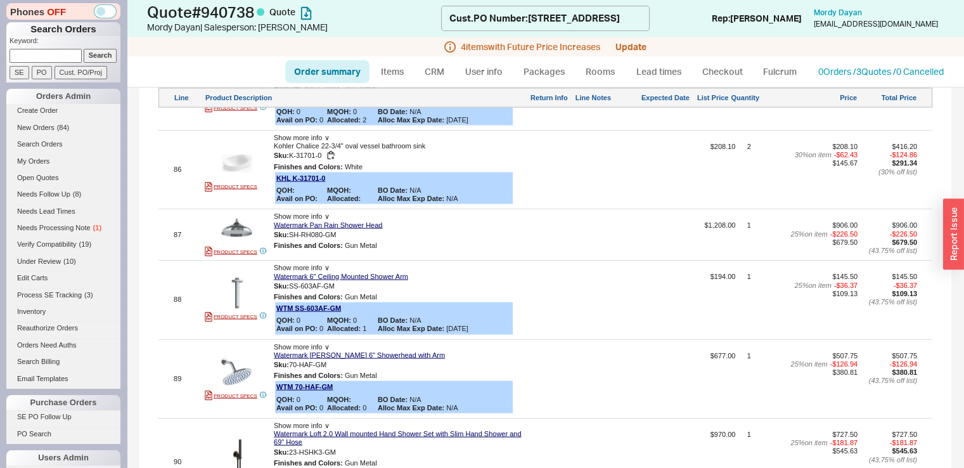
click at [289, 160] on span "Sku:" at bounding box center [281, 156] width 15 height 8
drag, startPoint x: 293, startPoint y: 222, endPoint x: 322, endPoint y: 222, distance: 29.2
click at [322, 162] on div "Sku: K-31701-0" at bounding box center [401, 156] width 254 height 12
copy span "K-31701-0"
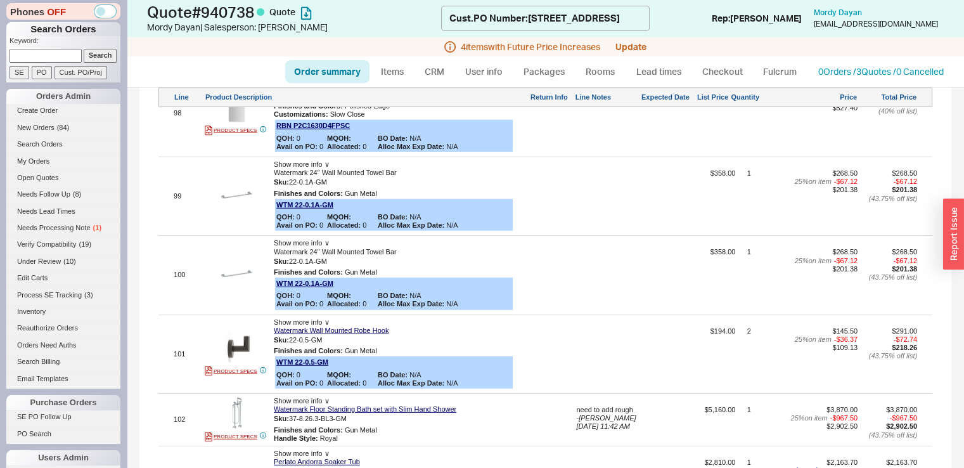
scroll to position [8313, 0]
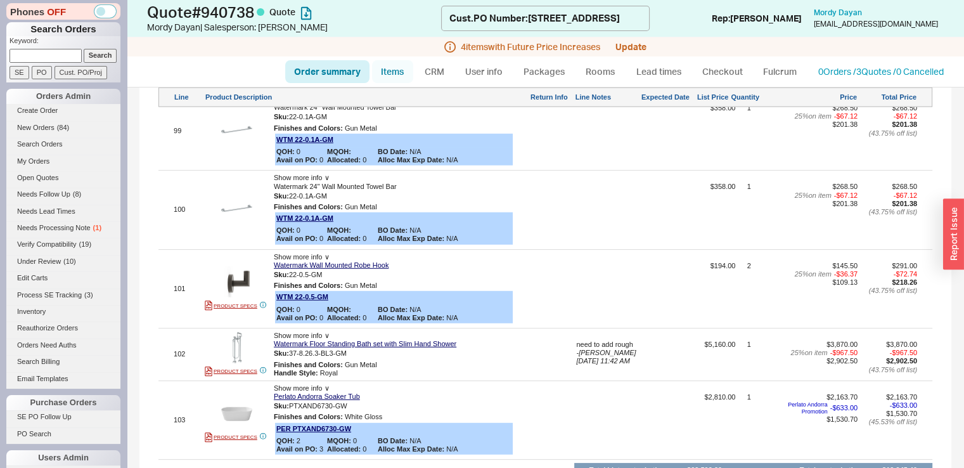
click at [391, 73] on link "Items" at bounding box center [392, 71] width 41 height 23
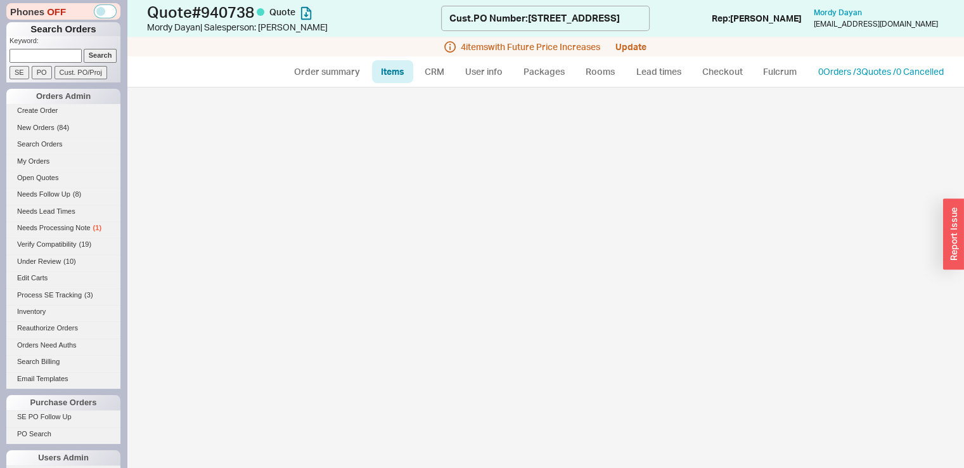
select select "3"
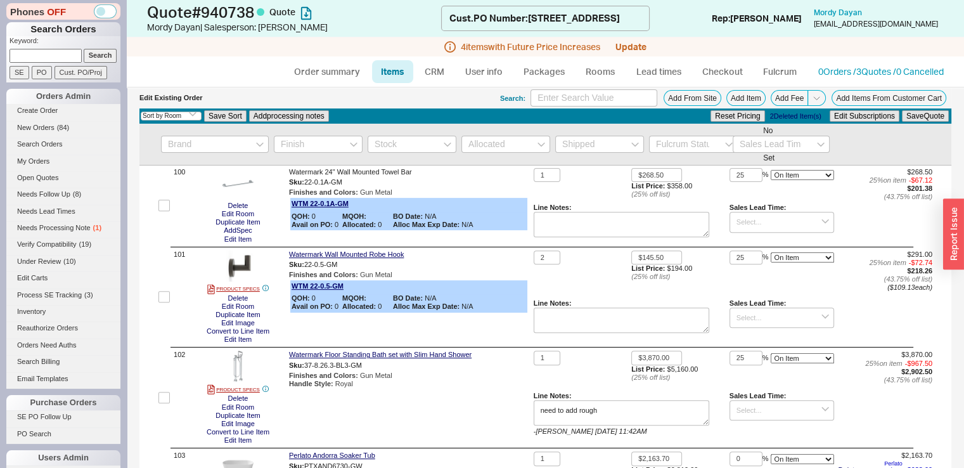
scroll to position [9991, 0]
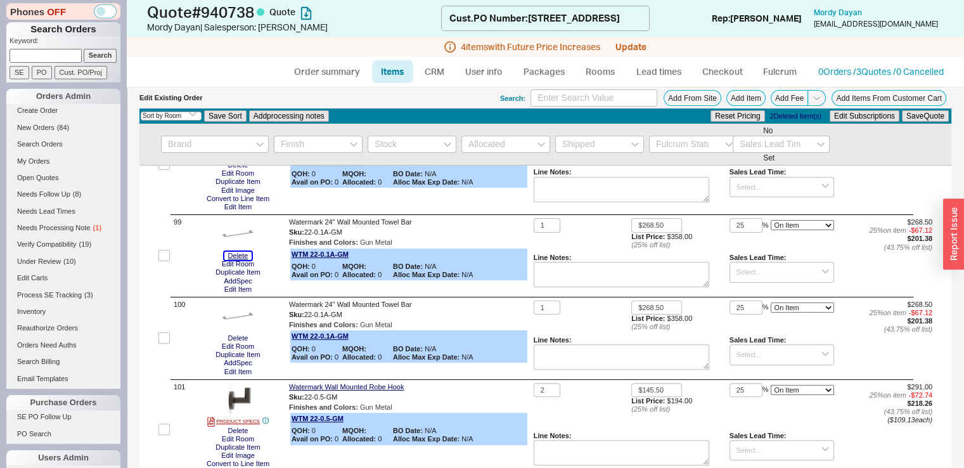
click at [249, 260] on button "Delete" at bounding box center [238, 256] width 28 height 8
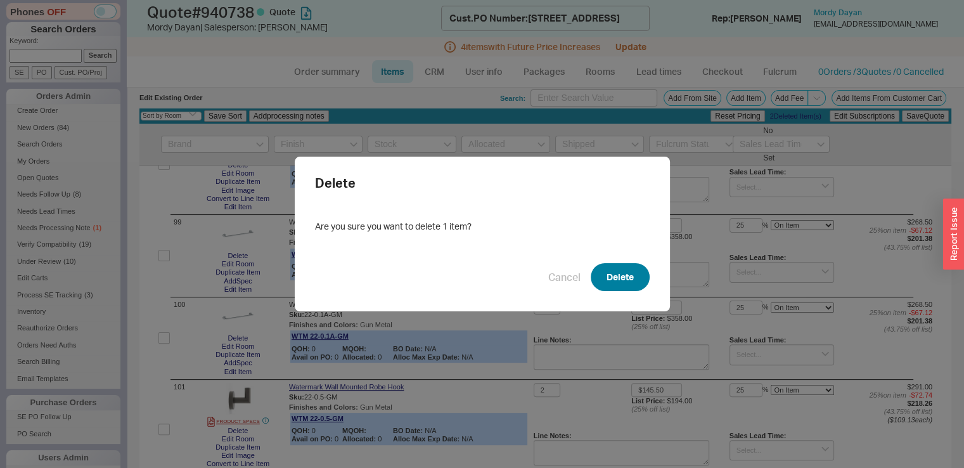
click at [603, 279] on button "Delete" at bounding box center [620, 277] width 59 height 28
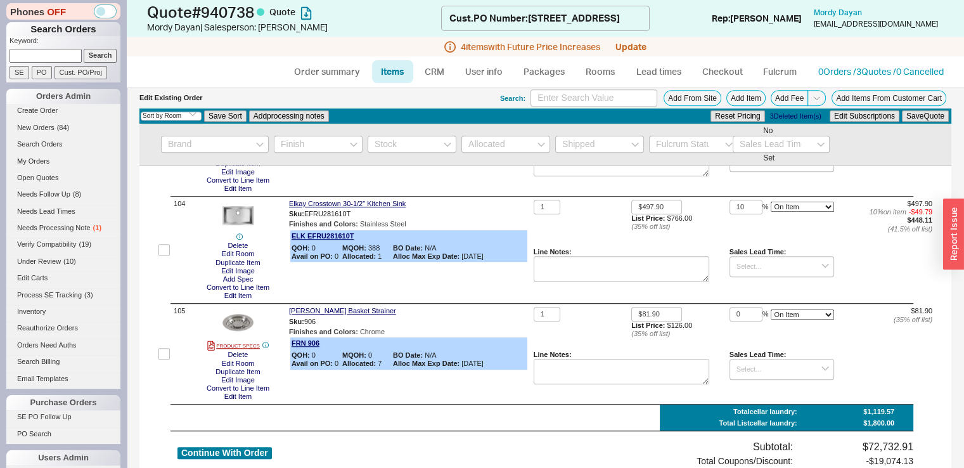
scroll to position [10512, 0]
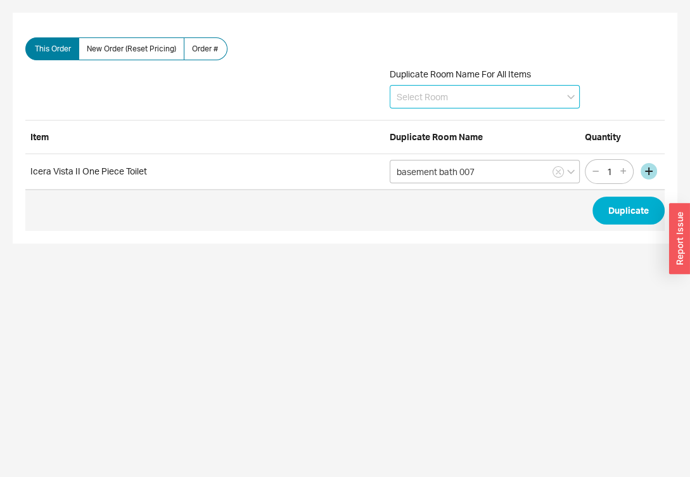
click at [412, 94] on input at bounding box center [485, 96] width 190 height 23
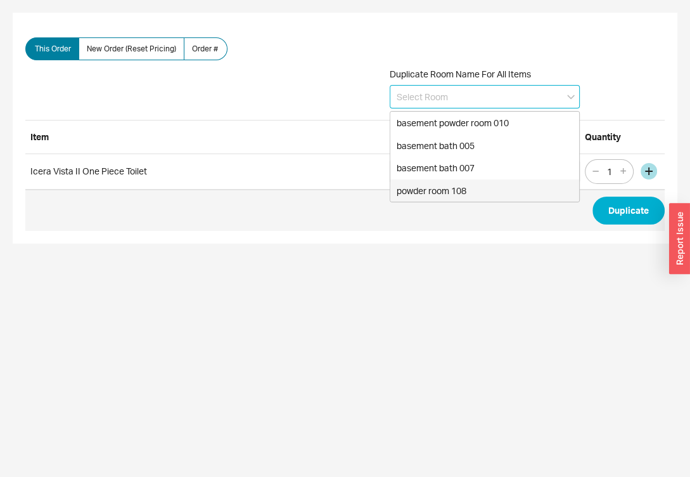
click at [419, 182] on div "powder room 108" at bounding box center [485, 190] width 189 height 23
type input "powder room 108"
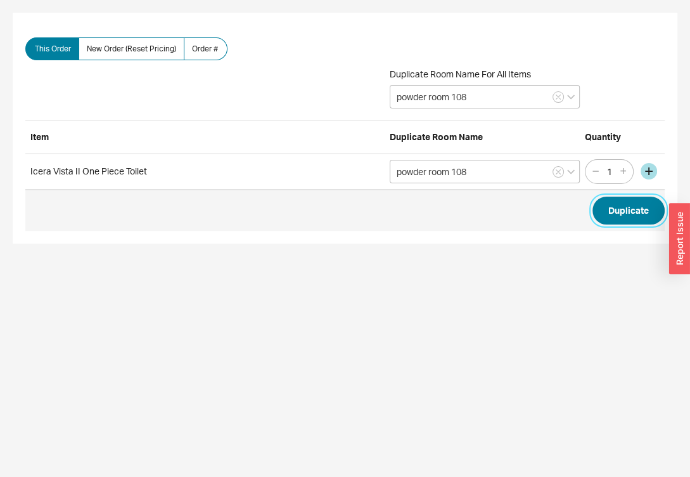
click at [623, 211] on button "Duplicate" at bounding box center [629, 211] width 72 height 28
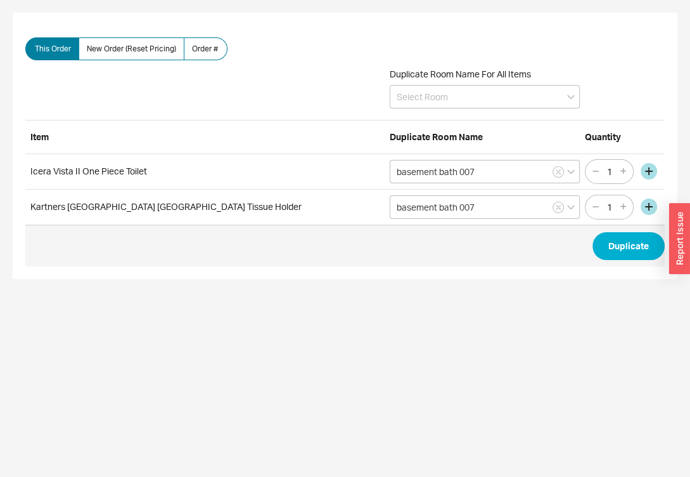
click at [450, 76] on span "Duplicate Room Name For All Items" at bounding box center [460, 73] width 141 height 11
click at [448, 88] on input at bounding box center [485, 96] width 190 height 23
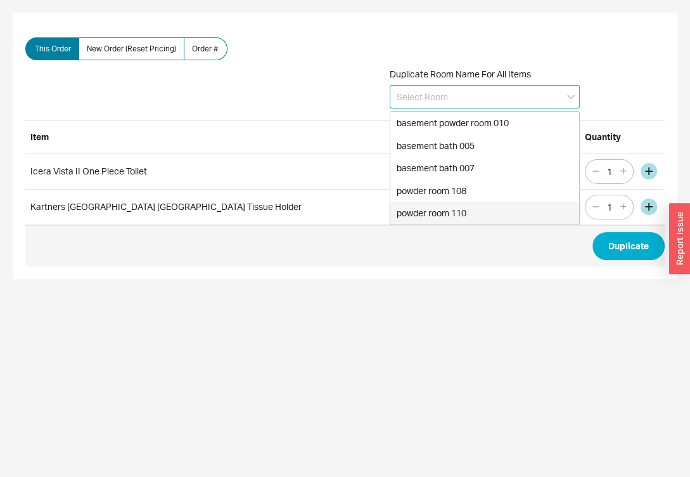
click at [451, 207] on div "powder room 110" at bounding box center [485, 213] width 189 height 23
type input "powder room 110"
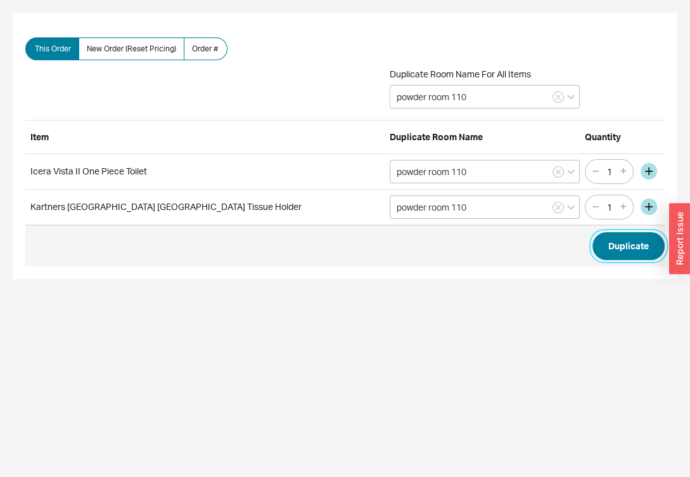
click at [624, 243] on button "Duplicate" at bounding box center [629, 246] width 72 height 28
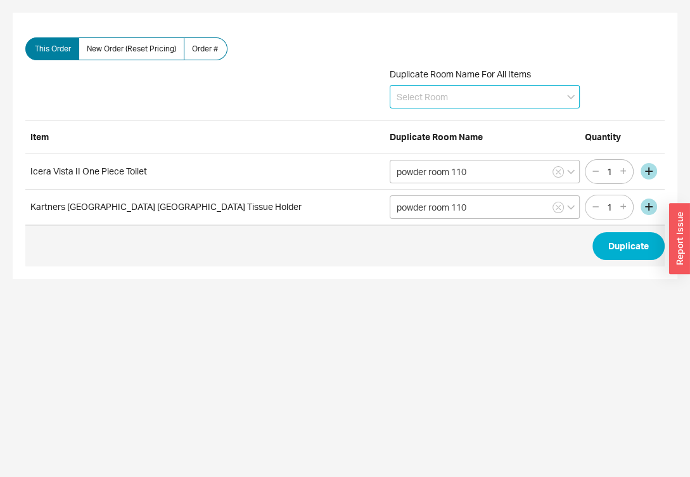
click at [415, 103] on input at bounding box center [485, 96] width 190 height 23
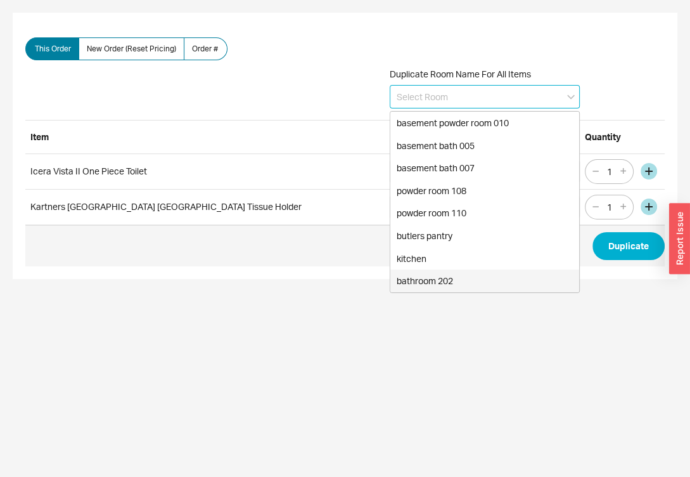
click at [414, 278] on div "bathroom 202" at bounding box center [485, 280] width 189 height 23
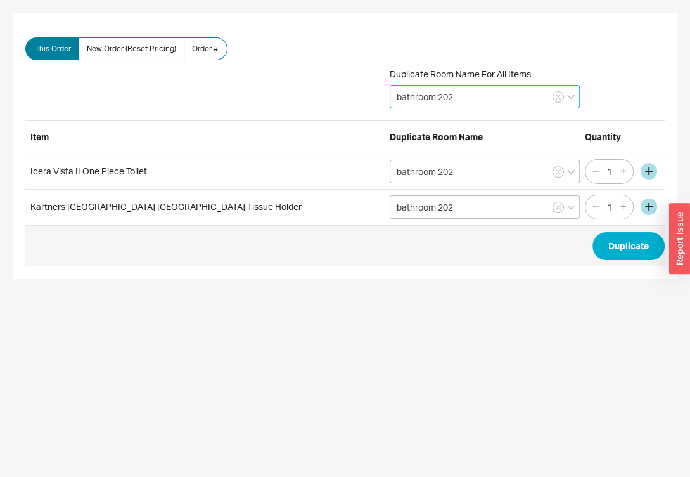
type input "bathroom 202"
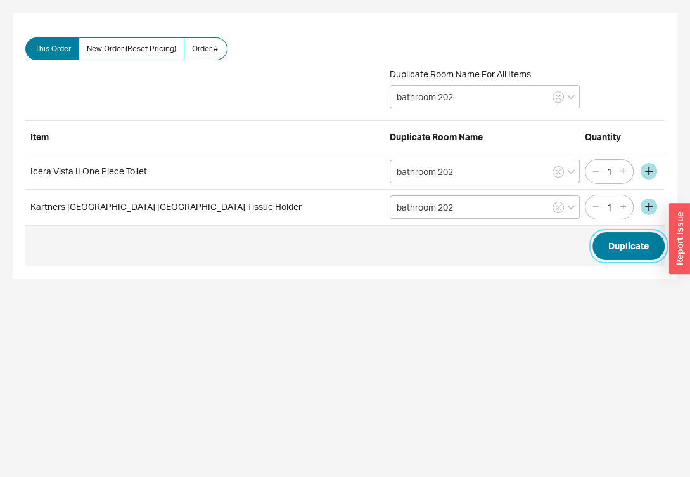
click at [610, 252] on button "Duplicate" at bounding box center [629, 246] width 72 height 28
type input "bathroom 202"
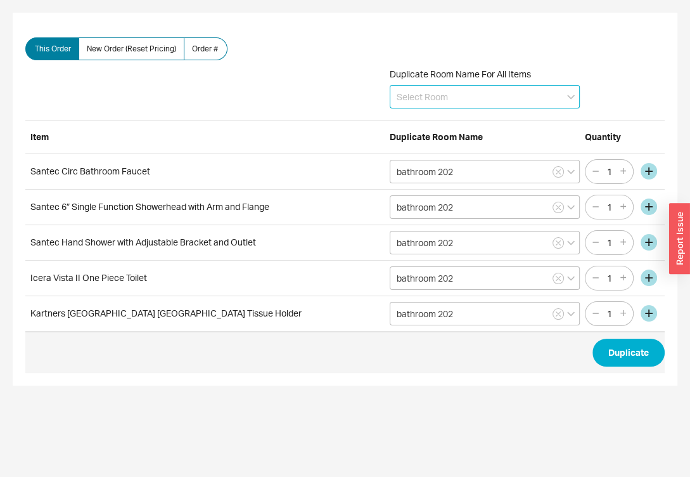
click at [436, 96] on input at bounding box center [485, 96] width 190 height 23
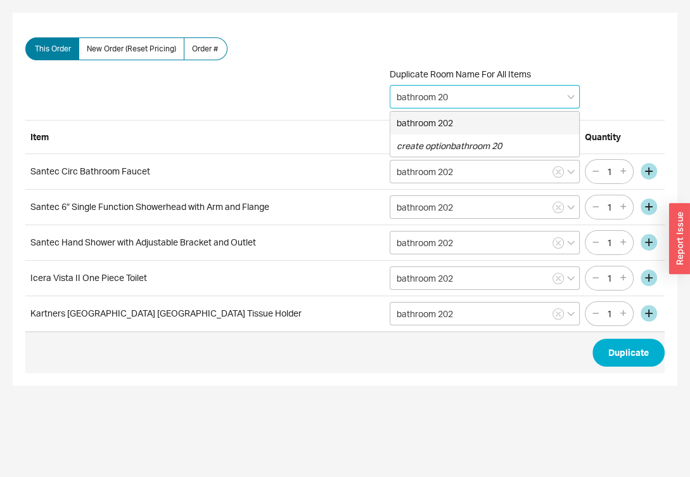
type input "bathroom 208"
click at [472, 121] on icon "create option bathroom 208" at bounding box center [452, 122] width 110 height 11
type input "bathroom 208"
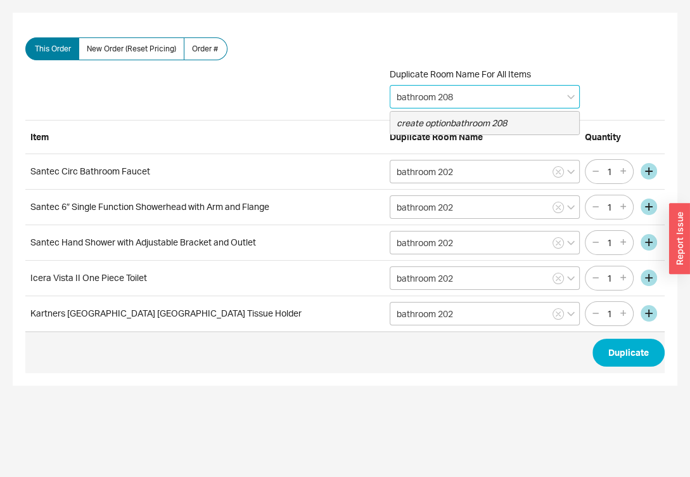
type input "bathroom 208"
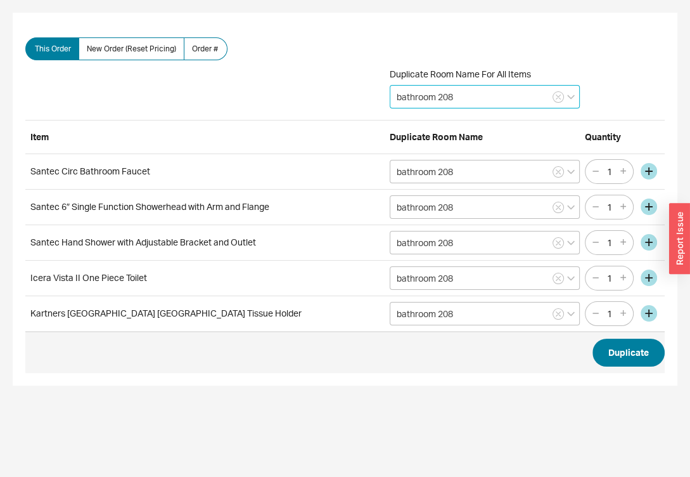
type input "bathroom 208"
click at [629, 349] on button "Duplicate" at bounding box center [629, 353] width 72 height 28
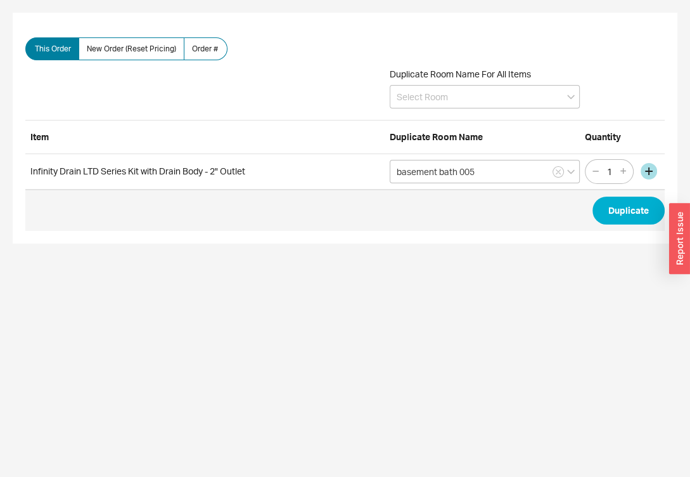
click at [437, 111] on div "Duplicate Room Name For All Items" at bounding box center [485, 91] width 190 height 46
click at [437, 101] on input at bounding box center [485, 96] width 190 height 23
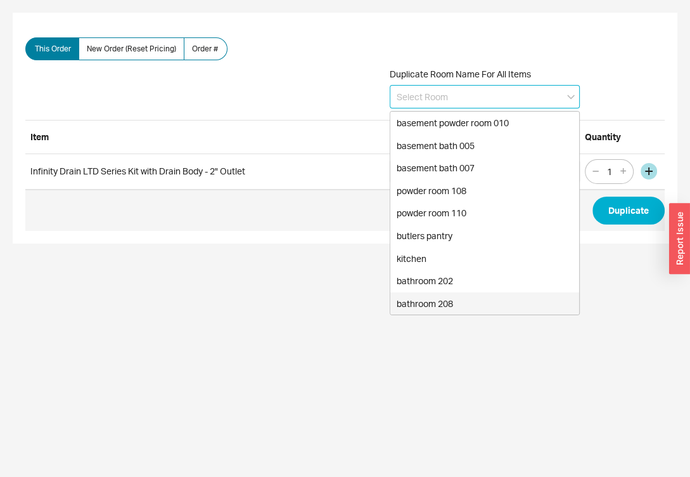
click at [438, 296] on div "bathroom 208" at bounding box center [485, 303] width 189 height 23
type input "bathroom 208"
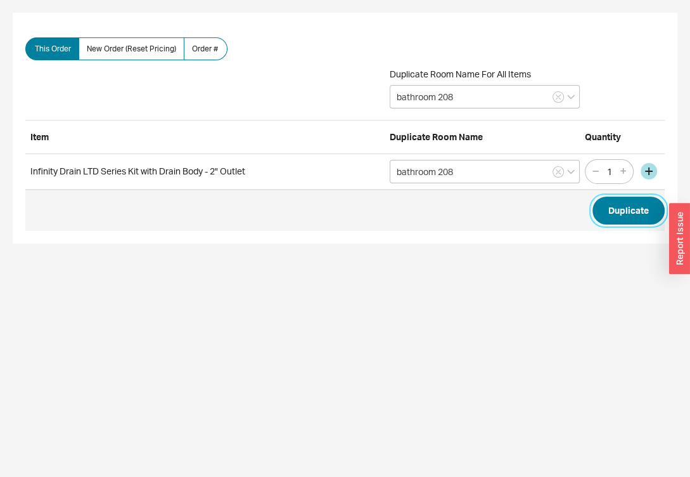
click at [625, 206] on button "Duplicate" at bounding box center [629, 211] width 72 height 28
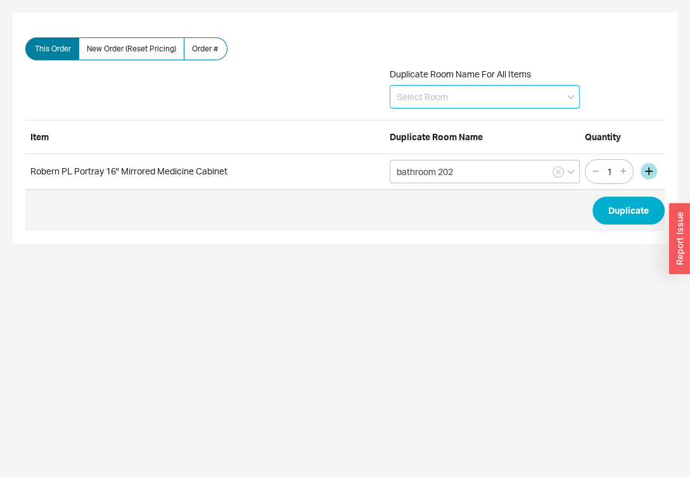
click at [489, 86] on input at bounding box center [485, 96] width 190 height 23
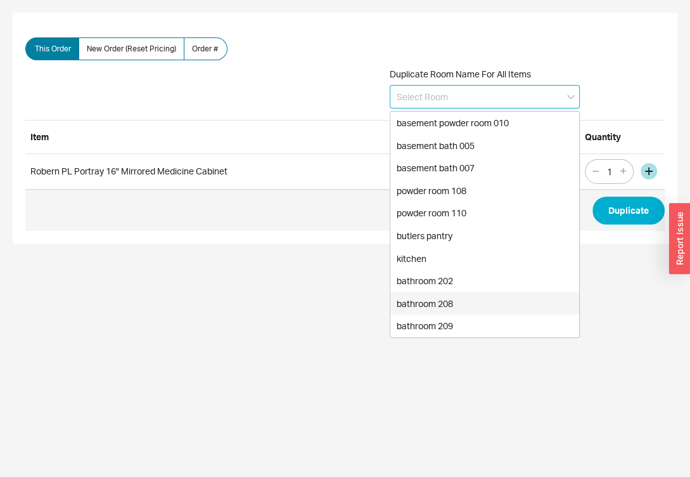
click at [436, 297] on div "bathroom 208" at bounding box center [485, 303] width 189 height 23
type input "bathroom 208"
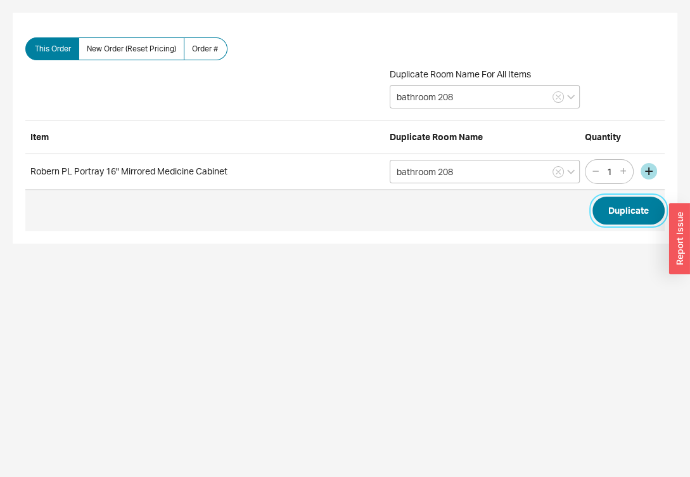
click at [617, 210] on button "Duplicate" at bounding box center [629, 211] width 72 height 28
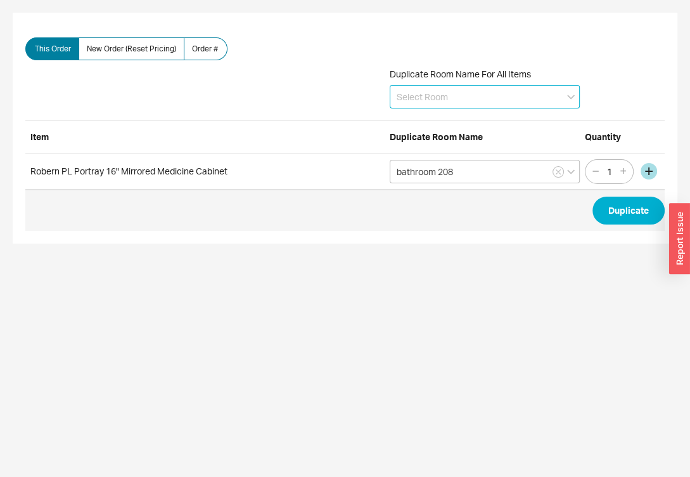
click at [434, 97] on input at bounding box center [485, 96] width 190 height 23
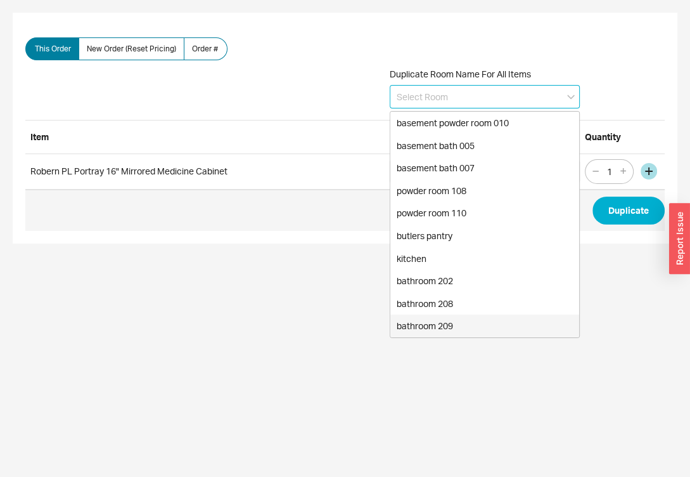
click at [460, 324] on div "bathroom 209" at bounding box center [485, 325] width 189 height 23
type input "bathroom 209"
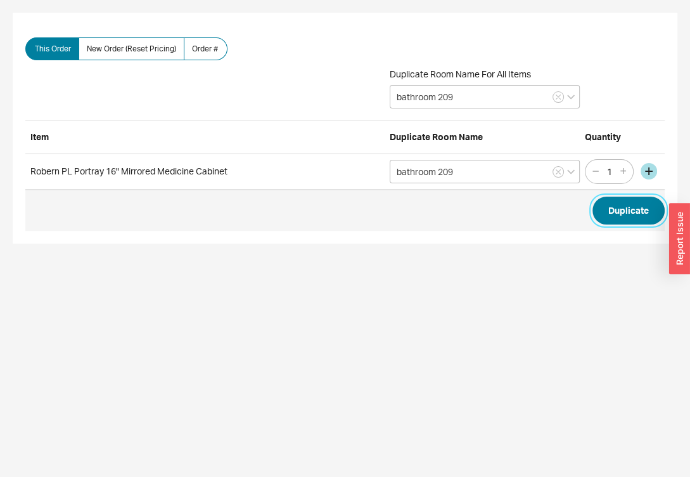
click at [626, 212] on button "Duplicate" at bounding box center [629, 211] width 72 height 28
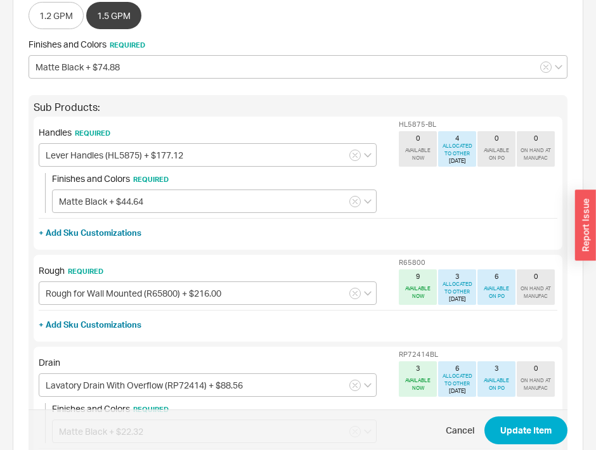
scroll to position [193, 0]
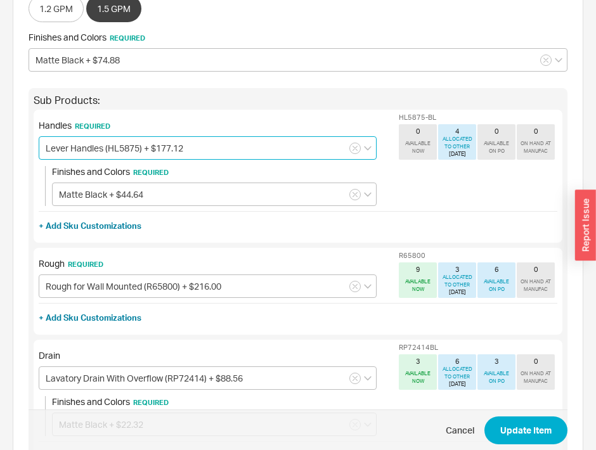
click at [163, 145] on input "Lever Handles (HL5875) + $177.12" at bounding box center [208, 147] width 338 height 23
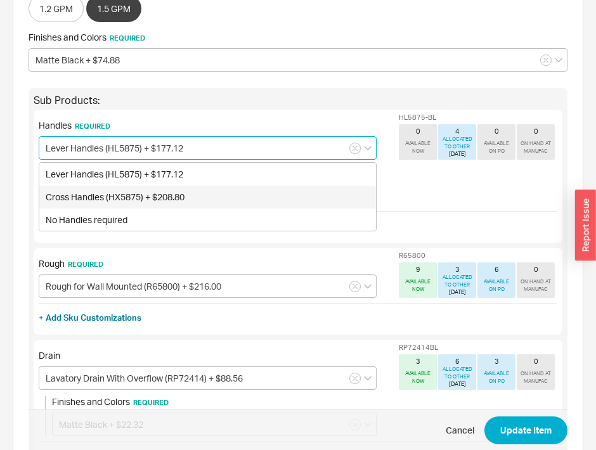
click at [137, 200] on div "Cross Handles (HX5875) + $208.80" at bounding box center [207, 197] width 337 height 23
type input "Cross Handles (HX5875) + $208.80"
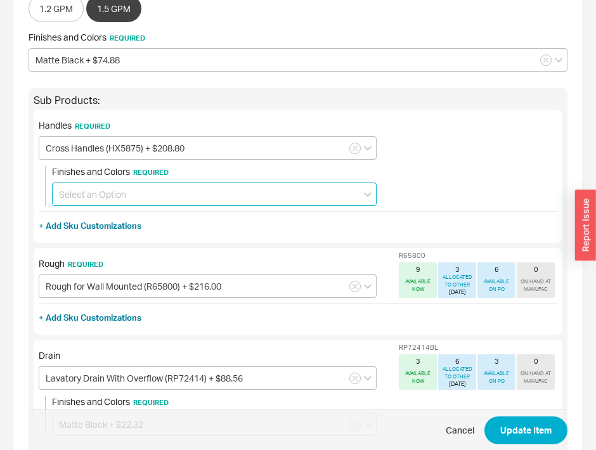
click at [139, 204] on input at bounding box center [214, 194] width 325 height 23
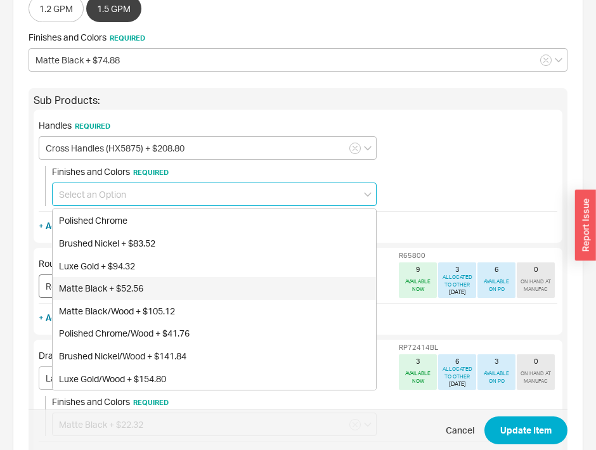
drag, startPoint x: 137, startPoint y: 281, endPoint x: 209, endPoint y: 286, distance: 71.8
click at [209, 286] on div "Matte Black + $52.56" at bounding box center [214, 288] width 323 height 23
type input "Matte Black + $52.56"
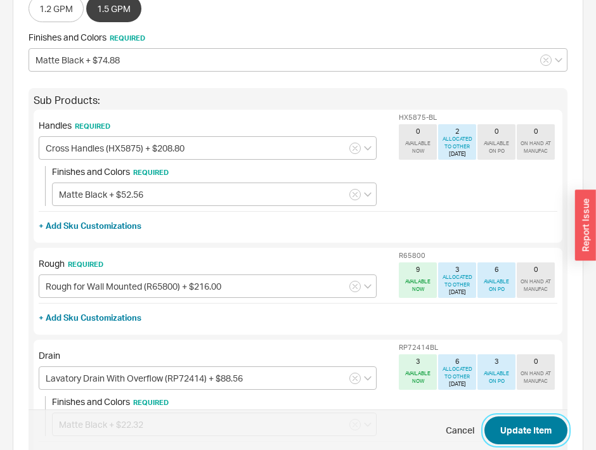
click at [522, 430] on button "Update Item" at bounding box center [525, 431] width 83 height 28
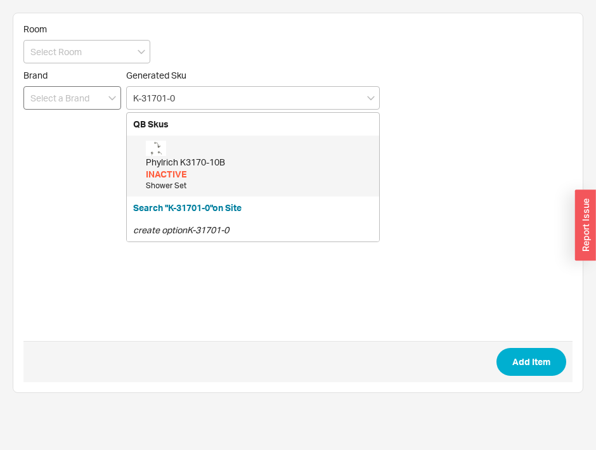
type input "K-31701-0"
click at [102, 100] on input at bounding box center [72, 97] width 98 height 23
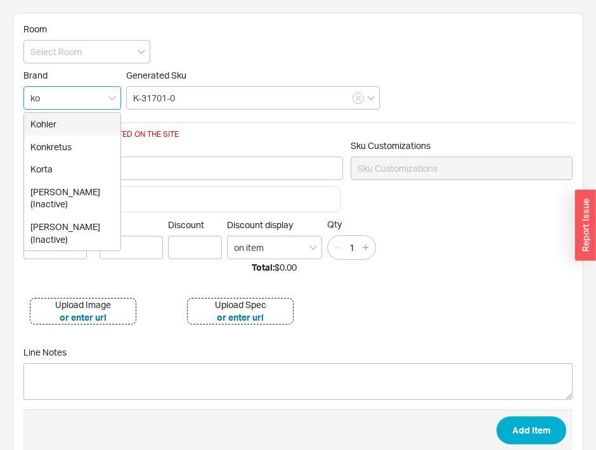
click at [73, 120] on div "Kohler" at bounding box center [72, 124] width 96 height 23
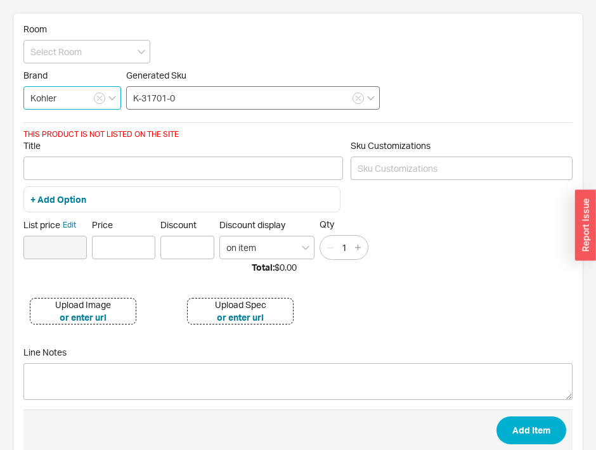
type input "Kohler"
click at [243, 106] on input "K-31701-0" at bounding box center [253, 97] width 254 height 23
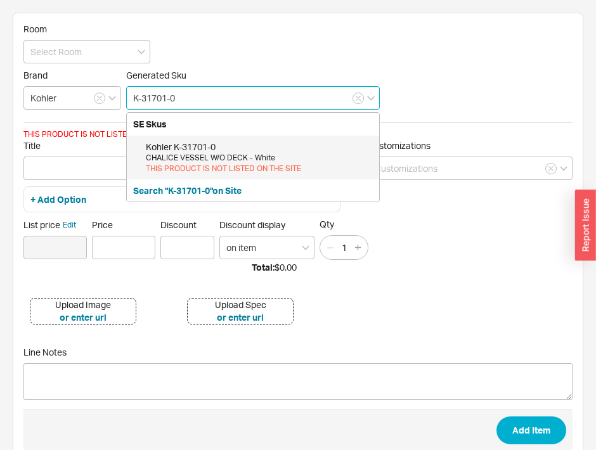
click at [230, 144] on div "Kohler K-31701-0" at bounding box center [259, 147] width 227 height 13
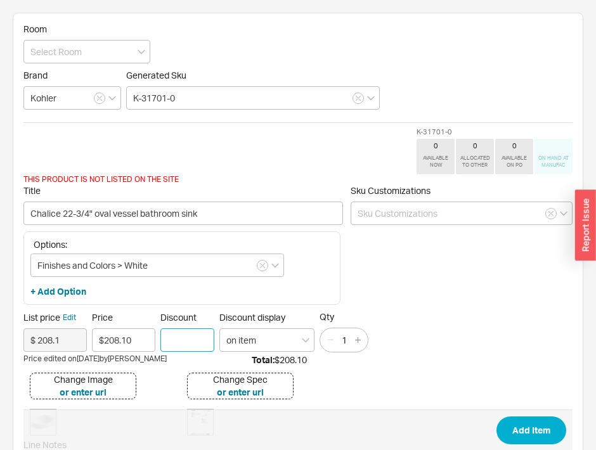
click at [185, 339] on input "Discount" at bounding box center [187, 339] width 54 height 23
type input "30"
click at [358, 334] on button "button" at bounding box center [358, 340] width 14 height 14
type input "2"
click at [95, 49] on input at bounding box center [86, 51] width 127 height 23
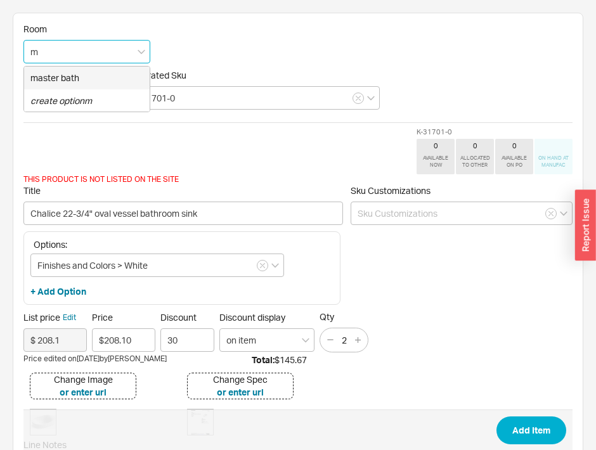
click at [79, 70] on div "master bath" at bounding box center [87, 78] width 126 height 23
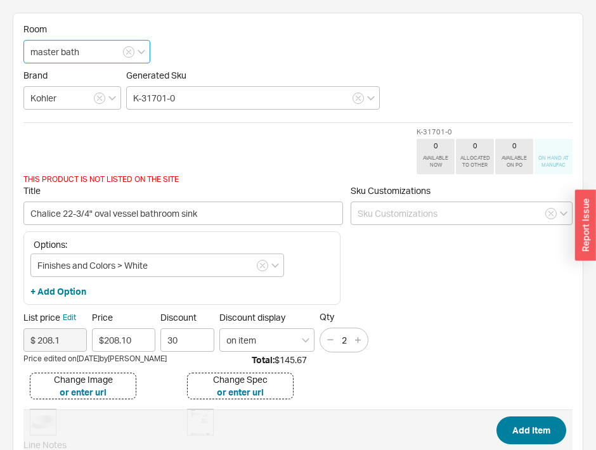
type input "master bath"
click at [525, 423] on button "Add Item" at bounding box center [531, 431] width 70 height 28
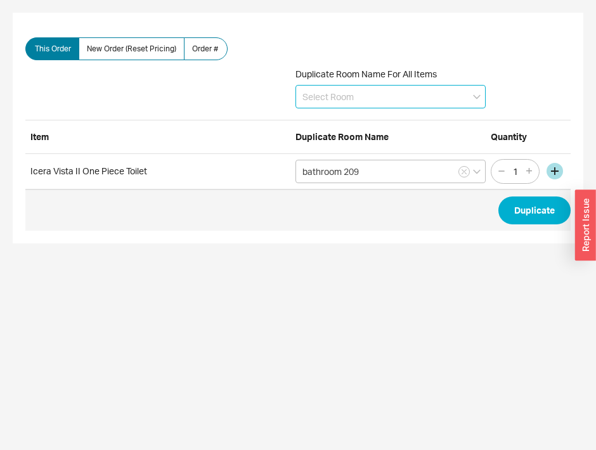
click at [339, 99] on input at bounding box center [390, 96] width 190 height 23
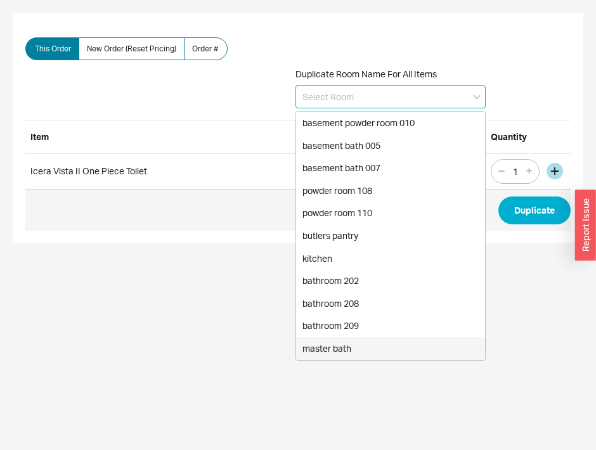
click at [394, 340] on div "master bath" at bounding box center [390, 348] width 189 height 23
type input "master bath"
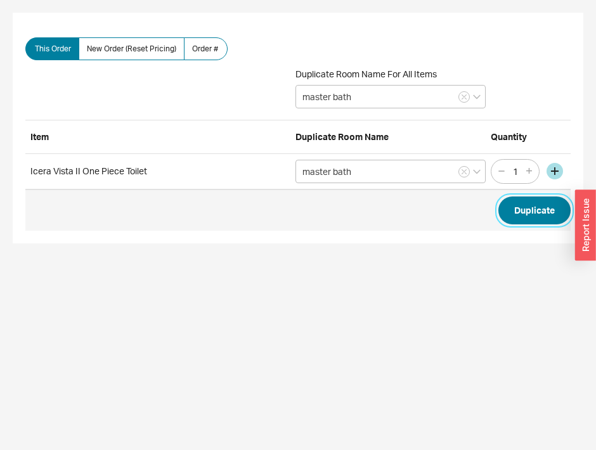
click at [524, 216] on button "Duplicate" at bounding box center [534, 211] width 72 height 28
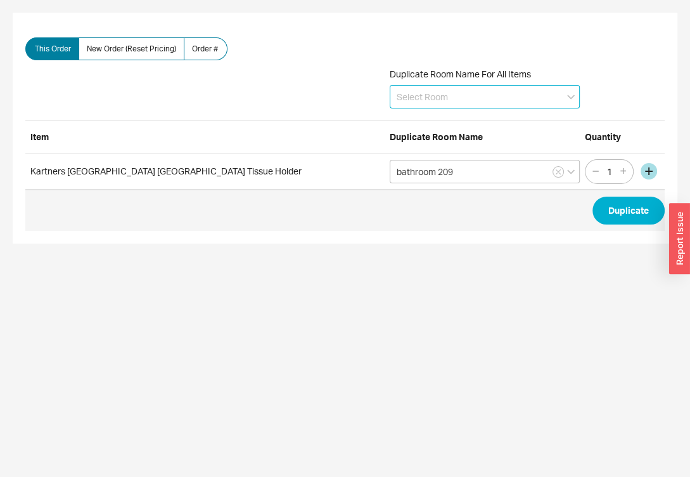
click at [418, 96] on input at bounding box center [485, 96] width 190 height 23
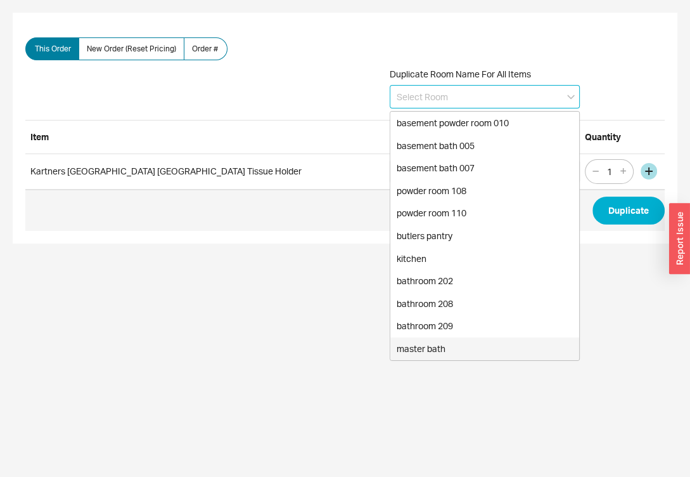
click at [448, 342] on div "master bath" at bounding box center [485, 348] width 189 height 23
type input "master bath"
click at [448, 256] on html "This Order New Order (Reset Pricing) Order # Duplicate Room Name For All Items …" at bounding box center [345, 128] width 690 height 256
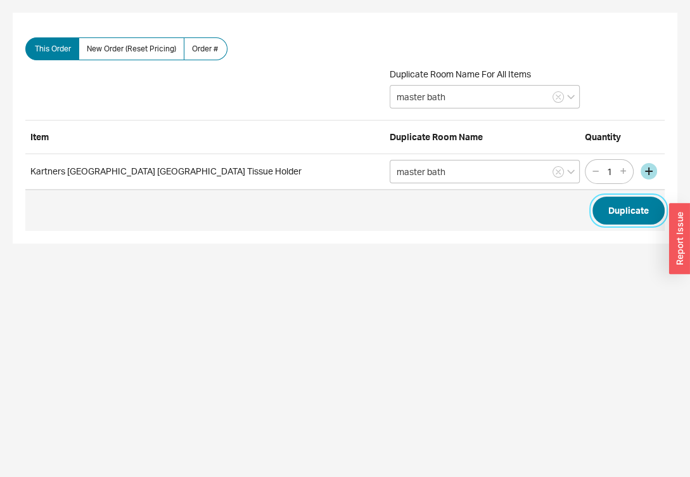
click at [611, 211] on button "Duplicate" at bounding box center [629, 211] width 72 height 28
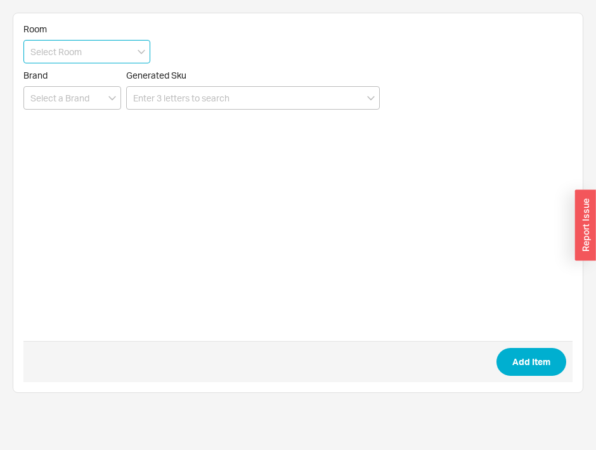
click at [124, 53] on input at bounding box center [86, 51] width 127 height 23
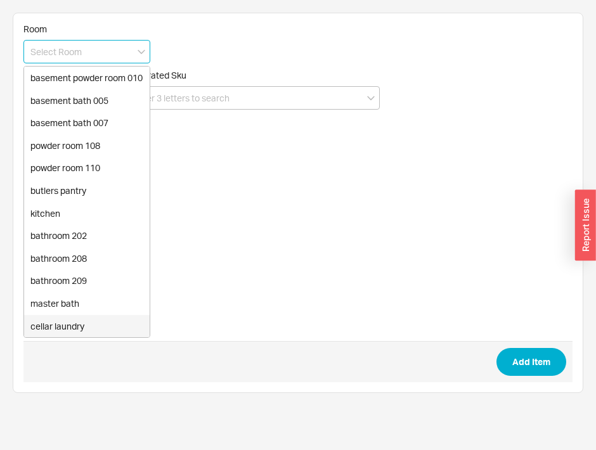
click at [109, 338] on div "cellar laundry" at bounding box center [87, 326] width 126 height 23
type input "cellar laundry"
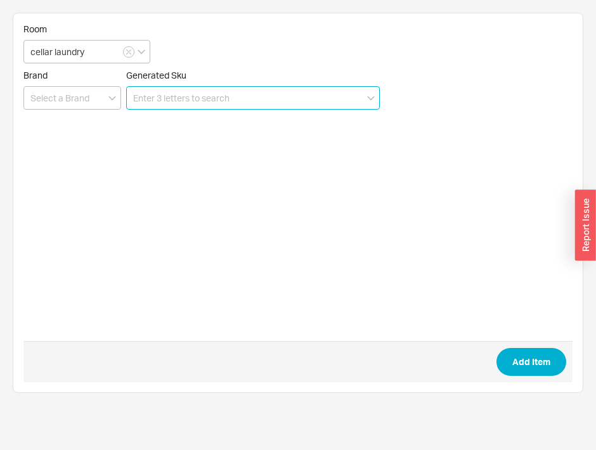
click at [223, 106] on input at bounding box center [253, 97] width 254 height 23
paste input "KPF-2820SF"
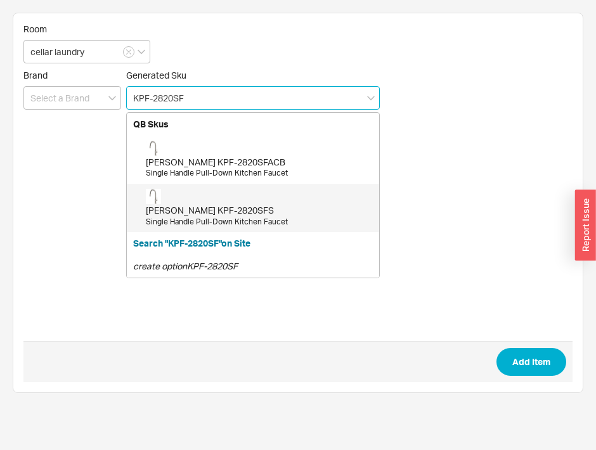
click at [195, 205] on div "[PERSON_NAME] KPF-2820SFS" at bounding box center [259, 210] width 227 height 13
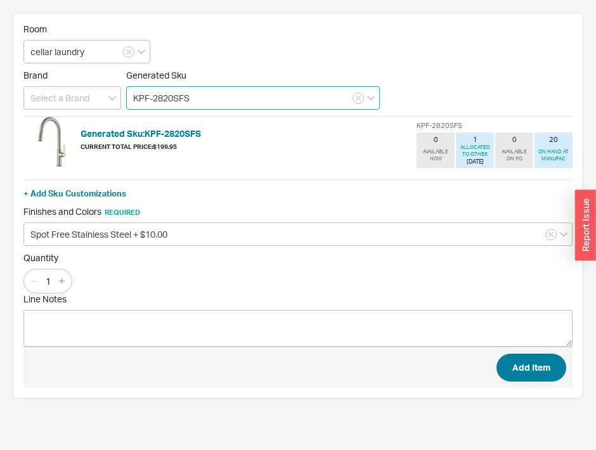
type input "KPF-2820SFS"
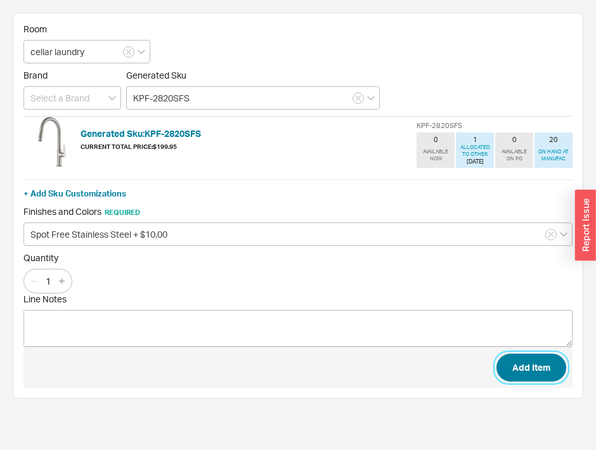
click at [534, 357] on button "Add Item" at bounding box center [531, 368] width 70 height 28
